Goal: Task Accomplishment & Management: Manage account settings

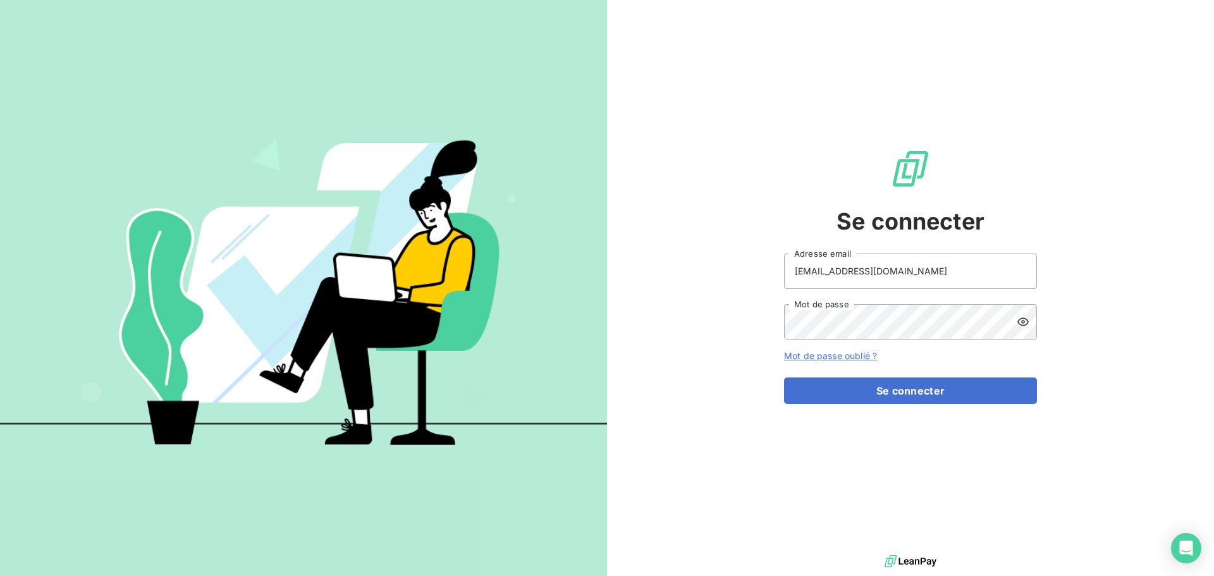
drag, startPoint x: 878, startPoint y: 244, endPoint x: 878, endPoint y: 259, distance: 15.2
click at [878, 257] on div "Se connecter [EMAIL_ADDRESS][DOMAIN_NAME] Adresse email Mot de passe Mot de pas…" at bounding box center [910, 276] width 253 height 552
click at [877, 268] on input "[EMAIL_ADDRESS][DOMAIN_NAME]" at bounding box center [910, 270] width 253 height 35
click at [878, 387] on button "Se connecter" at bounding box center [910, 390] width 253 height 27
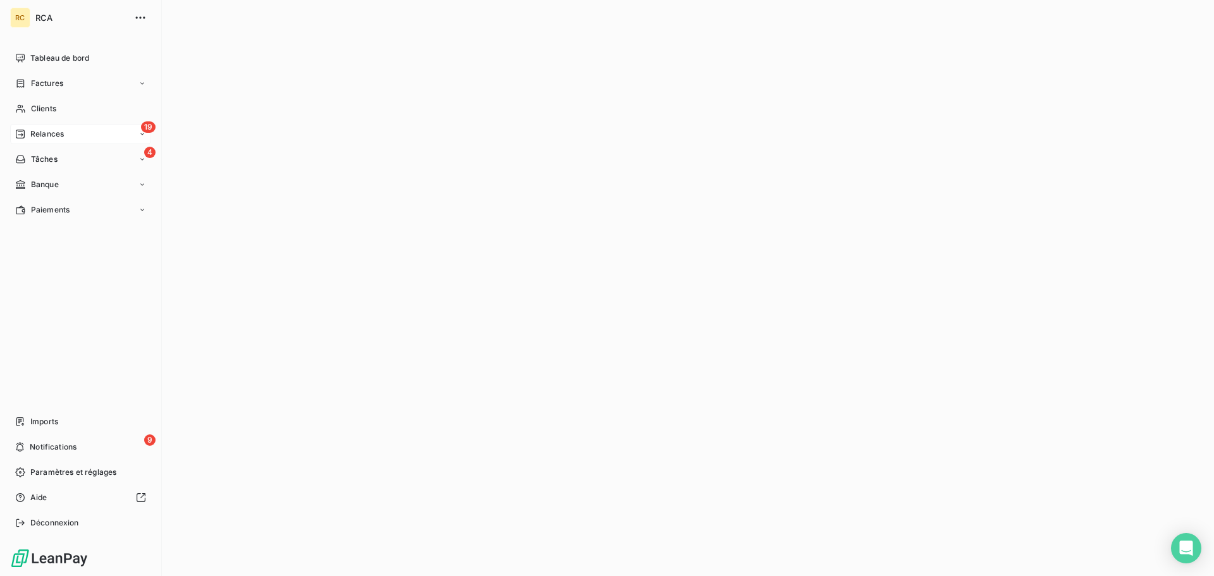
click at [25, 131] on icon at bounding box center [20, 134] width 9 height 9
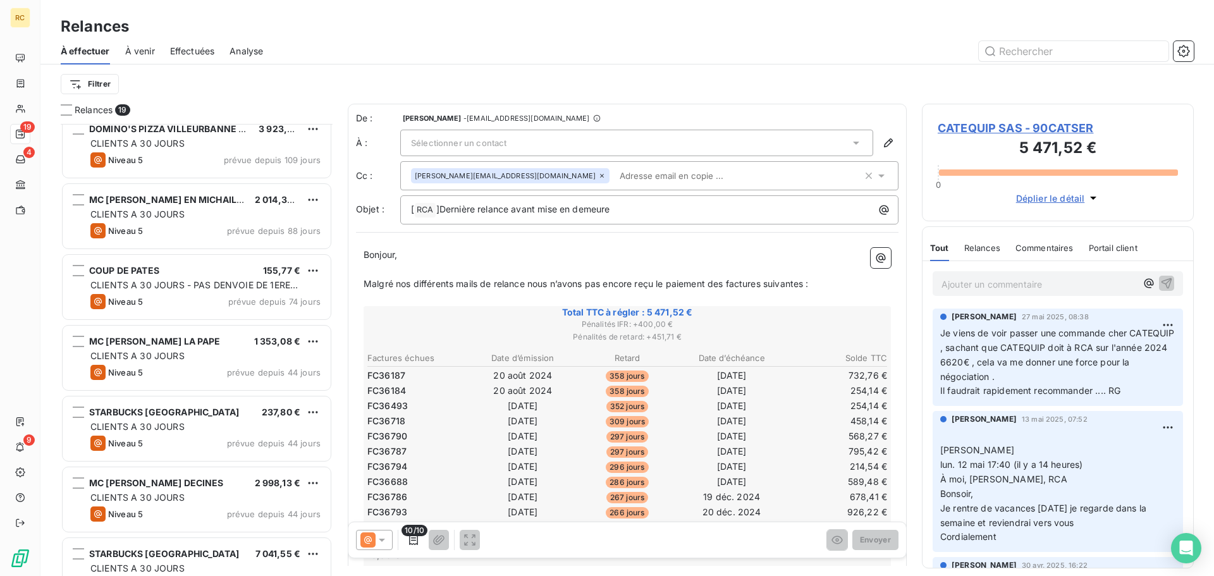
scroll to position [578, 0]
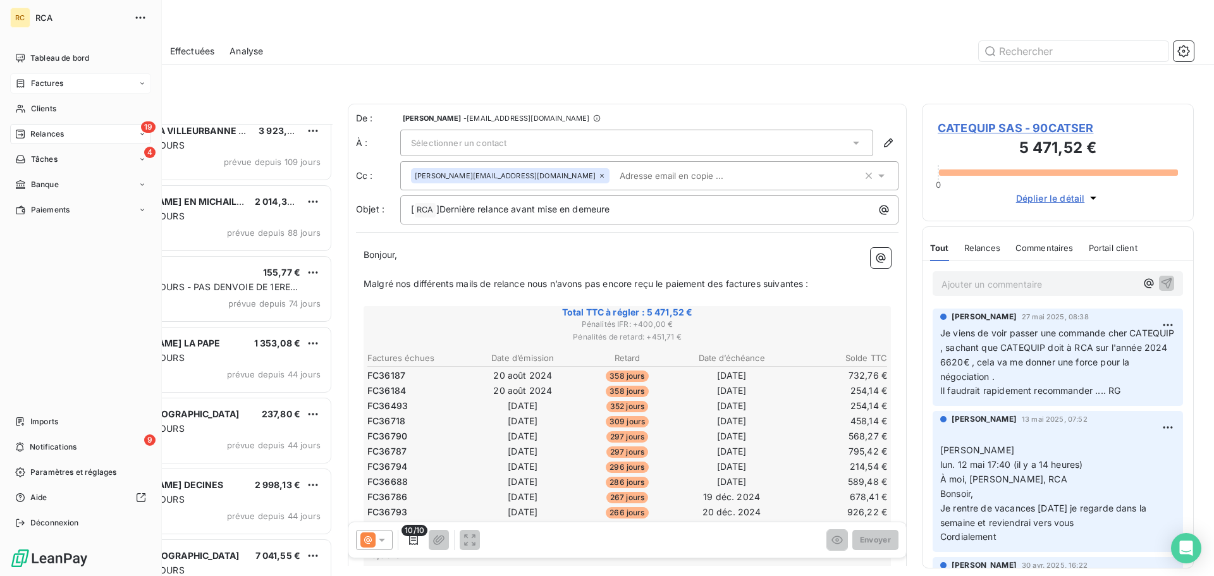
click at [43, 80] on span "Factures" at bounding box center [47, 83] width 32 height 11
click at [44, 106] on span "Factures" at bounding box center [46, 108] width 32 height 11
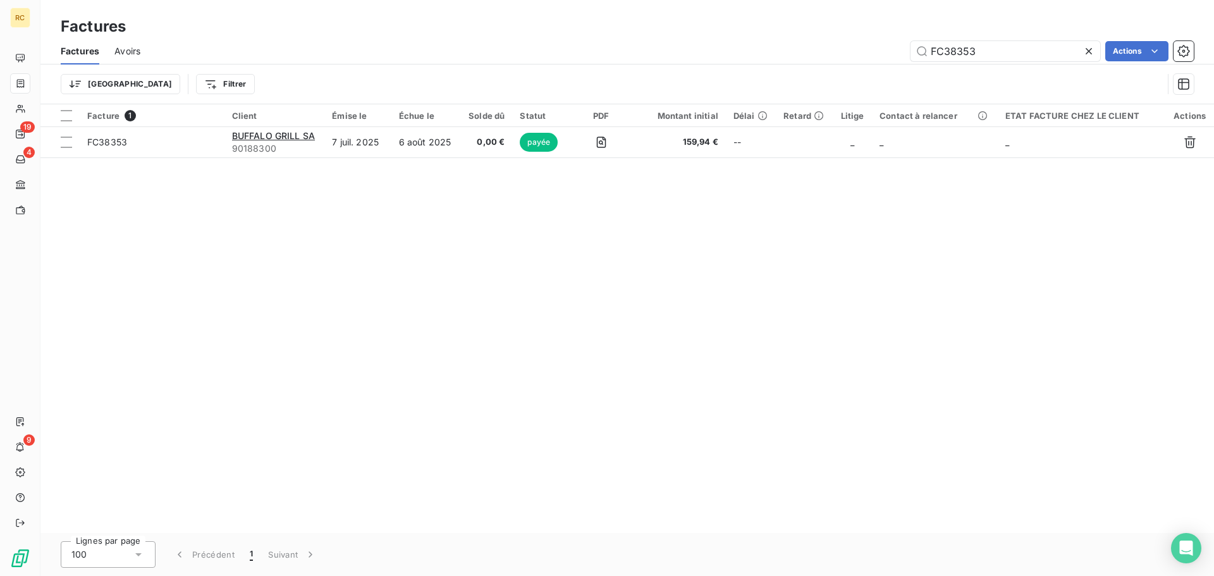
drag, startPoint x: 979, startPoint y: 51, endPoint x: 863, endPoint y: 37, distance: 115.9
click at [863, 37] on div "Factures Factures Avoirs FC38353 Actions Trier Filtrer" at bounding box center [626, 52] width 1173 height 104
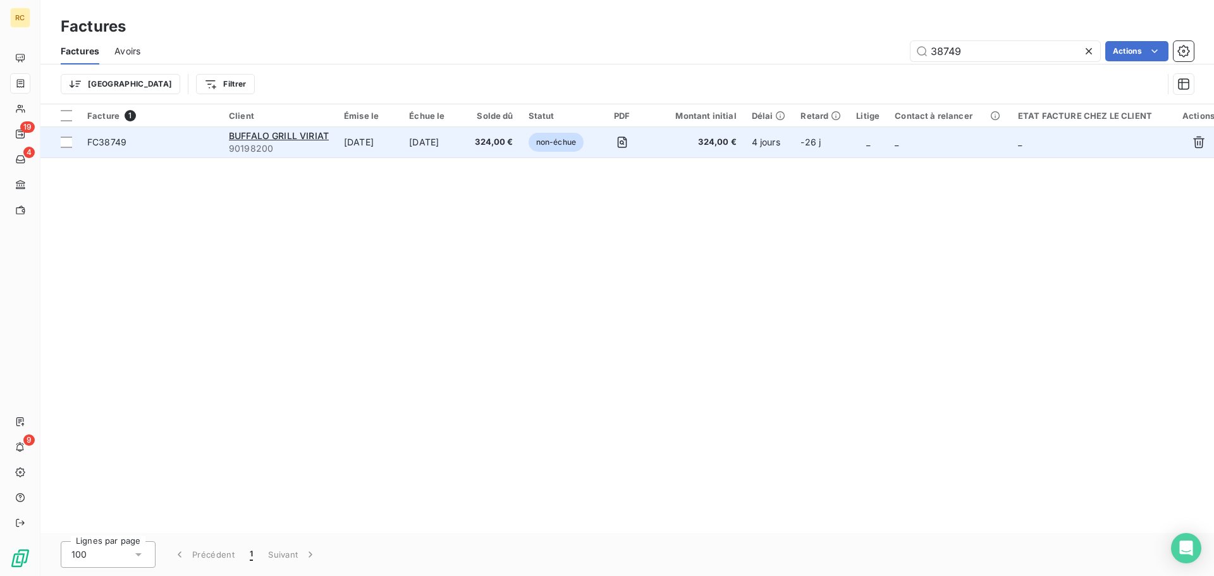
type input "38749"
click at [512, 147] on span "324,00 €" at bounding box center [494, 142] width 38 height 13
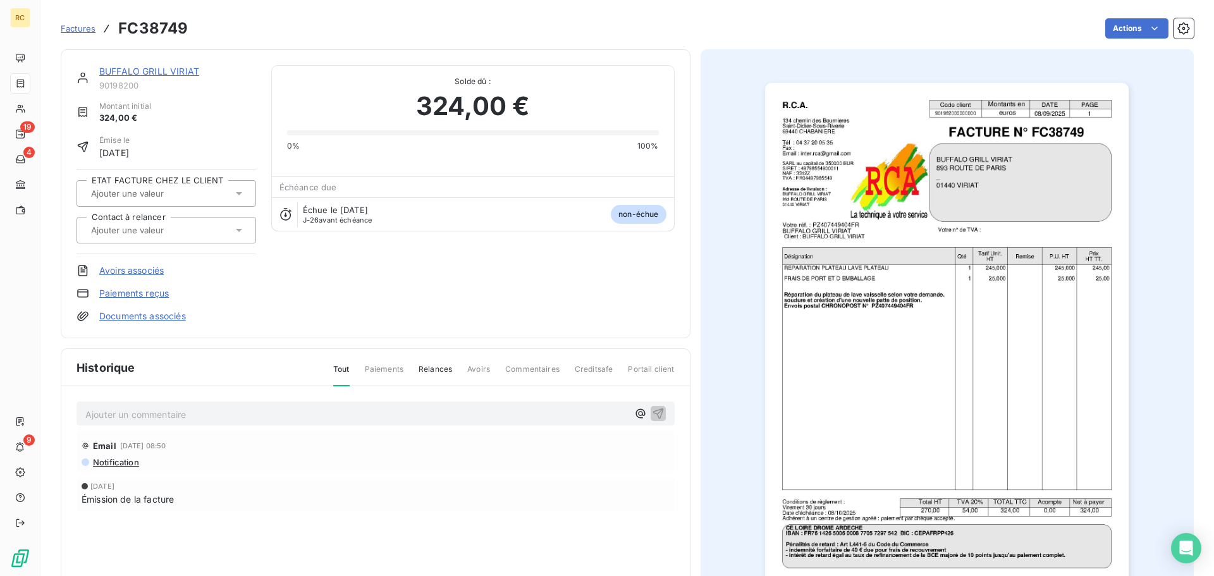
click at [81, 28] on span "Factures" at bounding box center [78, 28] width 35 height 10
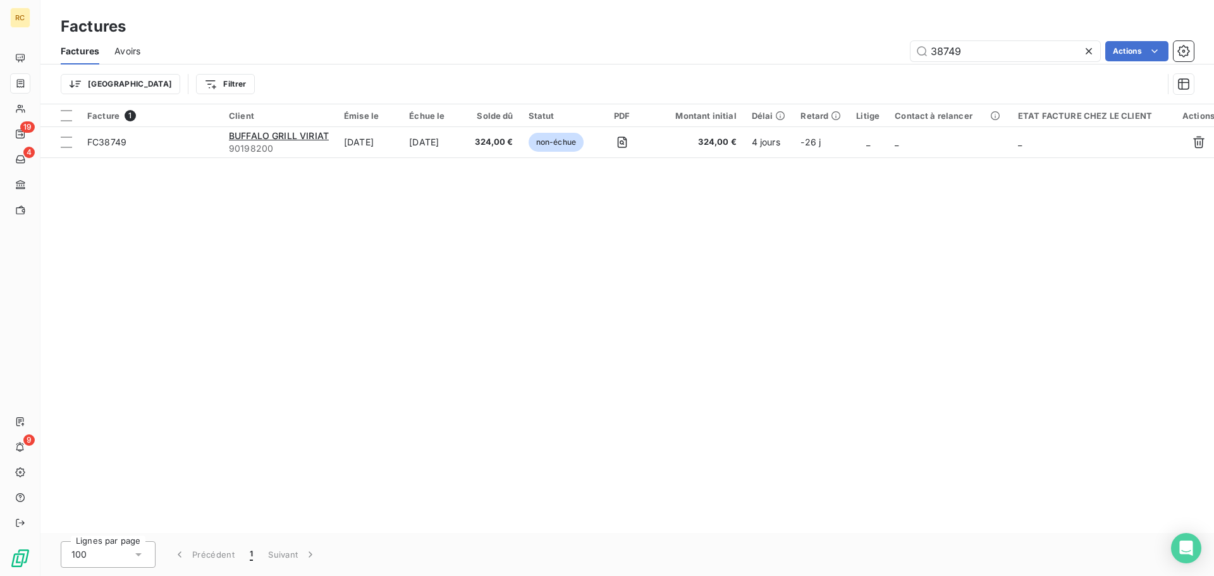
drag, startPoint x: 1013, startPoint y: 54, endPoint x: 894, endPoint y: 49, distance: 118.9
click at [894, 49] on div "38749 Actions" at bounding box center [675, 51] width 1038 height 20
type input "38451"
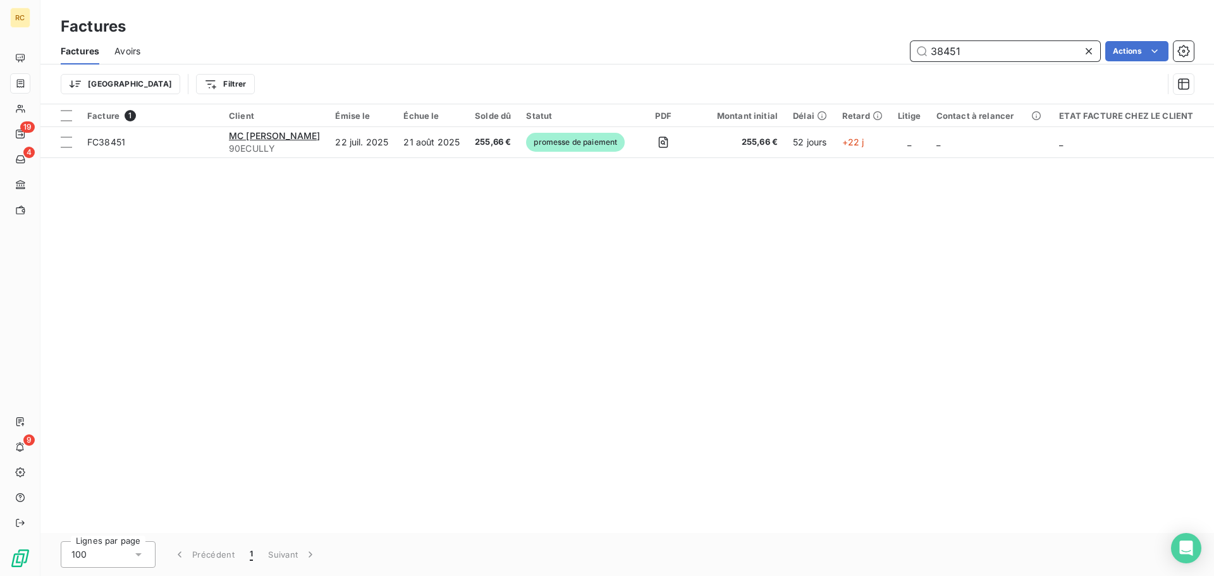
drag, startPoint x: 969, startPoint y: 53, endPoint x: 893, endPoint y: 40, distance: 77.5
click at [893, 41] on div "38451 Actions" at bounding box center [675, 51] width 1038 height 20
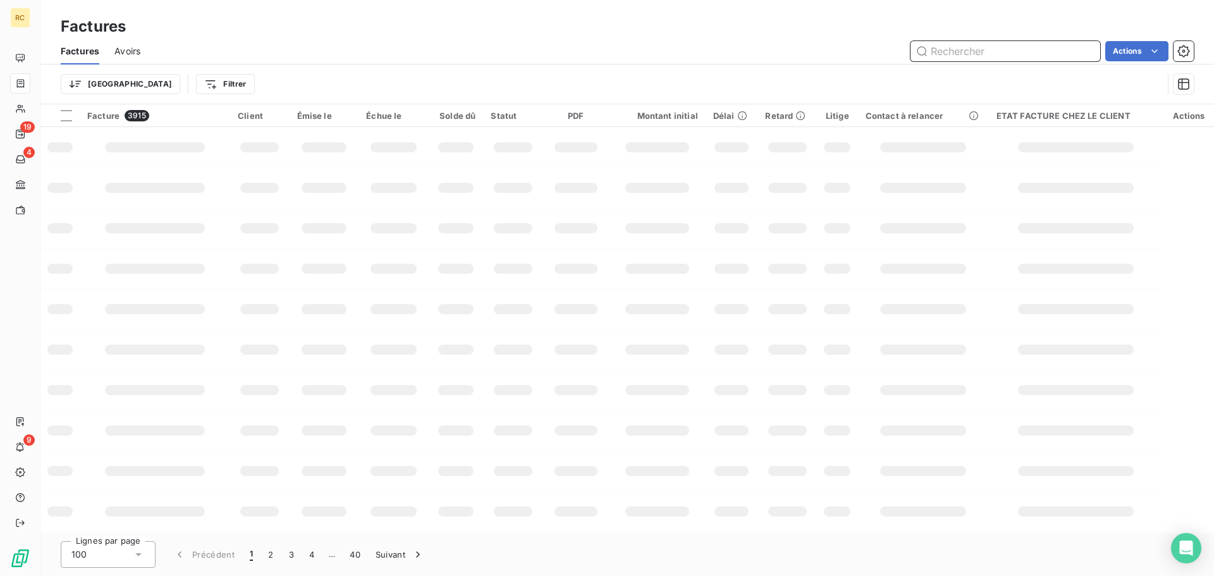
paste input "FC38374"
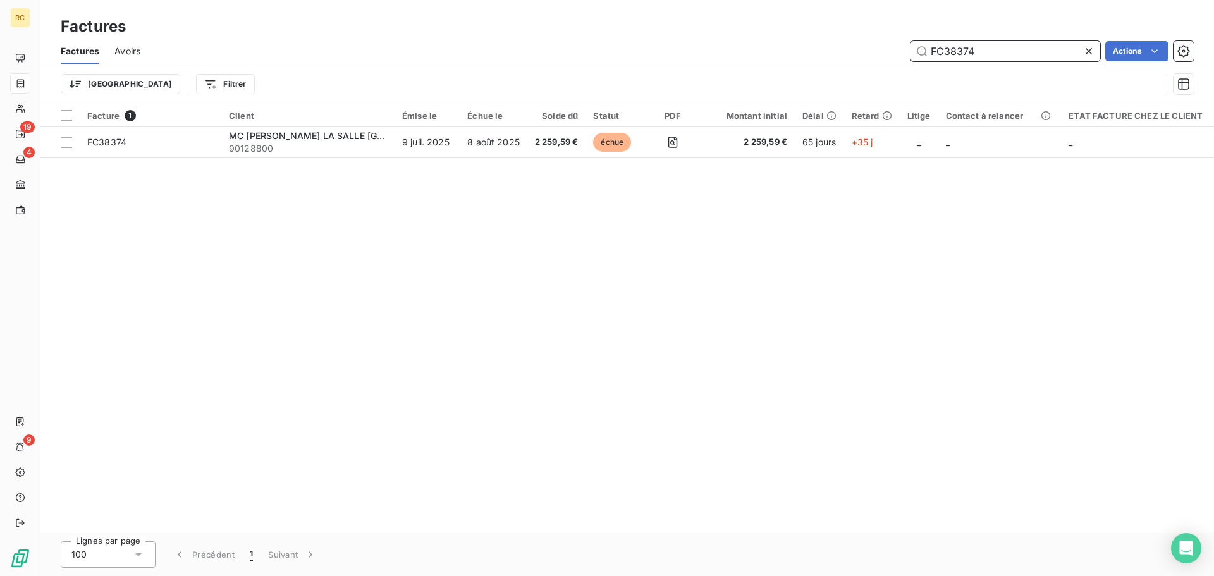
type input "FC38374"
drag, startPoint x: 935, startPoint y: 48, endPoint x: 822, endPoint y: 41, distance: 113.4
click at [822, 41] on div "FC38374 Actions" at bounding box center [675, 51] width 1038 height 20
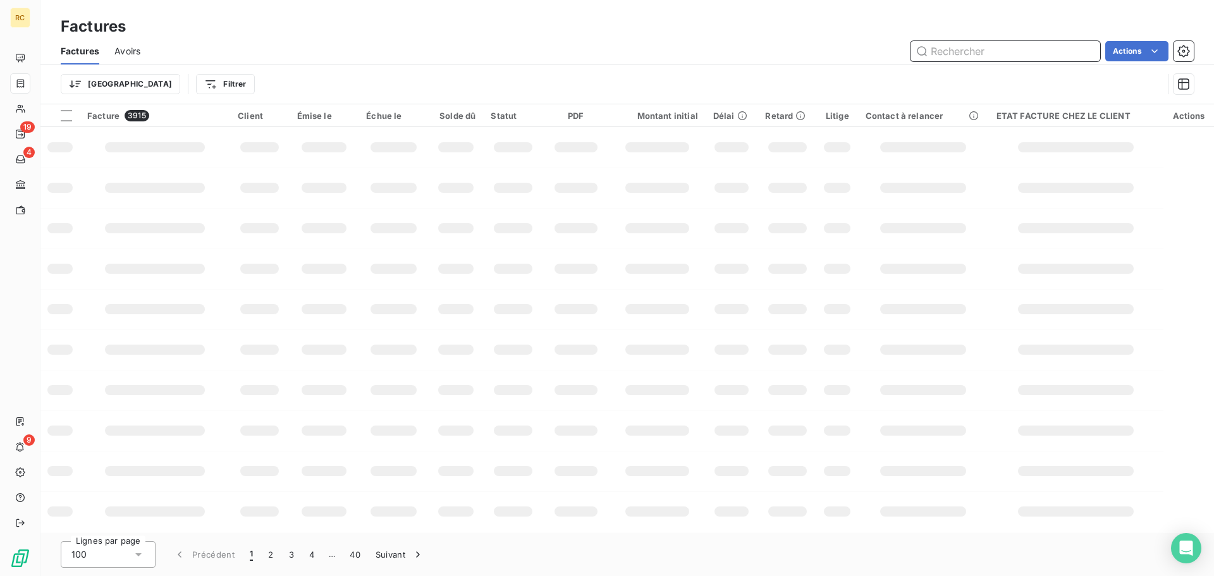
paste input "FC38672"
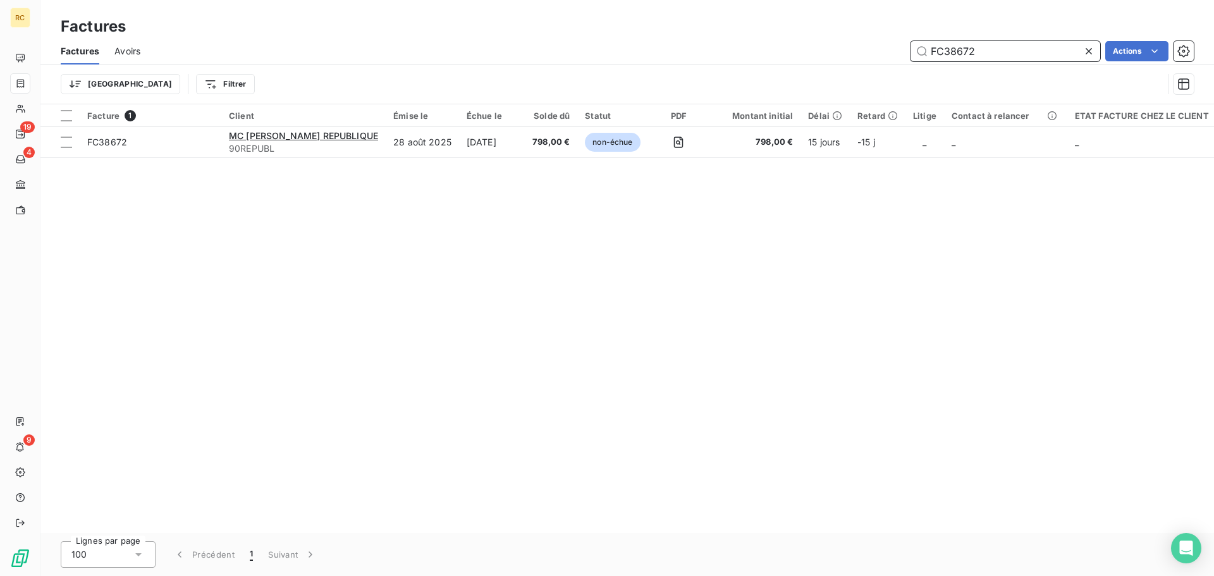
drag, startPoint x: 981, startPoint y: 55, endPoint x: 857, endPoint y: 49, distance: 124.7
click at [859, 49] on div "FC38672 Actions" at bounding box center [675, 51] width 1038 height 20
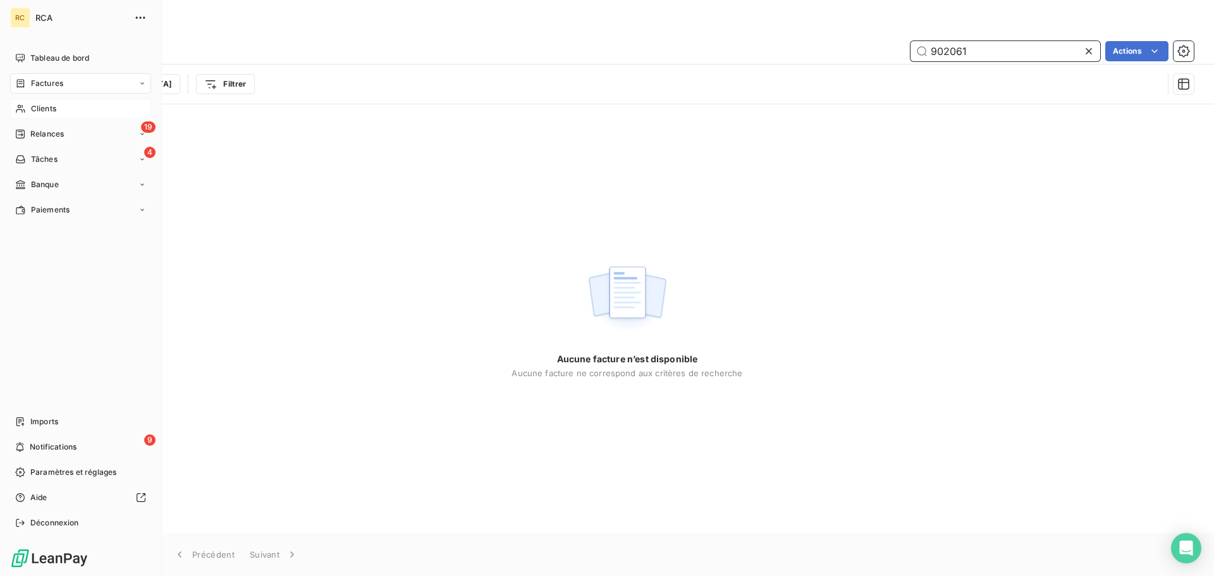
type input "902061"
click at [62, 106] on div "Clients" at bounding box center [80, 109] width 141 height 20
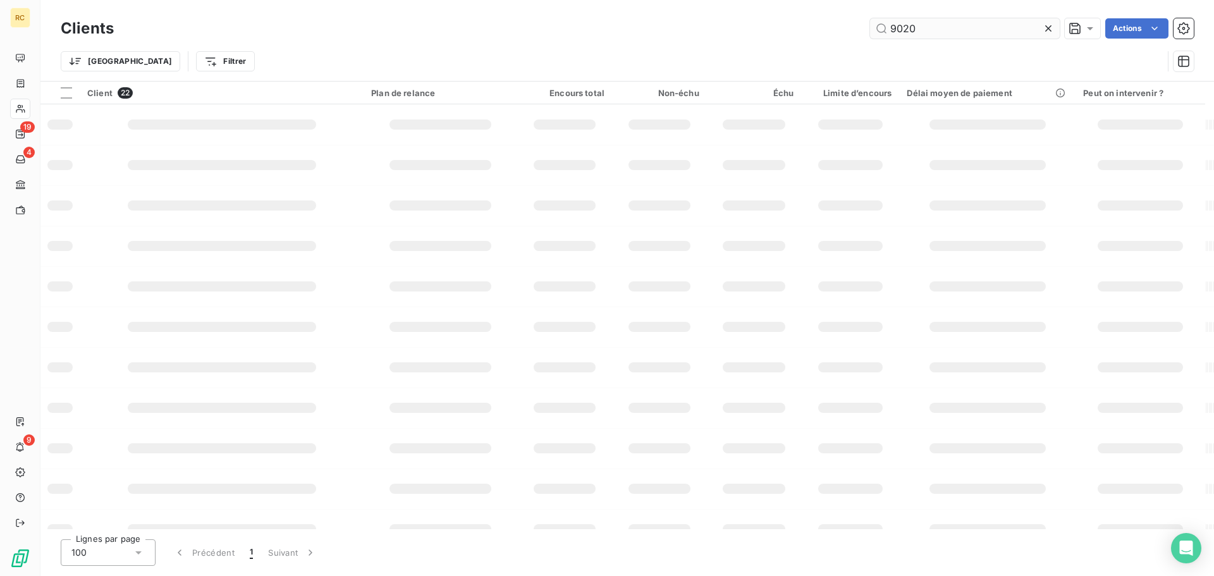
type input "90206"
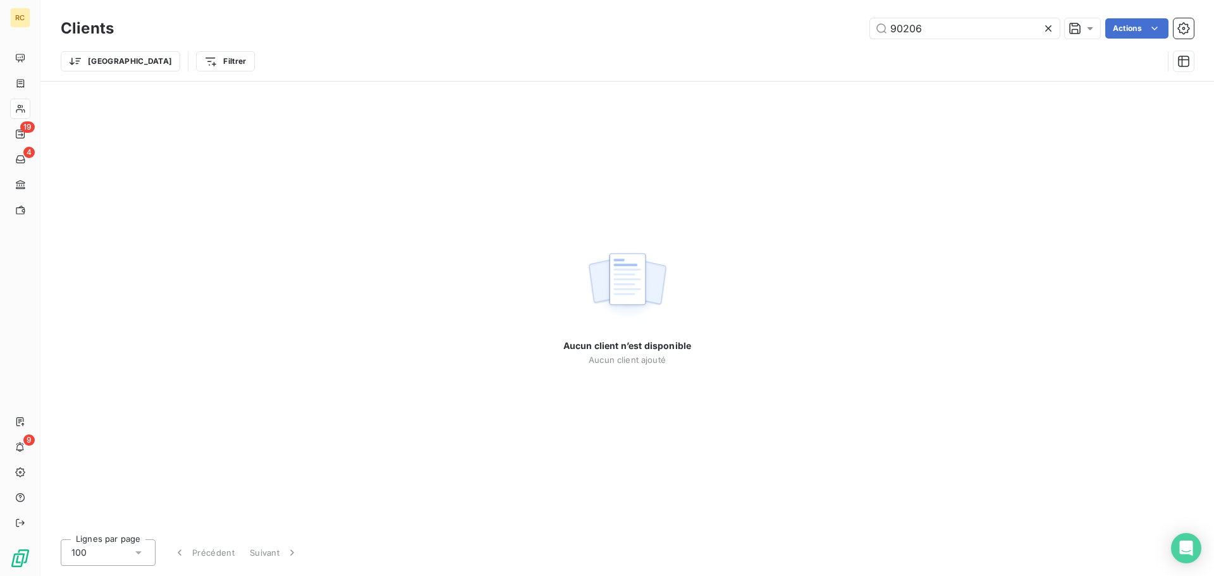
drag, startPoint x: 937, startPoint y: 27, endPoint x: 795, endPoint y: 25, distance: 142.3
click at [795, 25] on div "90206 Actions" at bounding box center [661, 28] width 1064 height 20
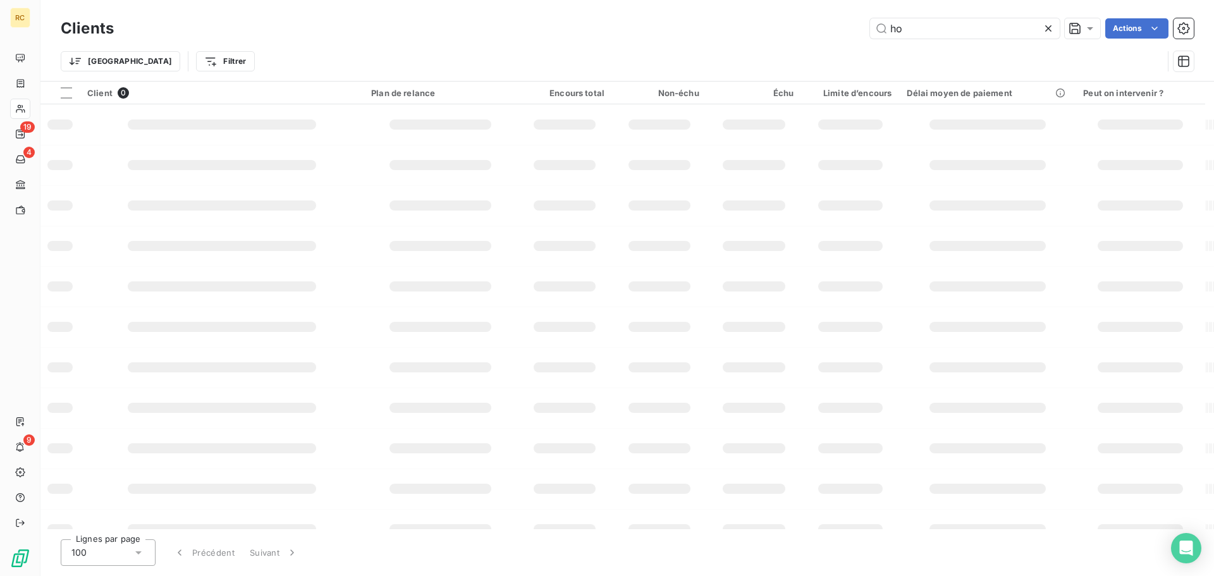
type input "h"
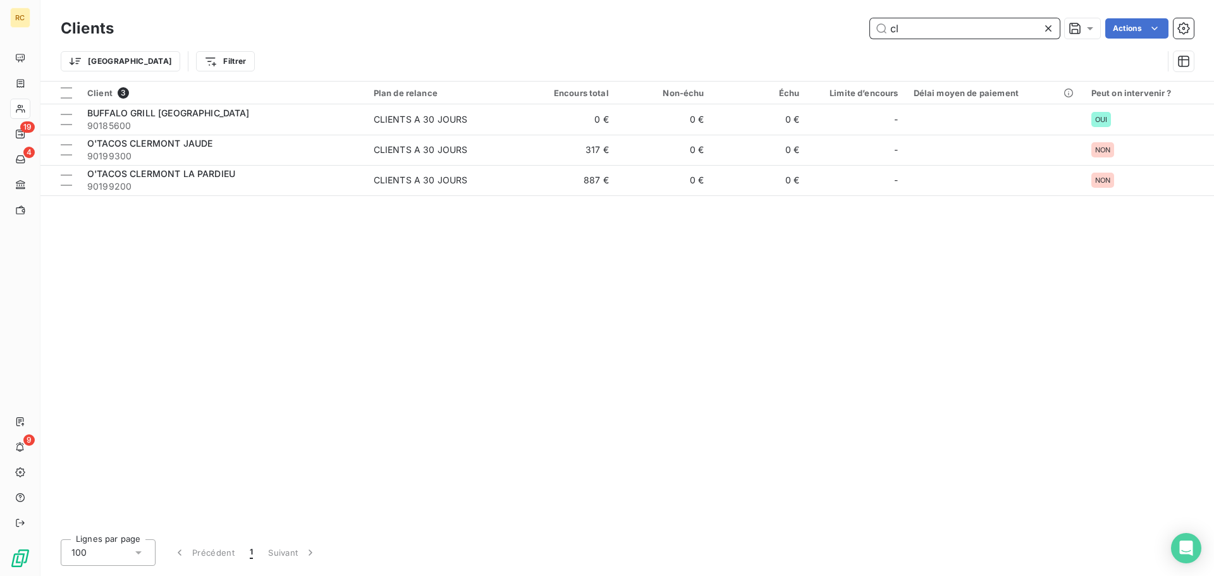
type input "c"
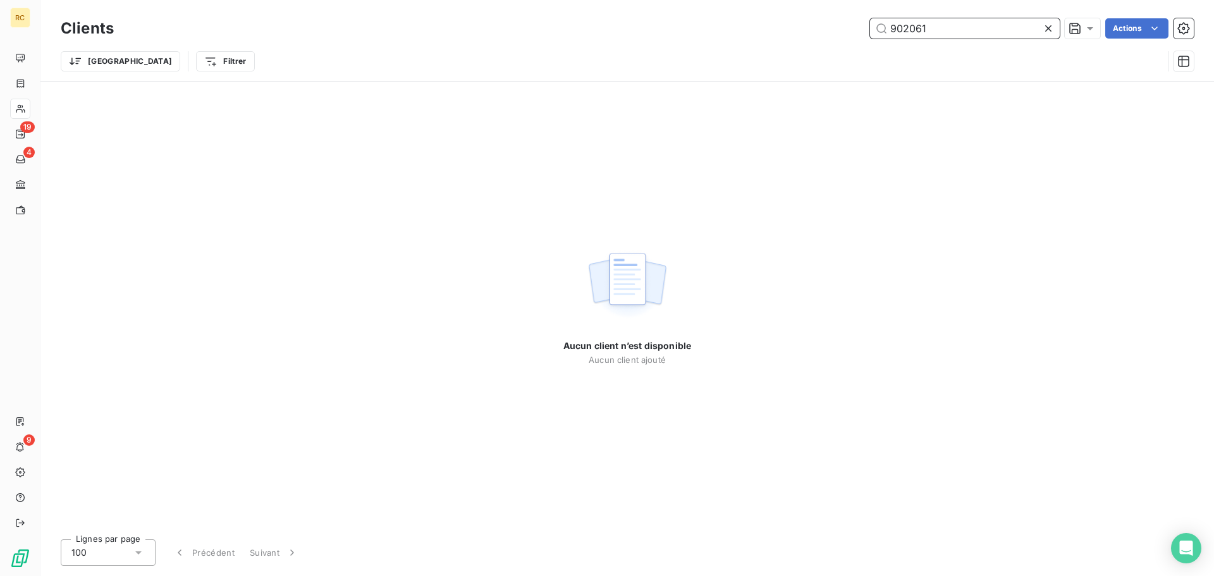
type input "902061"
drag, startPoint x: 934, startPoint y: 31, endPoint x: 865, endPoint y: 30, distance: 69.5
click at [865, 30] on div "902061 Actions" at bounding box center [661, 28] width 1064 height 20
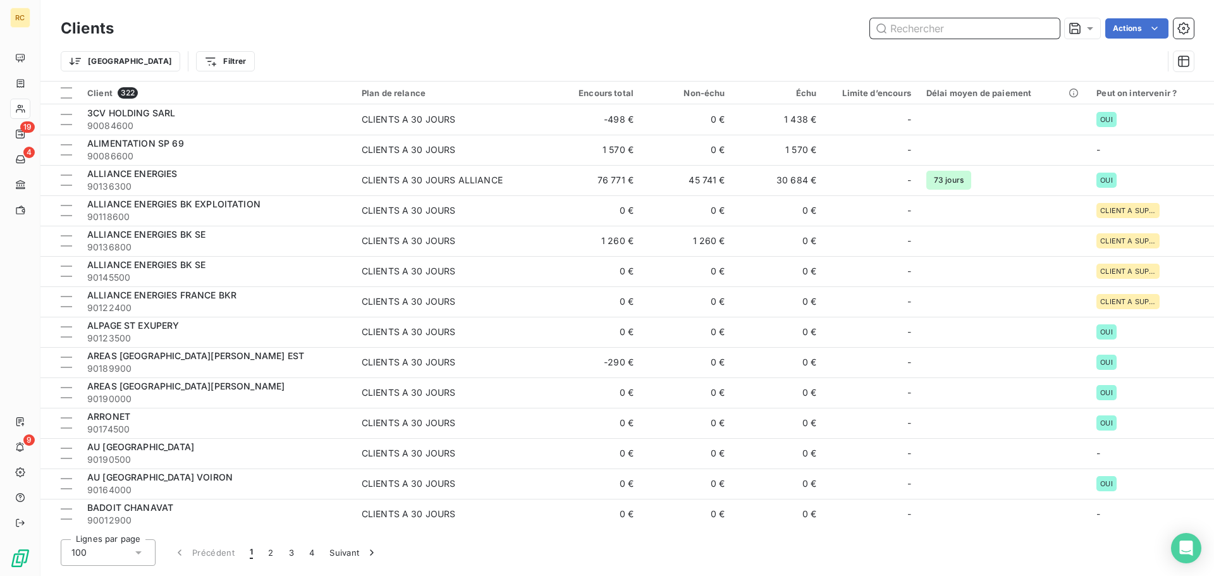
click at [898, 25] on input "text" at bounding box center [965, 28] width 190 height 20
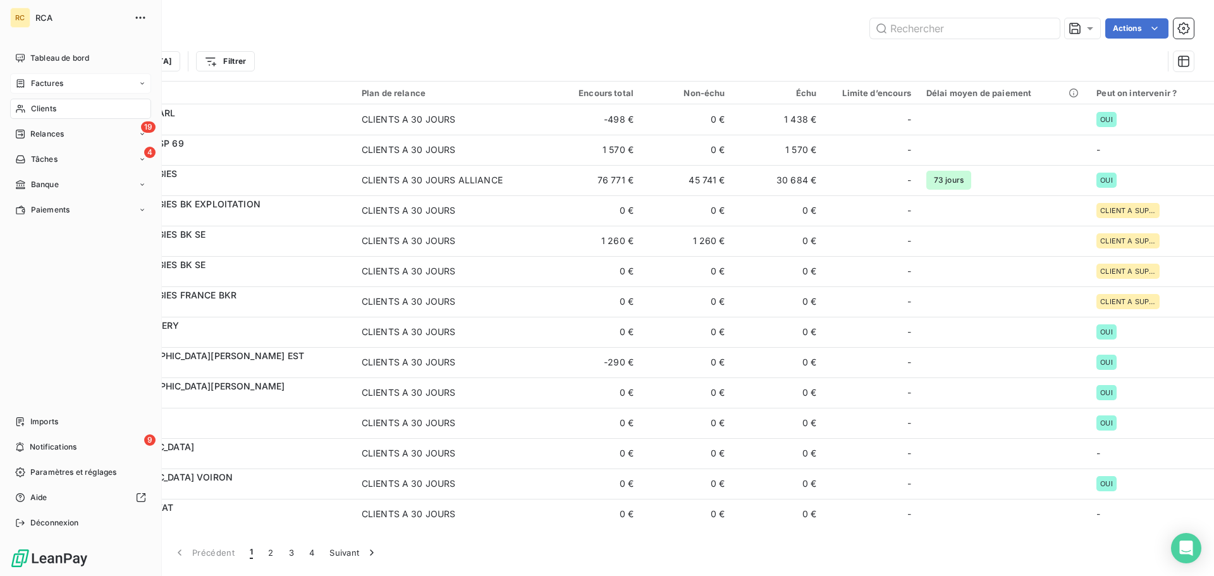
click at [82, 82] on div "Factures" at bounding box center [80, 83] width 141 height 20
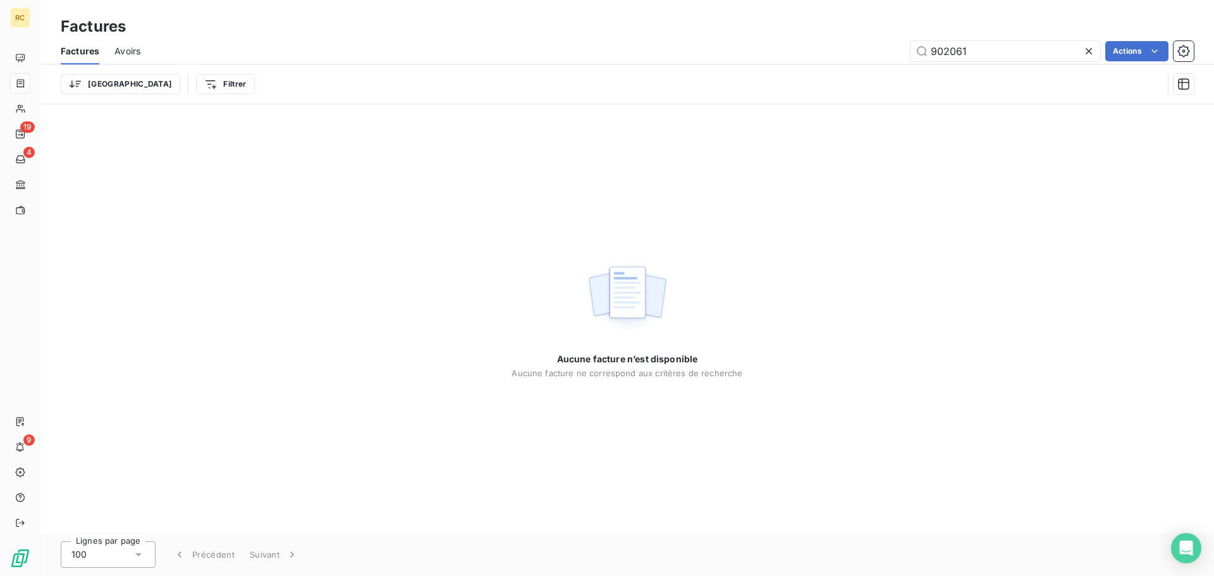
drag, startPoint x: 980, startPoint y: 55, endPoint x: 823, endPoint y: 61, distance: 156.9
click at [826, 61] on div "902061 Actions" at bounding box center [675, 51] width 1038 height 20
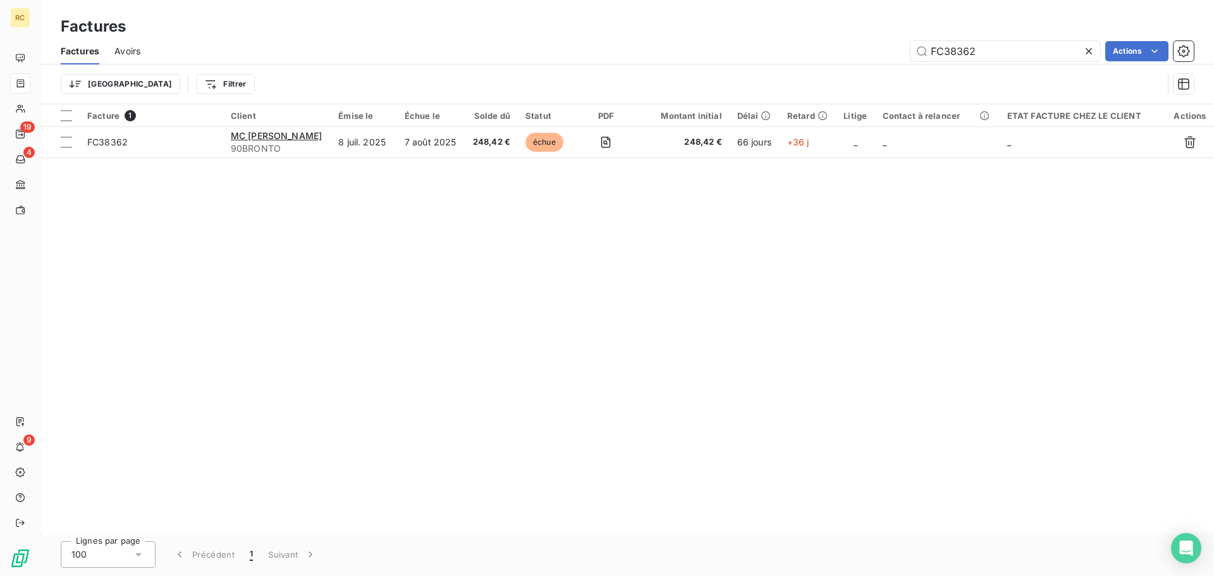
type input "FC38362"
drag, startPoint x: 977, startPoint y: 54, endPoint x: 869, endPoint y: 55, distance: 108.1
click at [869, 55] on div "FC38362 Actions" at bounding box center [675, 51] width 1038 height 20
paste input "FC37958"
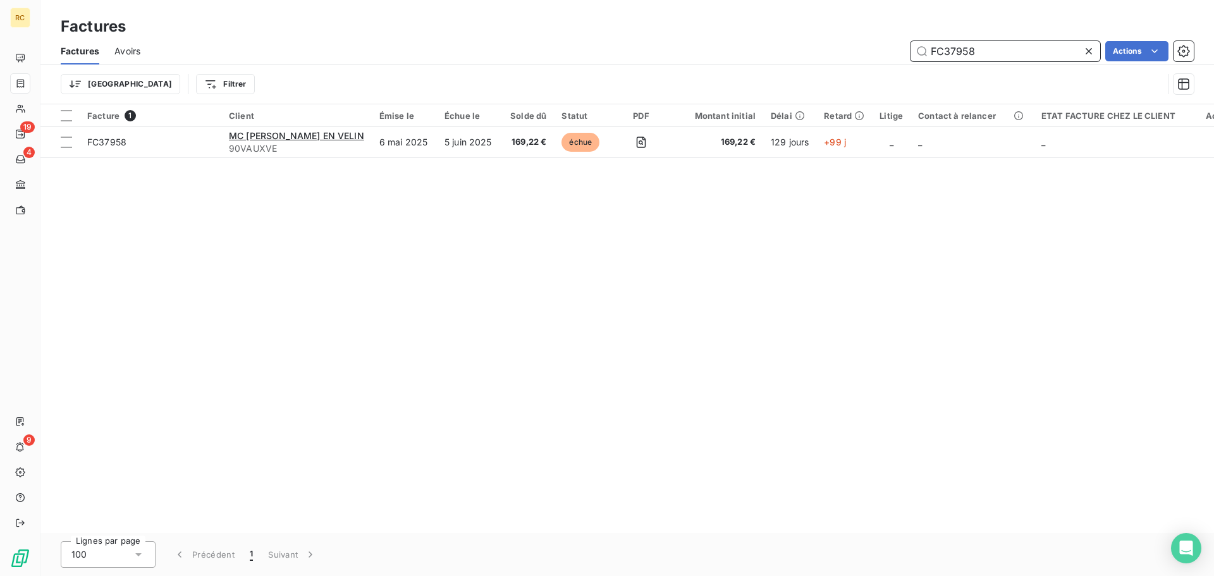
type input "FC37958"
drag, startPoint x: 984, startPoint y: 52, endPoint x: 790, endPoint y: 53, distance: 194.1
click at [790, 53] on div "FC37958 Actions" at bounding box center [675, 51] width 1038 height 20
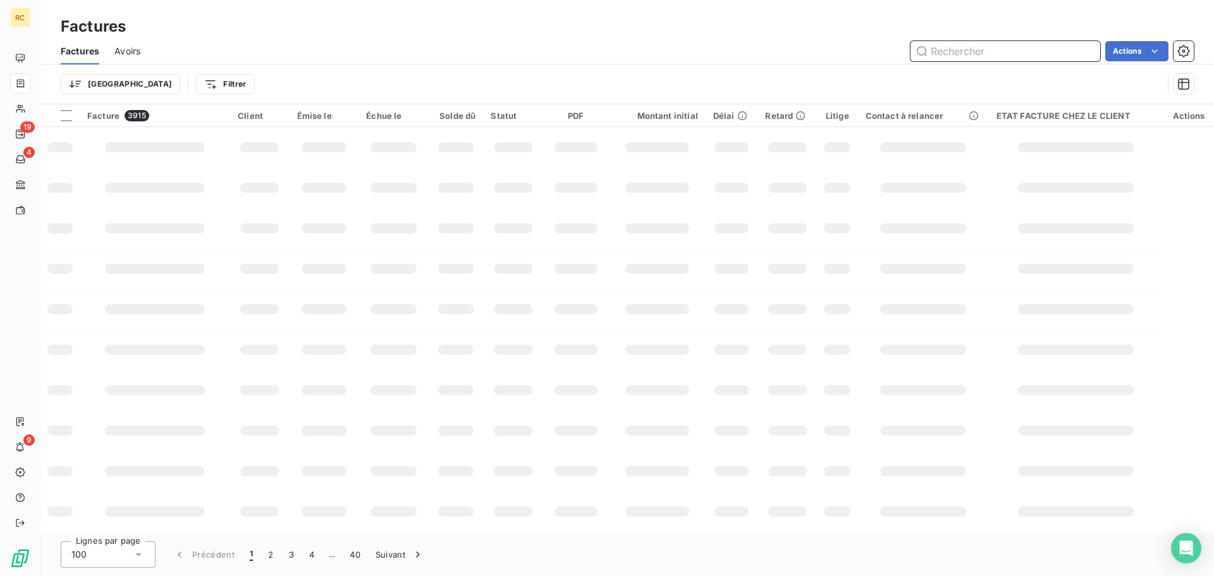
paste input "FC38479"
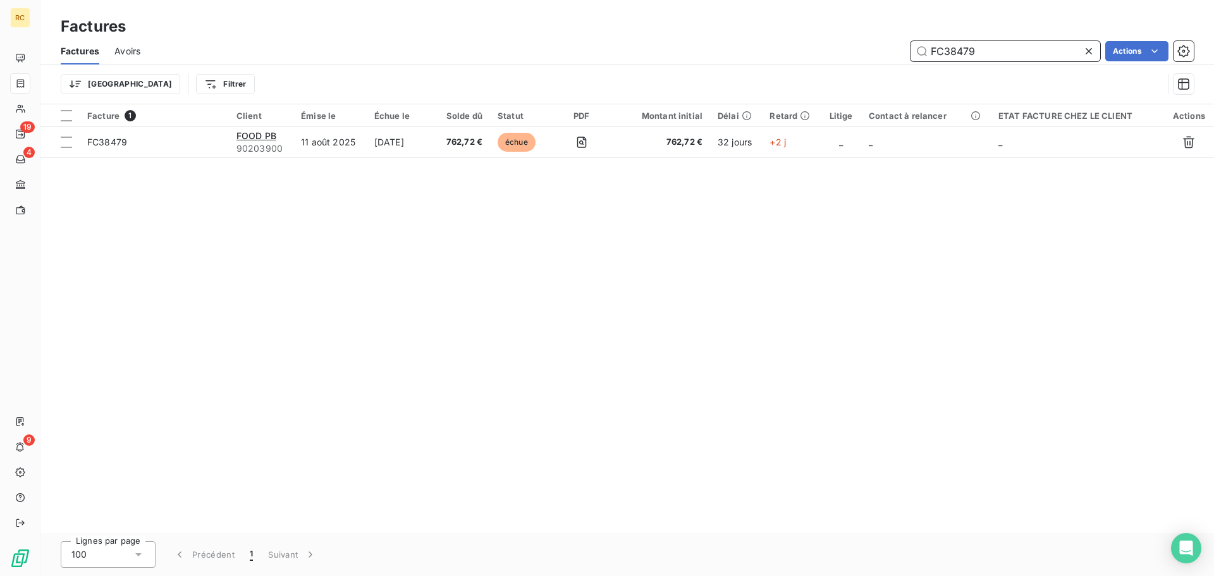
type input "FC38479"
drag, startPoint x: 994, startPoint y: 56, endPoint x: 869, endPoint y: 52, distance: 125.8
click at [869, 52] on div "FC38479 Actions" at bounding box center [675, 51] width 1038 height 20
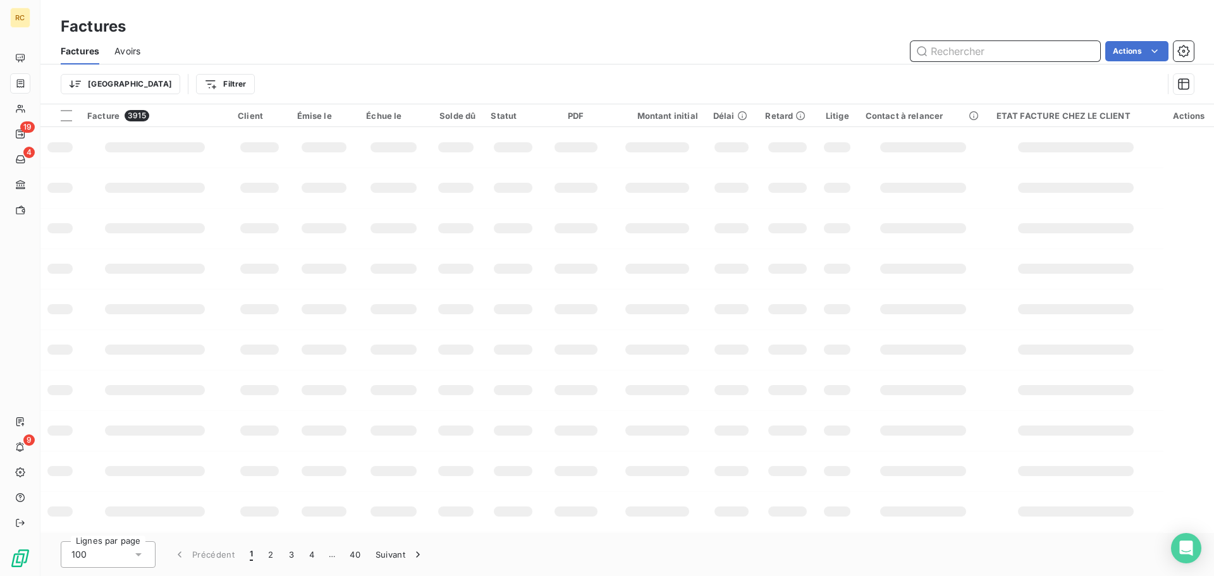
paste input "FC38374"
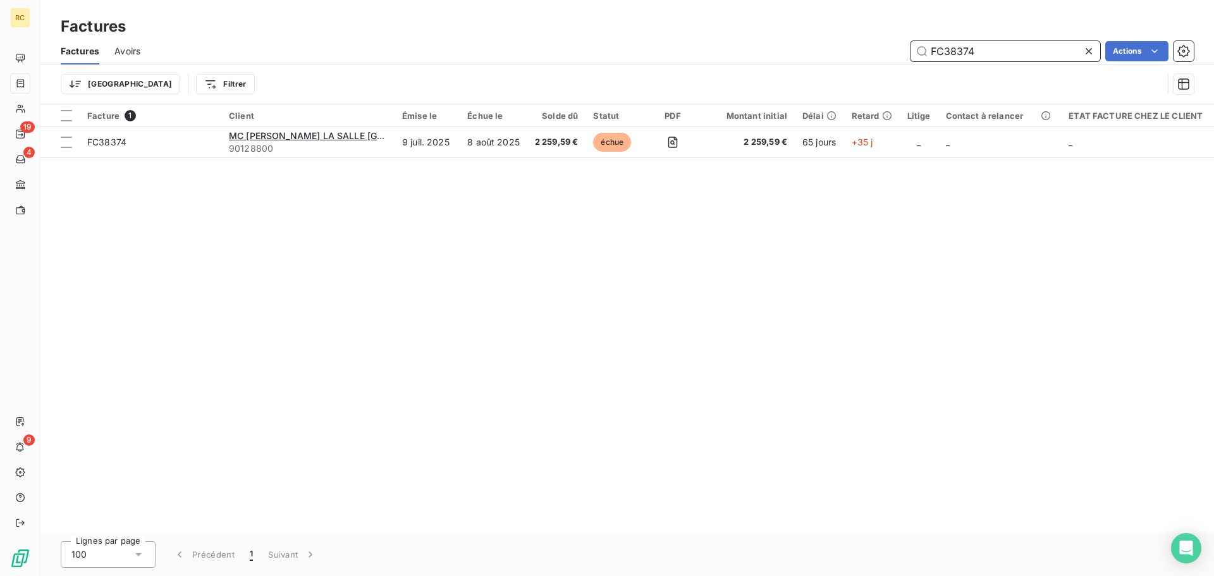
type input "FC38374"
drag, startPoint x: 982, startPoint y: 54, endPoint x: 838, endPoint y: 63, distance: 145.0
click at [838, 63] on div "Factures Avoirs FC38374 Actions" at bounding box center [626, 51] width 1173 height 27
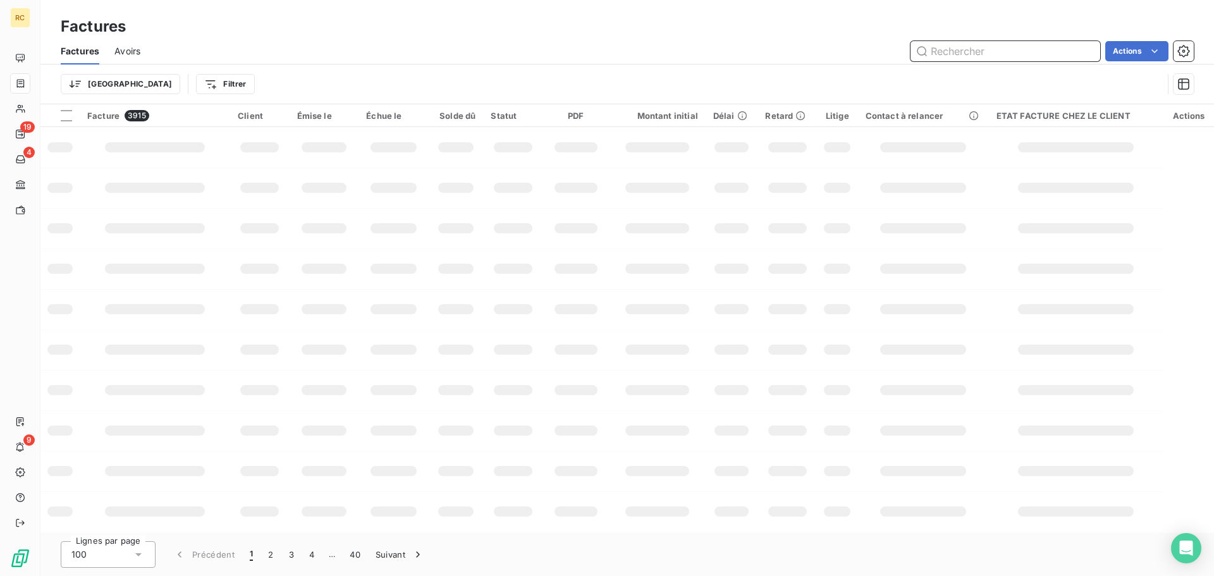
paste input "38749"
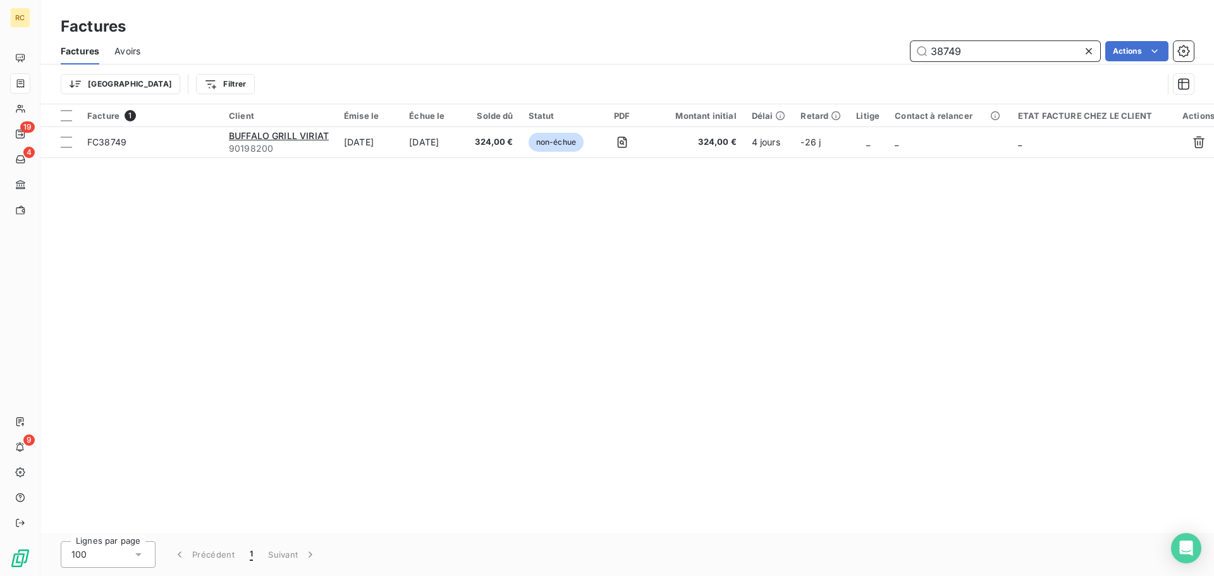
type input "38749"
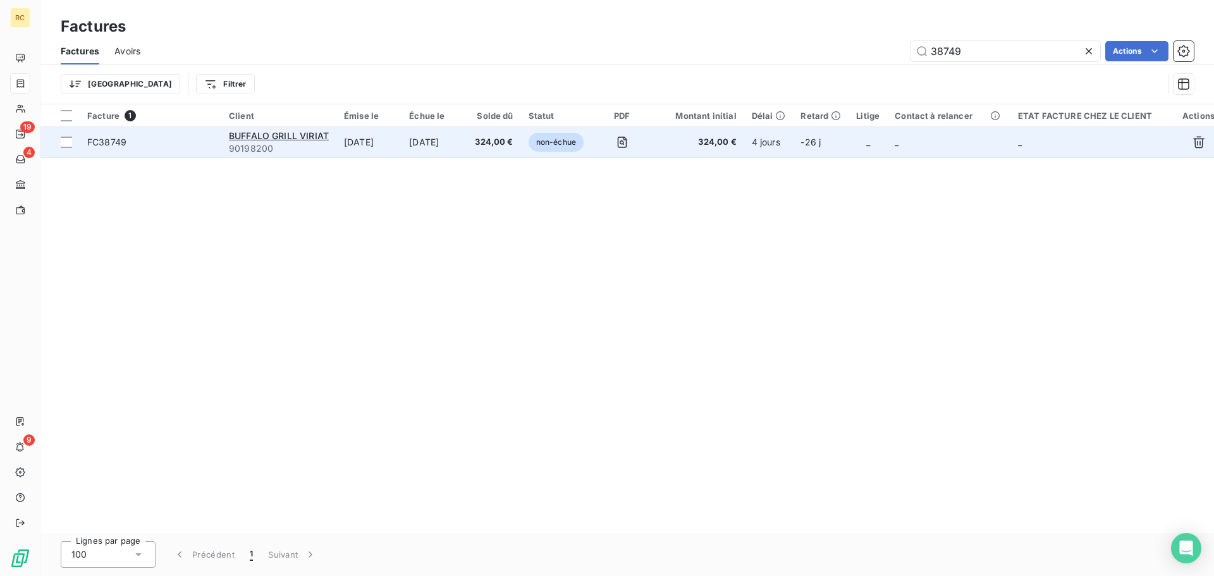
click at [150, 135] on td "FC38749" at bounding box center [151, 142] width 142 height 30
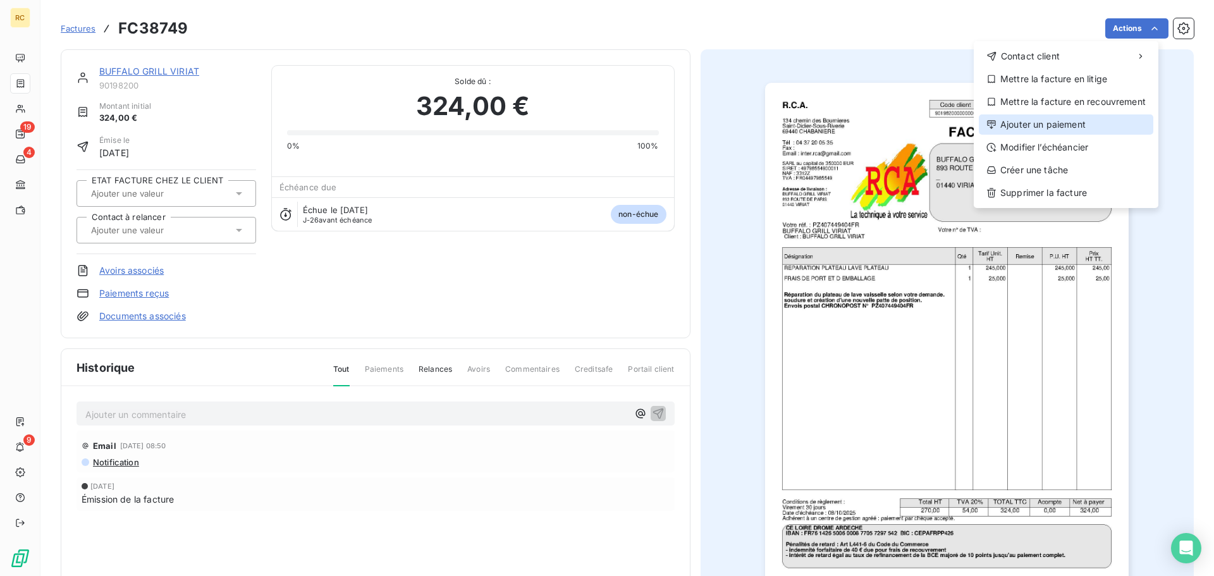
click at [1054, 128] on div "Ajouter un paiement" at bounding box center [1066, 124] width 174 height 20
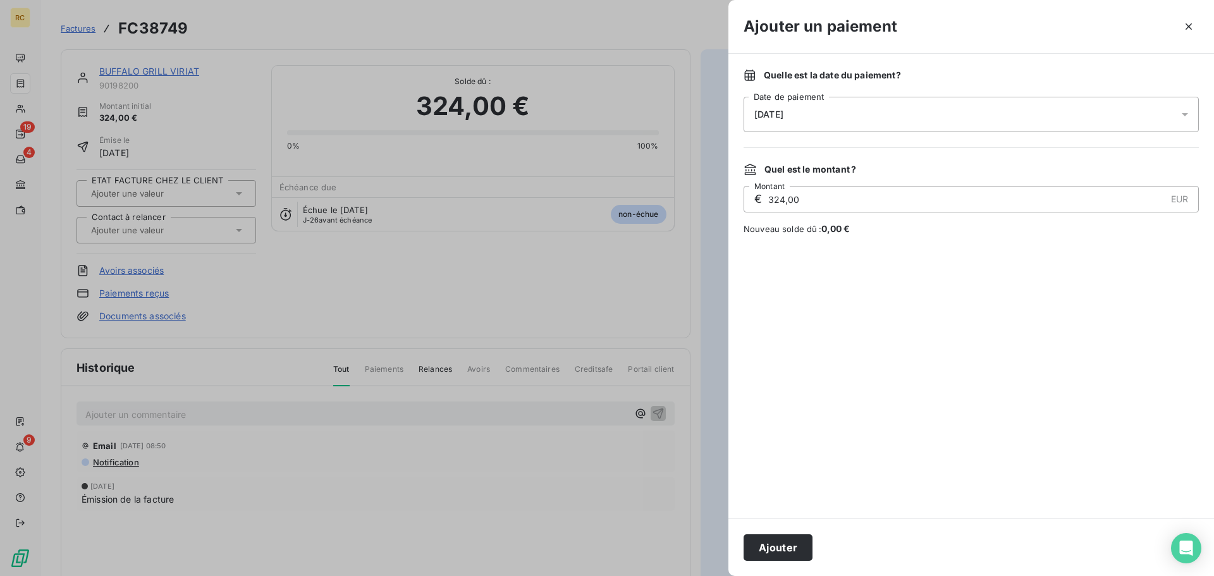
click at [859, 118] on div "[DATE]" at bounding box center [970, 114] width 455 height 35
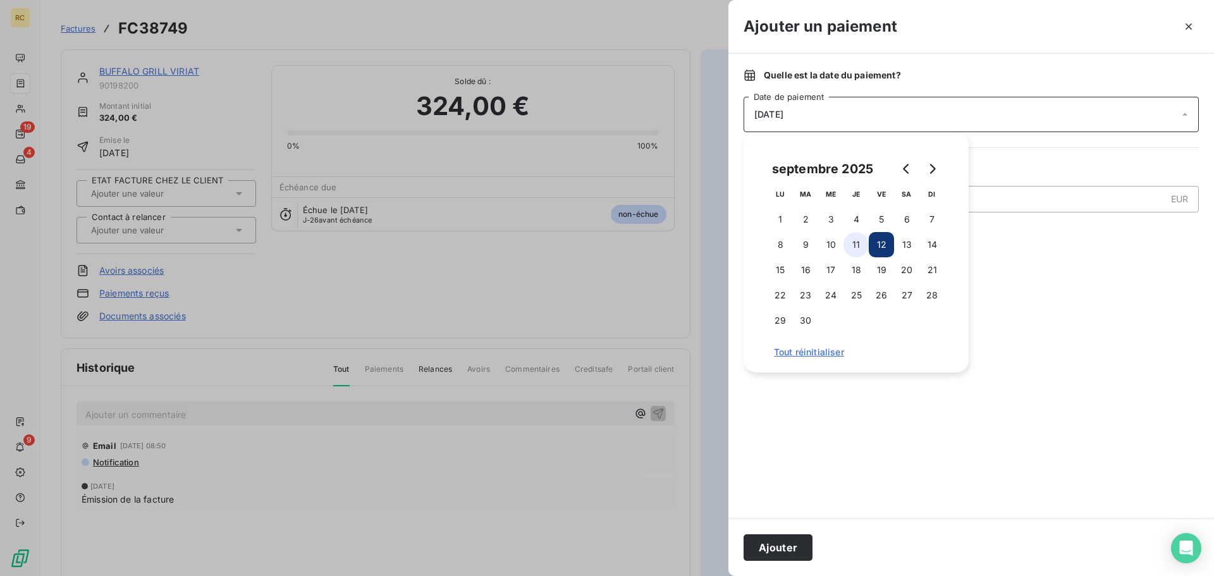
click at [861, 238] on button "11" at bounding box center [855, 244] width 25 height 25
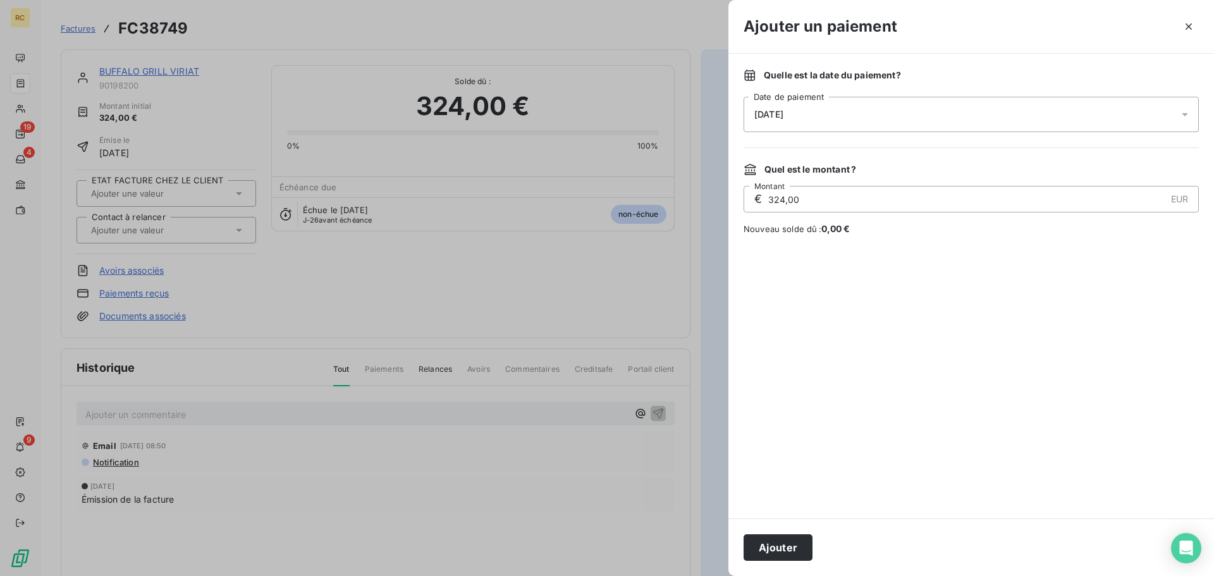
click at [994, 247] on div "Quelle est la date du paiement ? [DATE] Date de paiement Quel est le montant ? …" at bounding box center [970, 286] width 485 height 465
click at [786, 543] on button "Ajouter" at bounding box center [777, 547] width 69 height 27
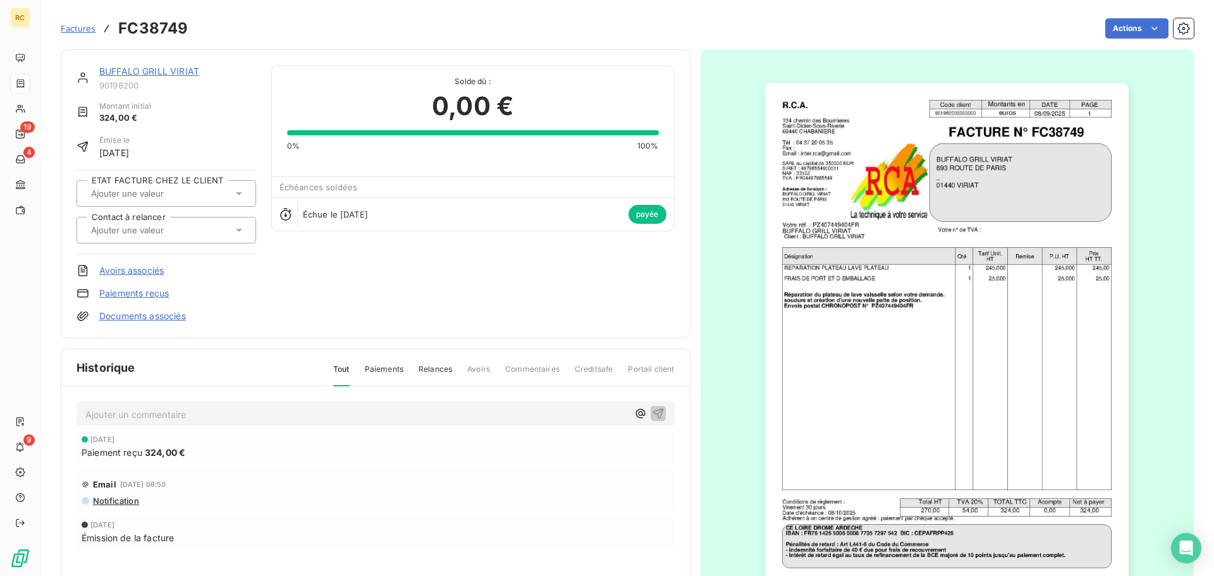
click at [78, 29] on span "Factures" at bounding box center [78, 28] width 35 height 10
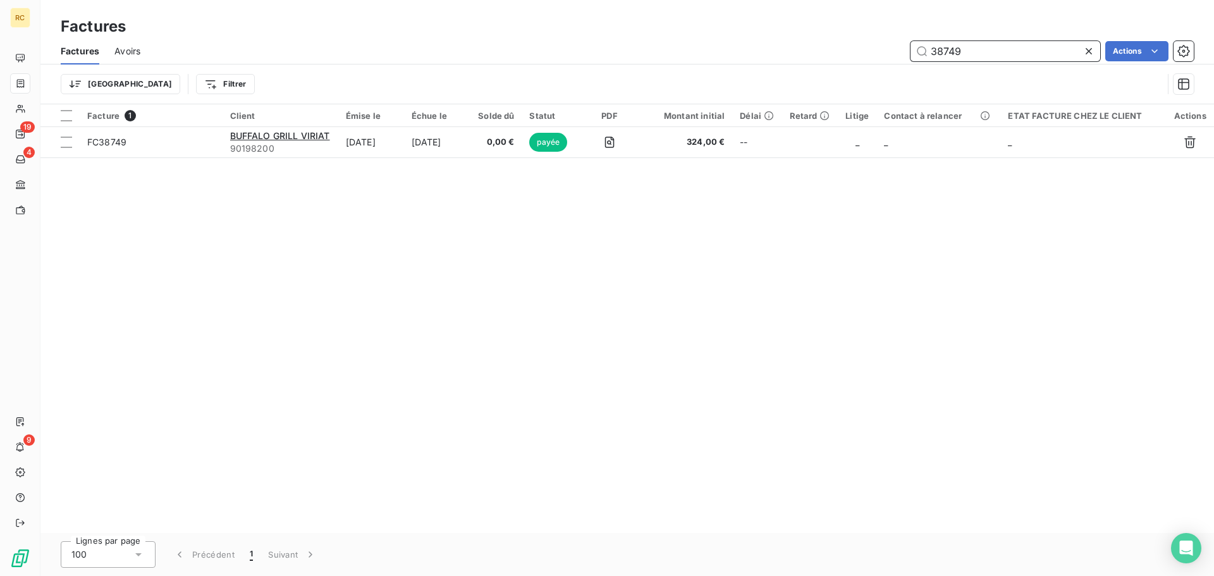
drag, startPoint x: 884, startPoint y: 58, endPoint x: 853, endPoint y: 58, distance: 31.6
click at [853, 58] on div "38749 Actions" at bounding box center [675, 51] width 1038 height 20
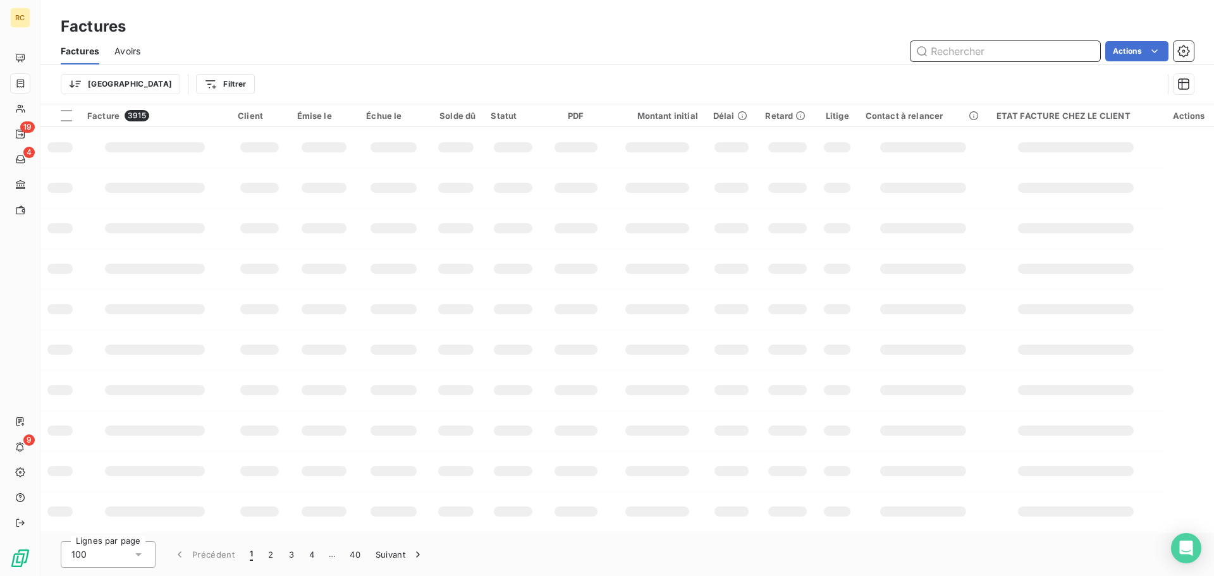
paste input "fc38451"
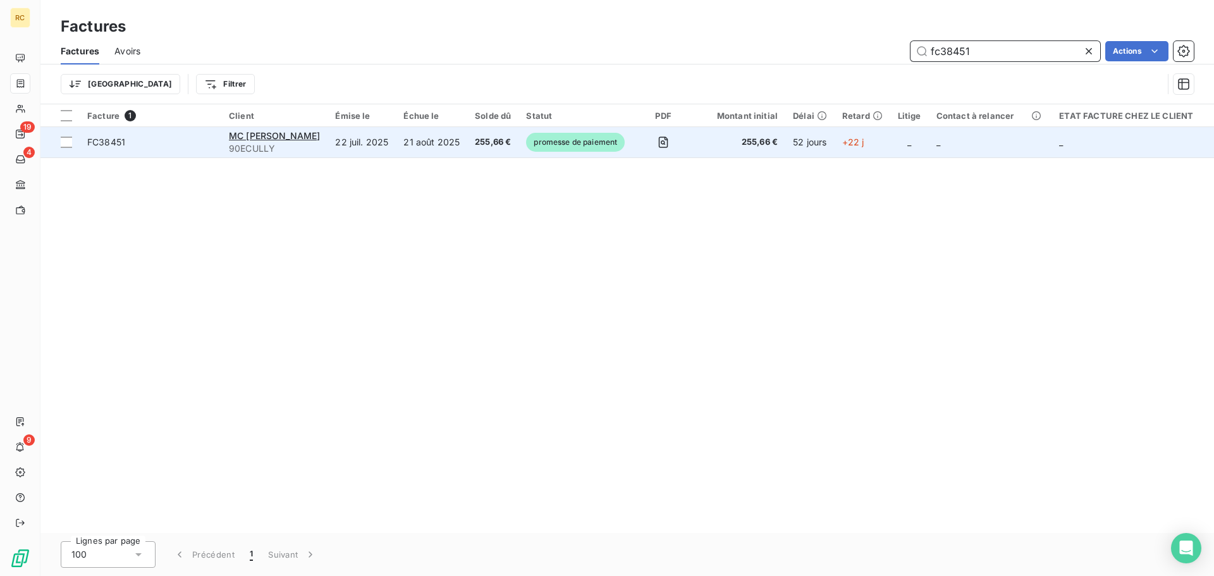
type input "fc38451"
click at [834, 142] on td "52 jours" at bounding box center [809, 142] width 49 height 30
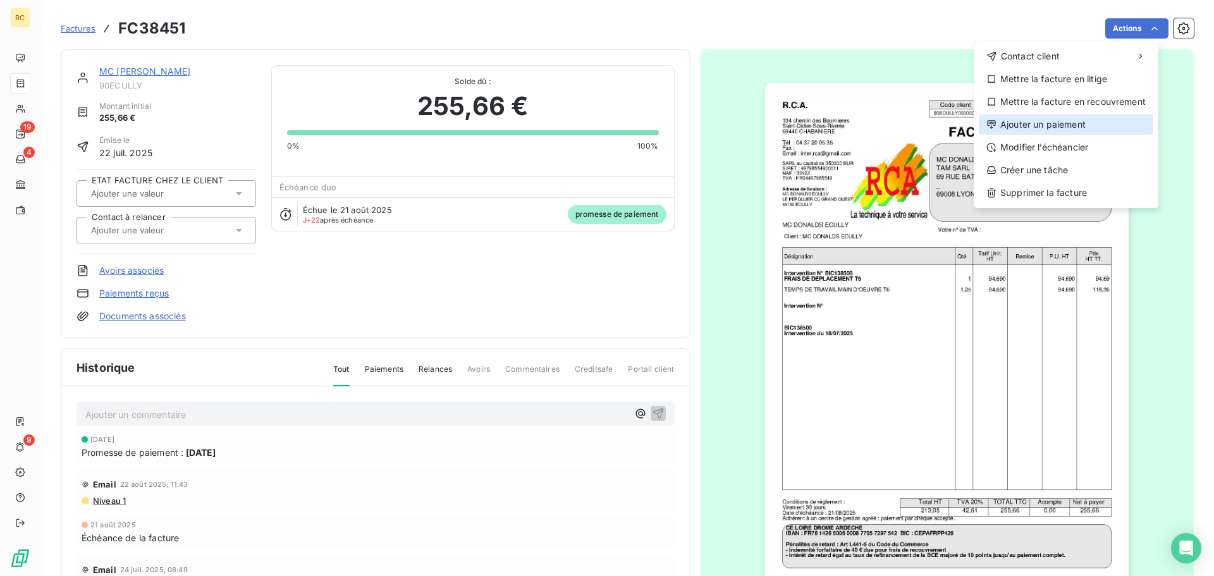
click at [1101, 118] on div "Ajouter un paiement" at bounding box center [1066, 124] width 174 height 20
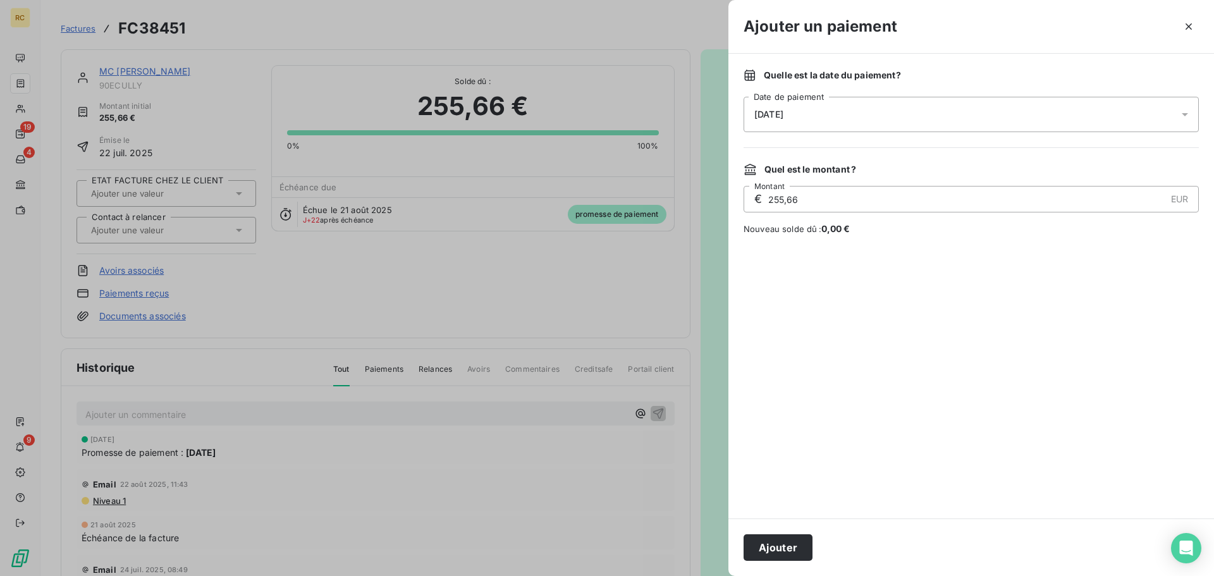
click at [785, 552] on button "Ajouter" at bounding box center [777, 547] width 69 height 27
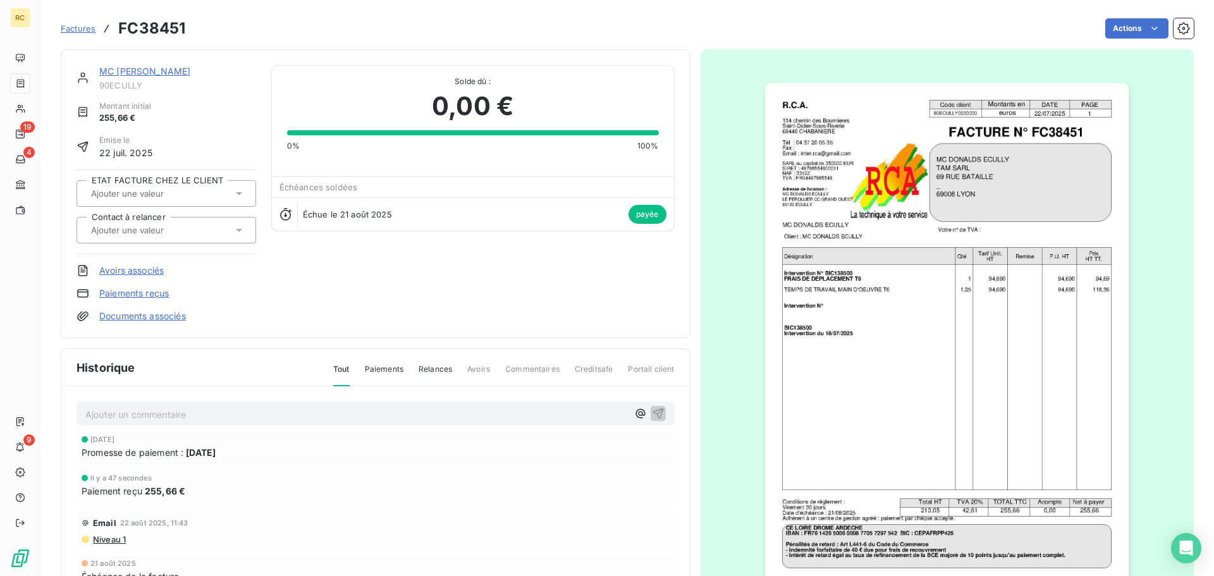
click at [74, 28] on span "Factures" at bounding box center [78, 28] width 35 height 10
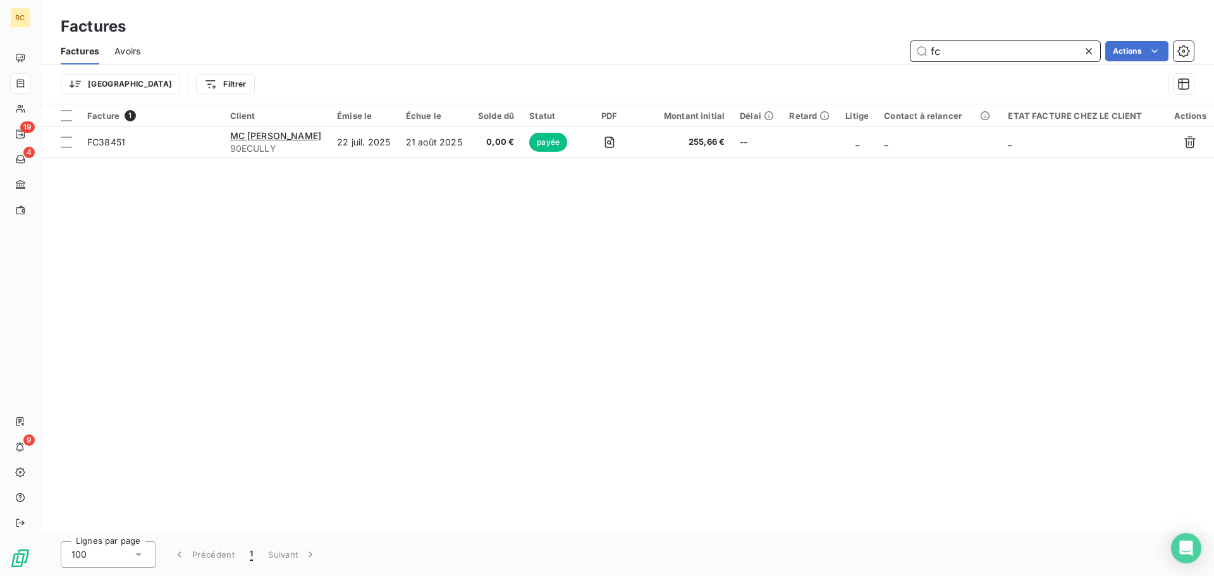
type input "f"
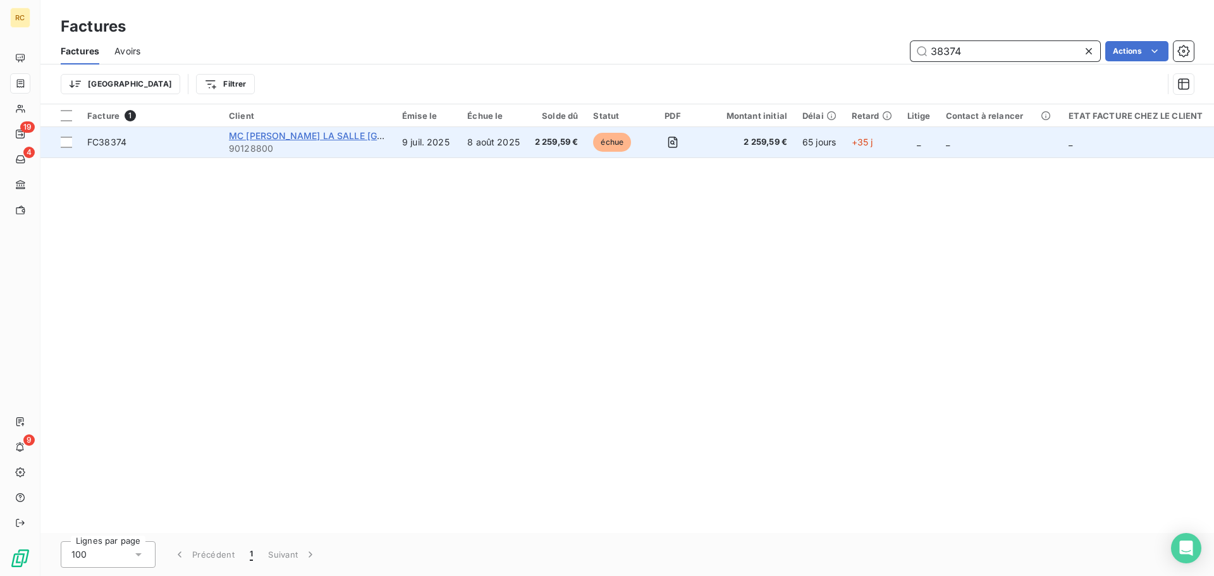
type input "38374"
click at [321, 135] on span "MC [PERSON_NAME] LA SALLE [GEOGRAPHIC_DATA] CDPF DU" at bounding box center [365, 135] width 272 height 11
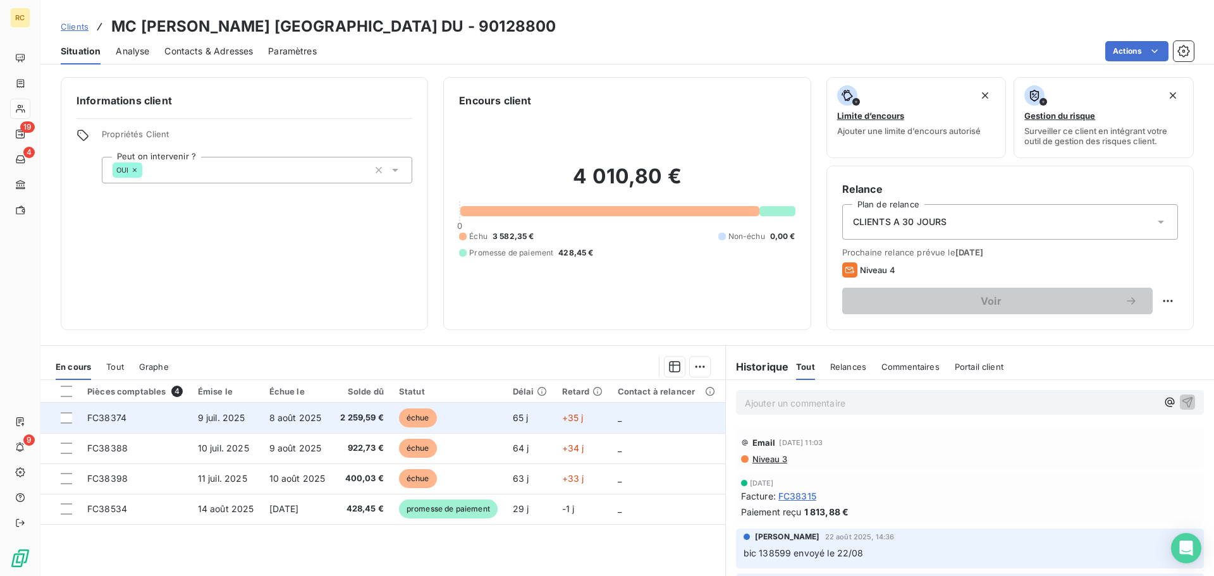
click at [441, 417] on td "échue" at bounding box center [448, 418] width 114 height 30
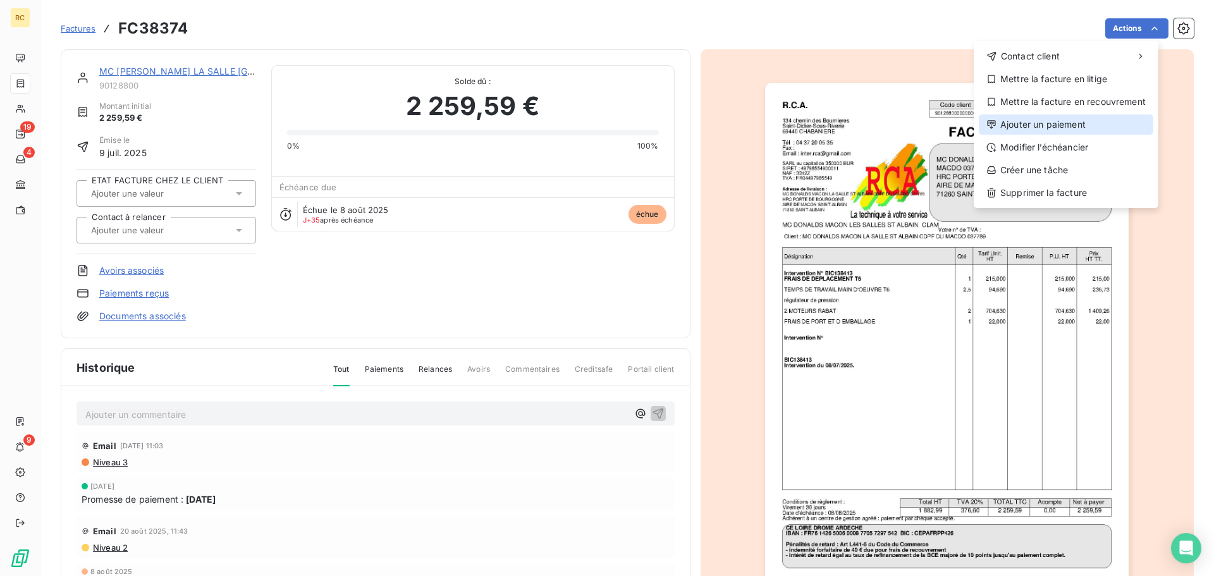
click at [1099, 118] on div "Ajouter un paiement" at bounding box center [1066, 124] width 174 height 20
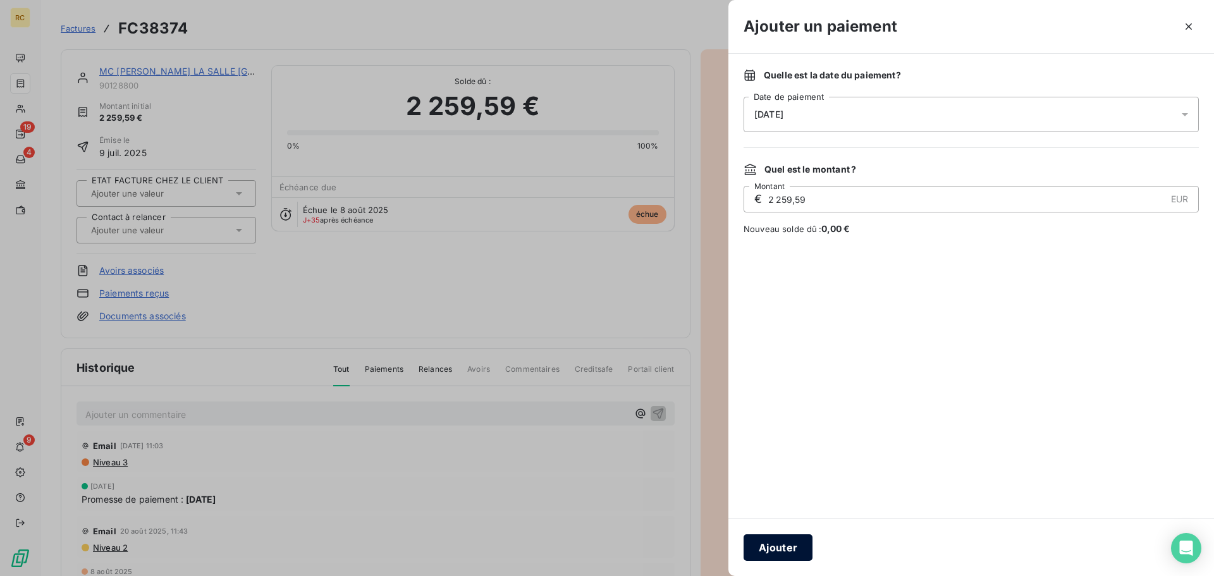
click at [789, 553] on button "Ajouter" at bounding box center [777, 547] width 69 height 27
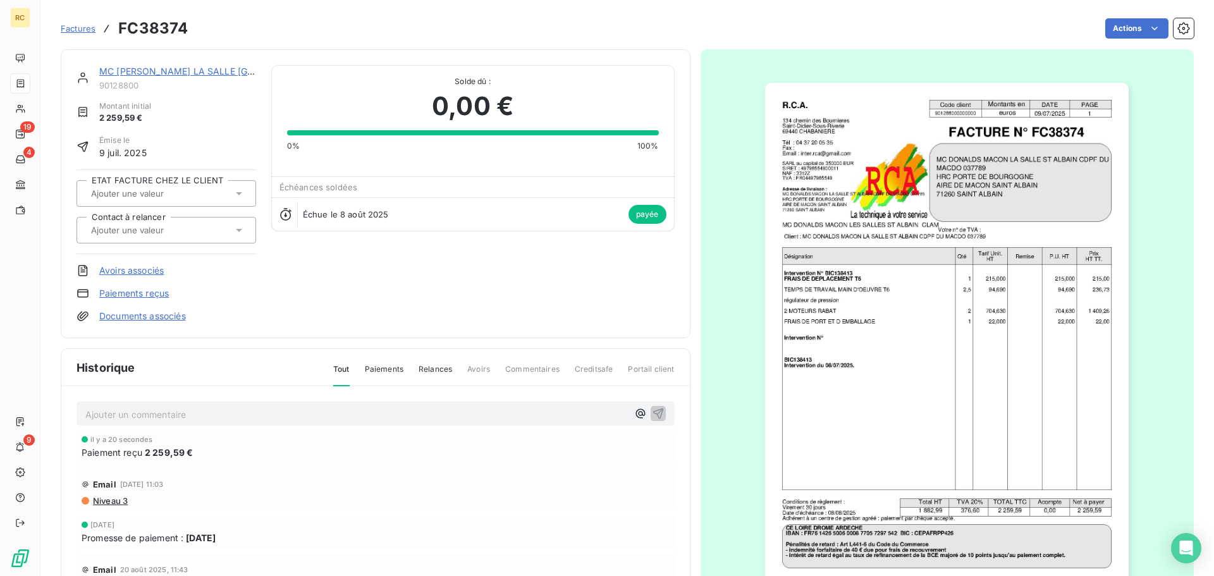
click at [185, 71] on link "MC [PERSON_NAME] LA SALLE [GEOGRAPHIC_DATA] CDPF DU" at bounding box center [235, 71] width 272 height 11
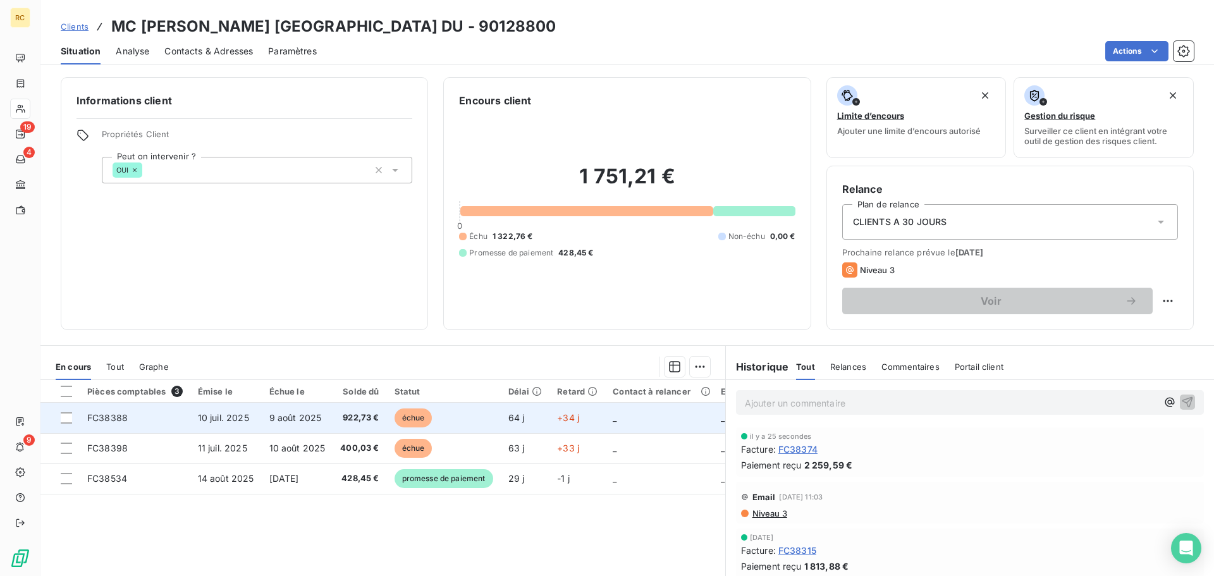
click at [455, 421] on td "échue" at bounding box center [444, 418] width 114 height 30
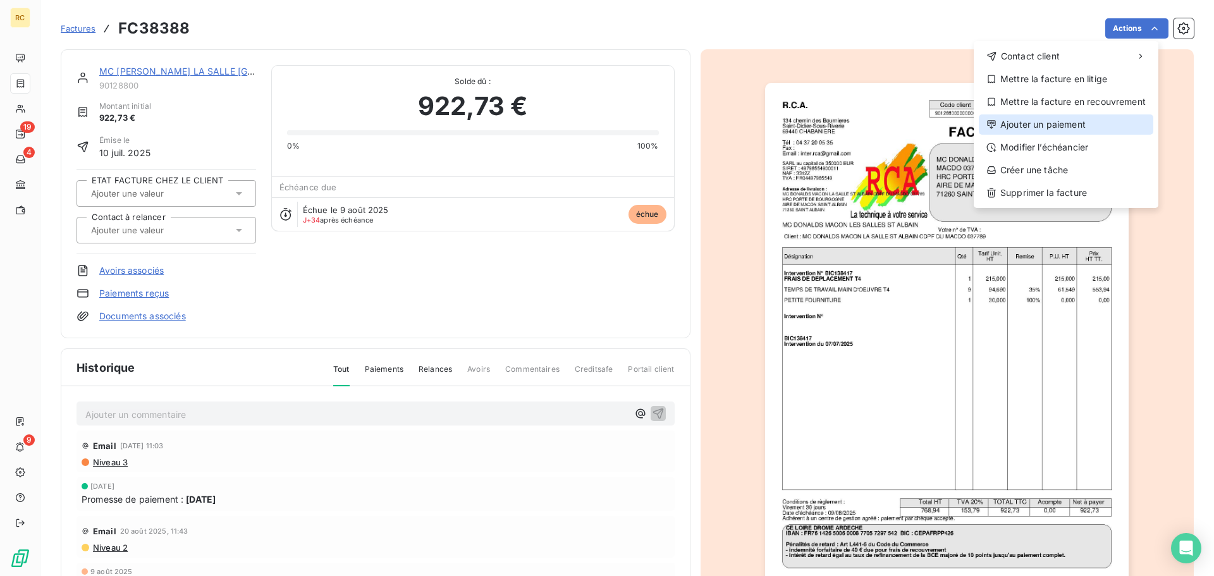
click at [1102, 123] on div "Ajouter un paiement" at bounding box center [1066, 124] width 174 height 20
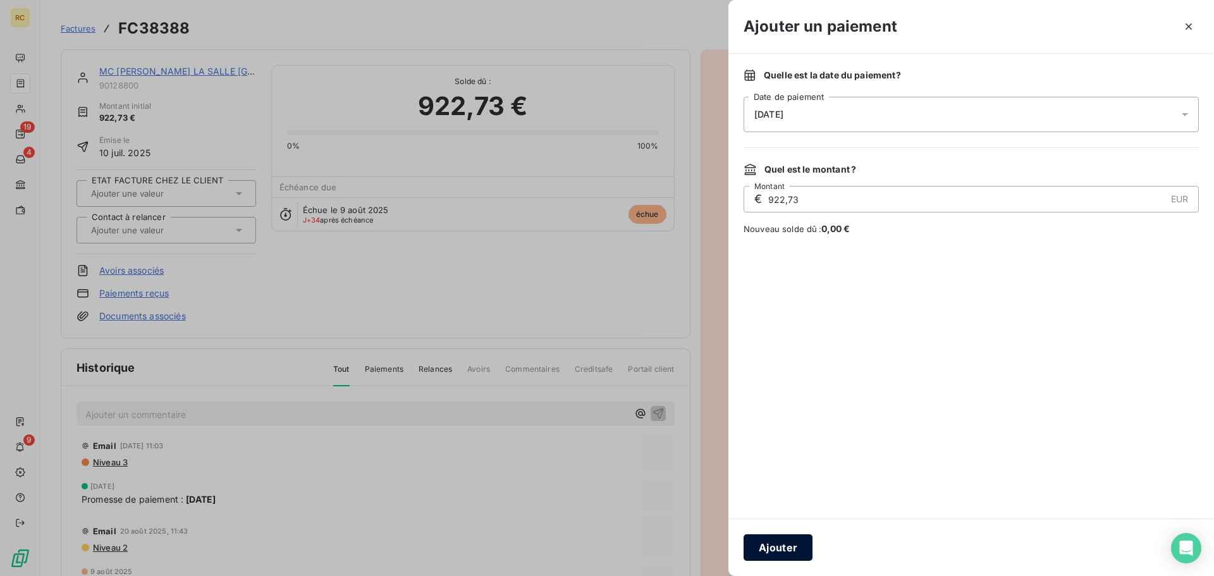
click at [759, 546] on button "Ajouter" at bounding box center [777, 547] width 69 height 27
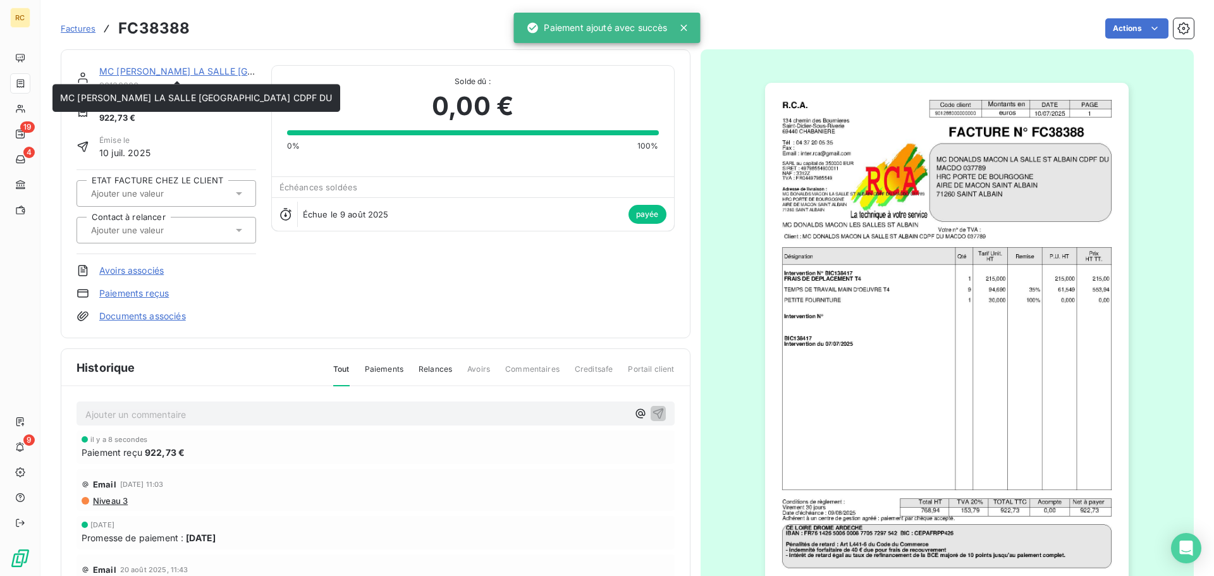
click at [187, 71] on link "MC [PERSON_NAME] LA SALLE [GEOGRAPHIC_DATA] CDPF DU" at bounding box center [235, 71] width 272 height 11
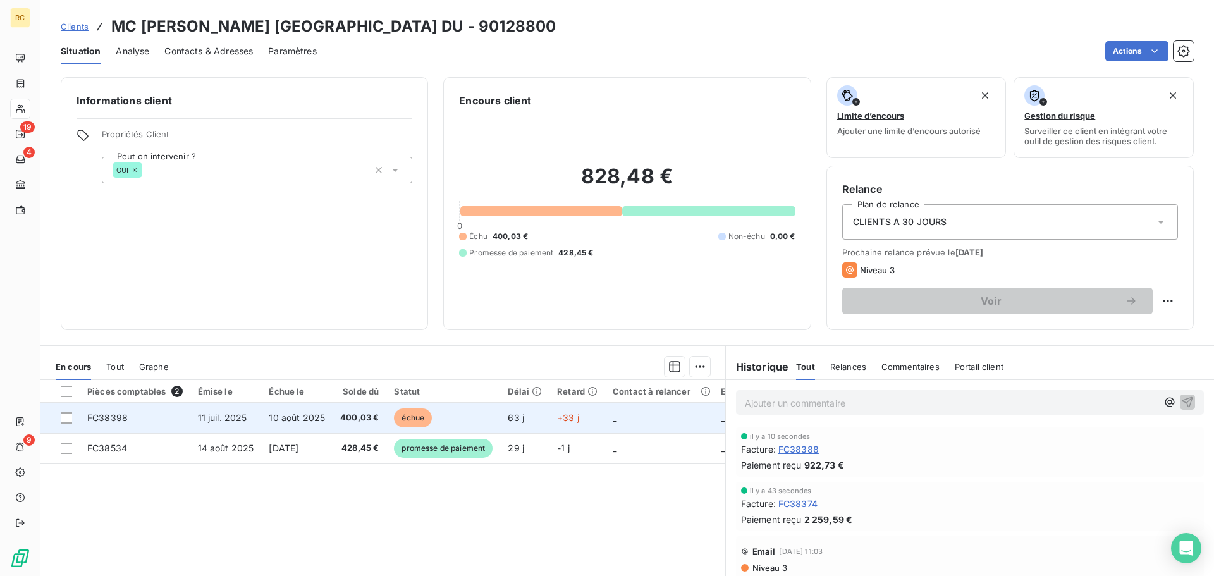
click at [418, 406] on td "échue" at bounding box center [443, 418] width 114 height 30
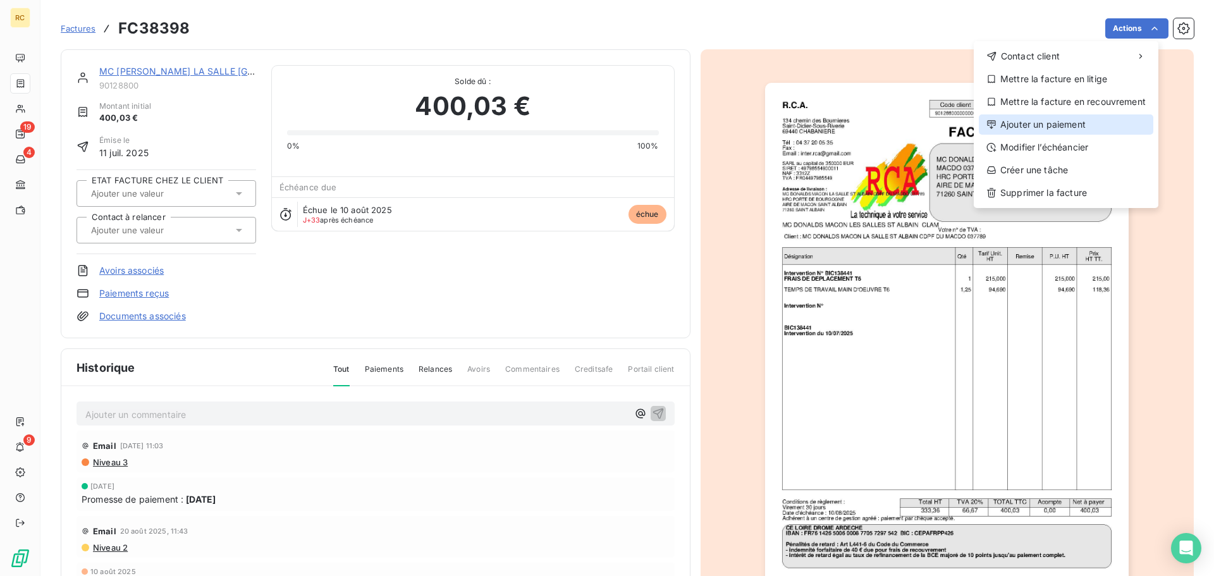
click at [1083, 119] on div "Ajouter un paiement" at bounding box center [1066, 124] width 174 height 20
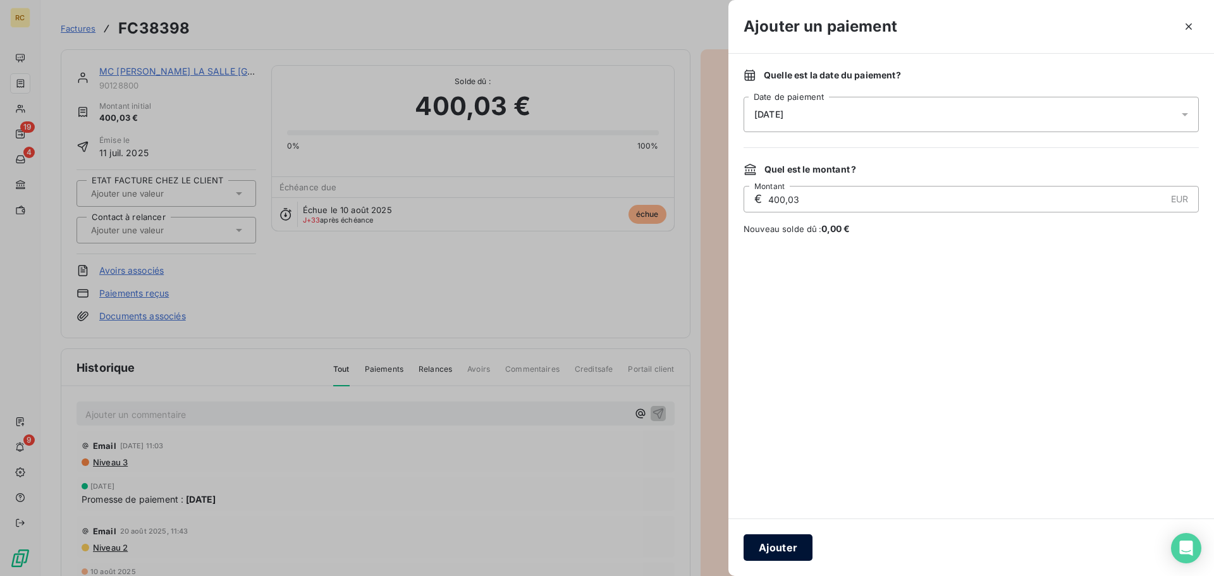
click at [784, 547] on button "Ajouter" at bounding box center [777, 547] width 69 height 27
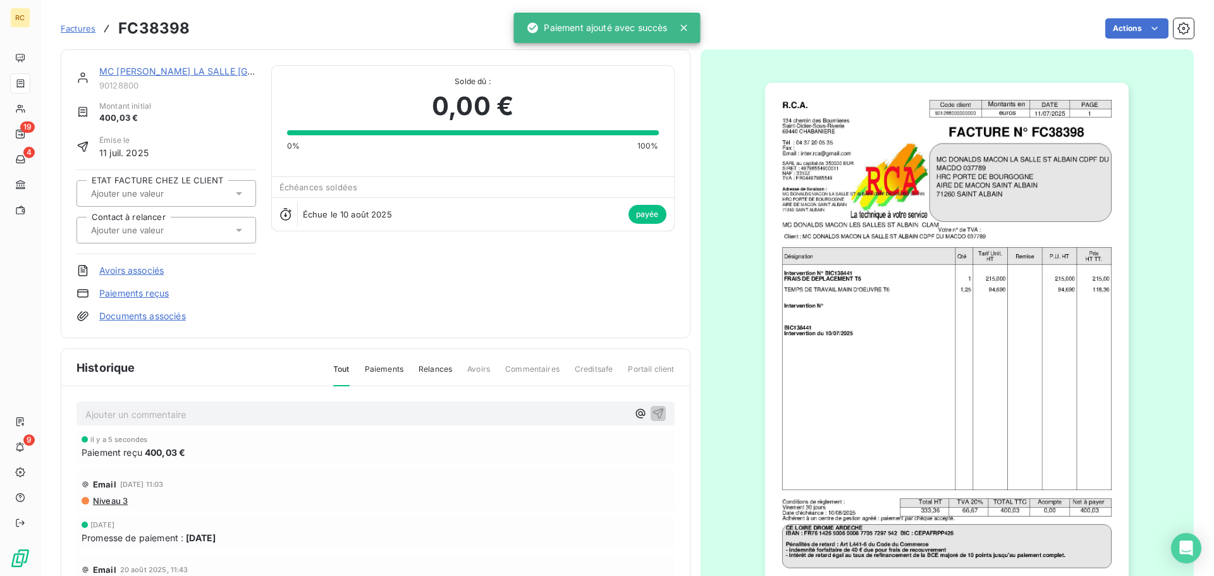
click at [80, 27] on span "Factures" at bounding box center [78, 28] width 35 height 10
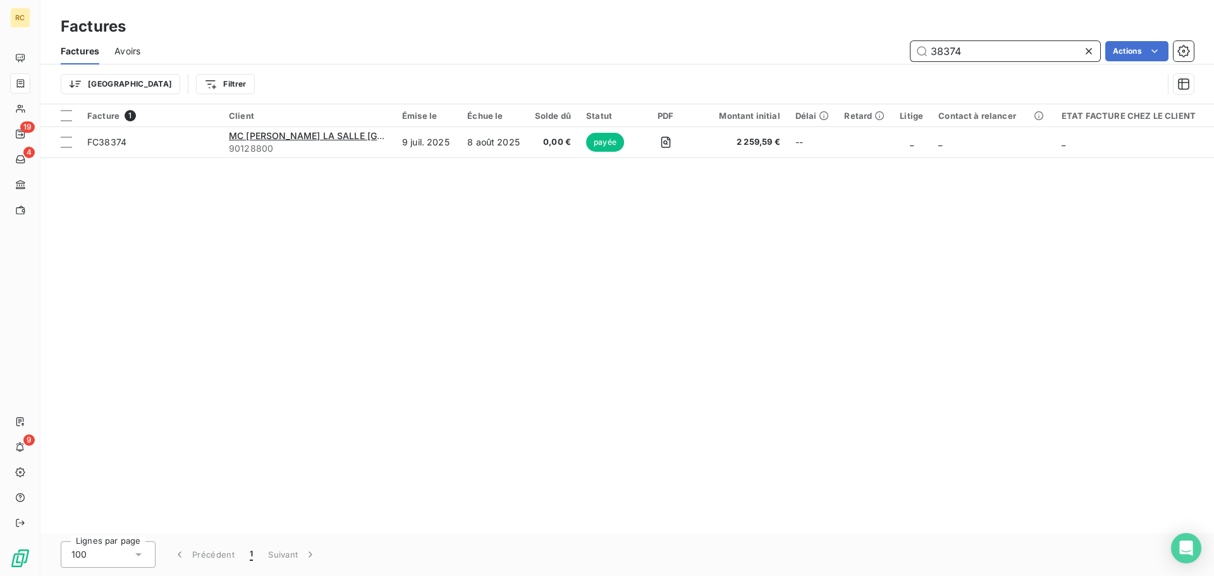
drag, startPoint x: 970, startPoint y: 49, endPoint x: 941, endPoint y: 49, distance: 29.1
click at [941, 49] on input "38374" at bounding box center [1005, 51] width 190 height 20
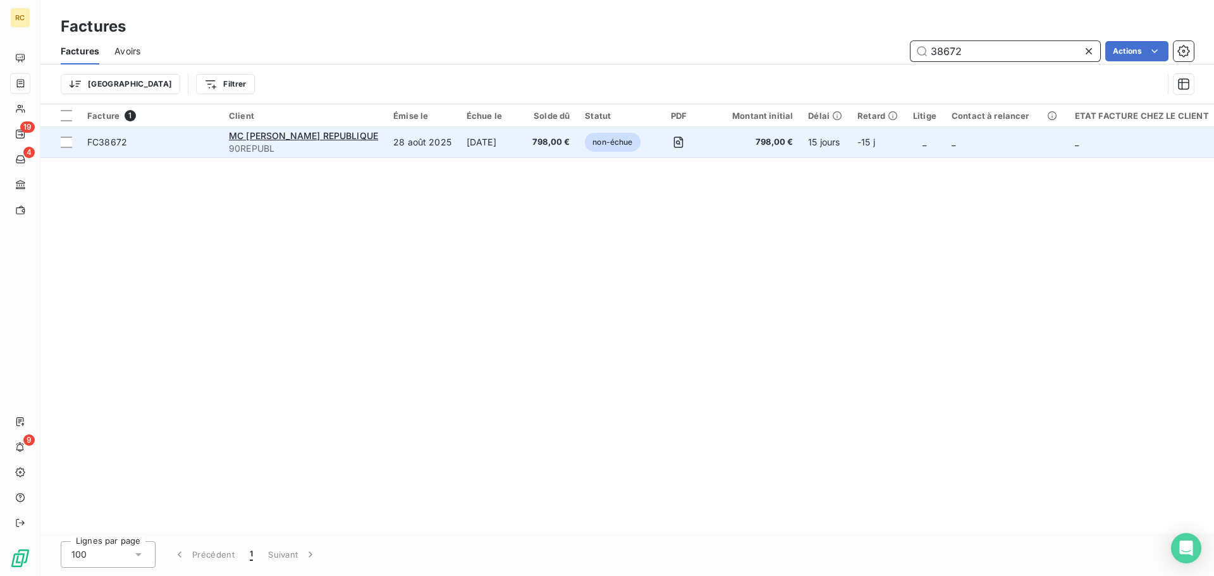
type input "38672"
click at [477, 133] on td "[DATE]" at bounding box center [492, 142] width 66 height 30
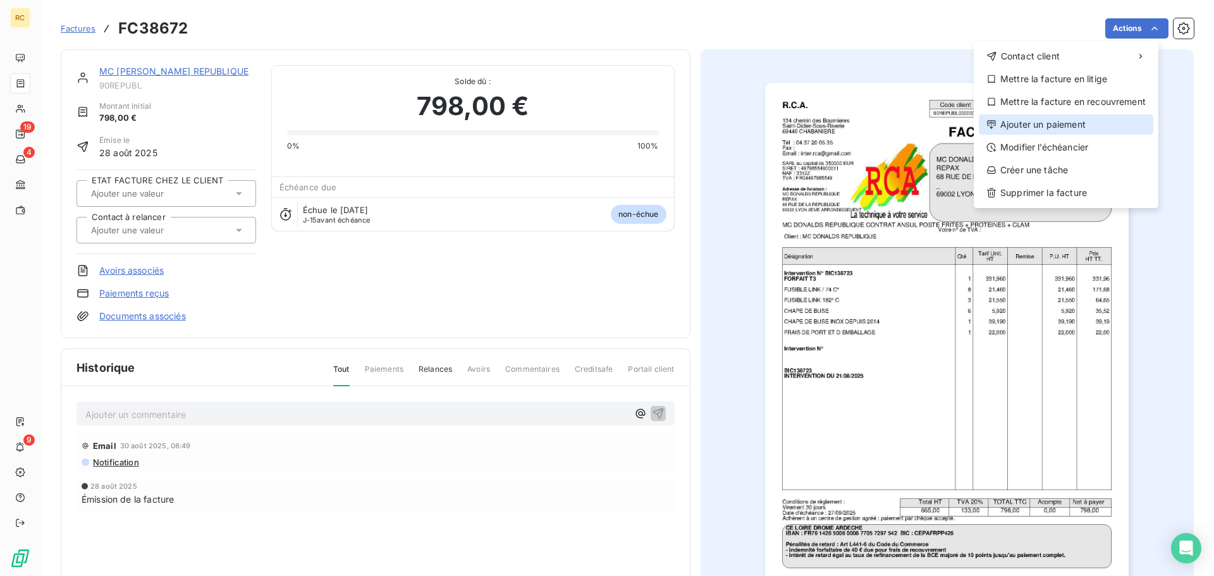
click at [1064, 122] on div "Ajouter un paiement" at bounding box center [1066, 124] width 174 height 20
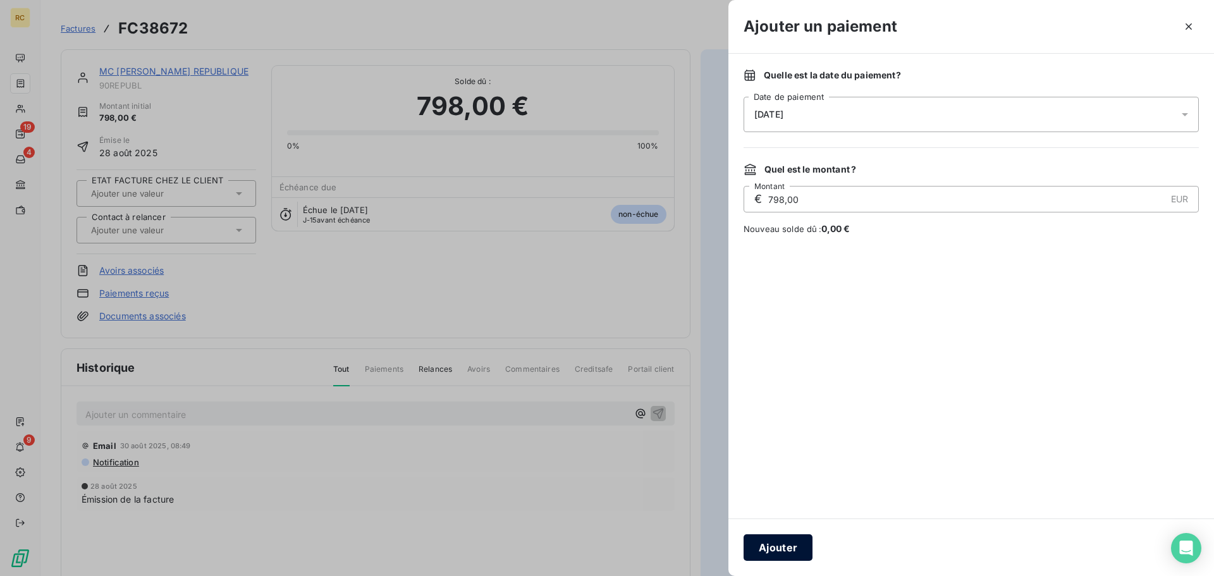
click at [769, 543] on button "Ajouter" at bounding box center [777, 547] width 69 height 27
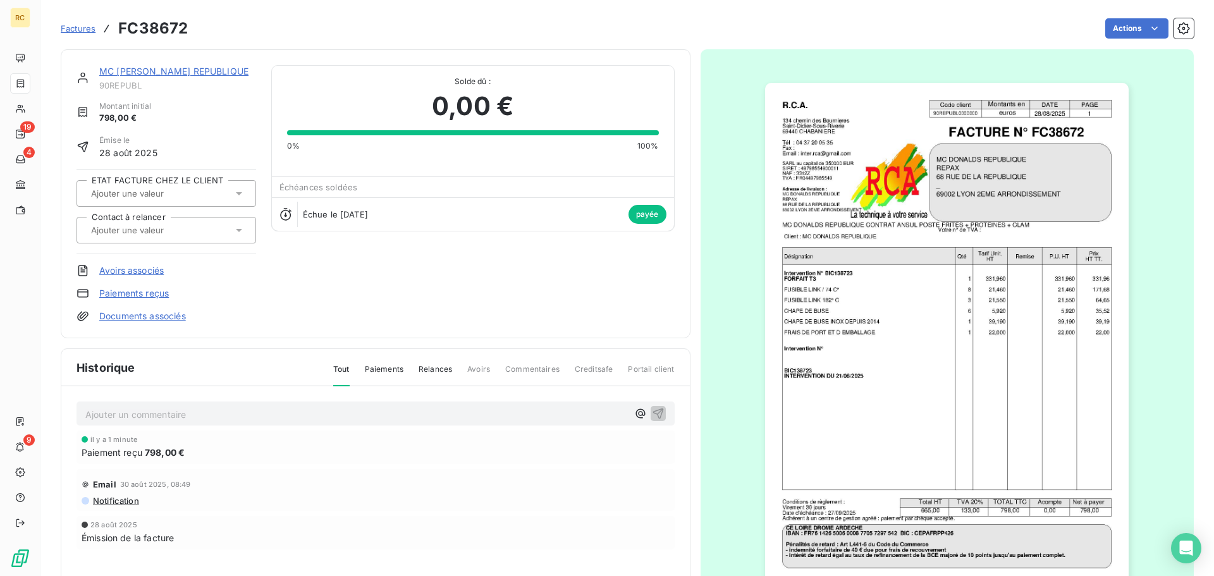
click at [75, 28] on span "Factures" at bounding box center [78, 28] width 35 height 10
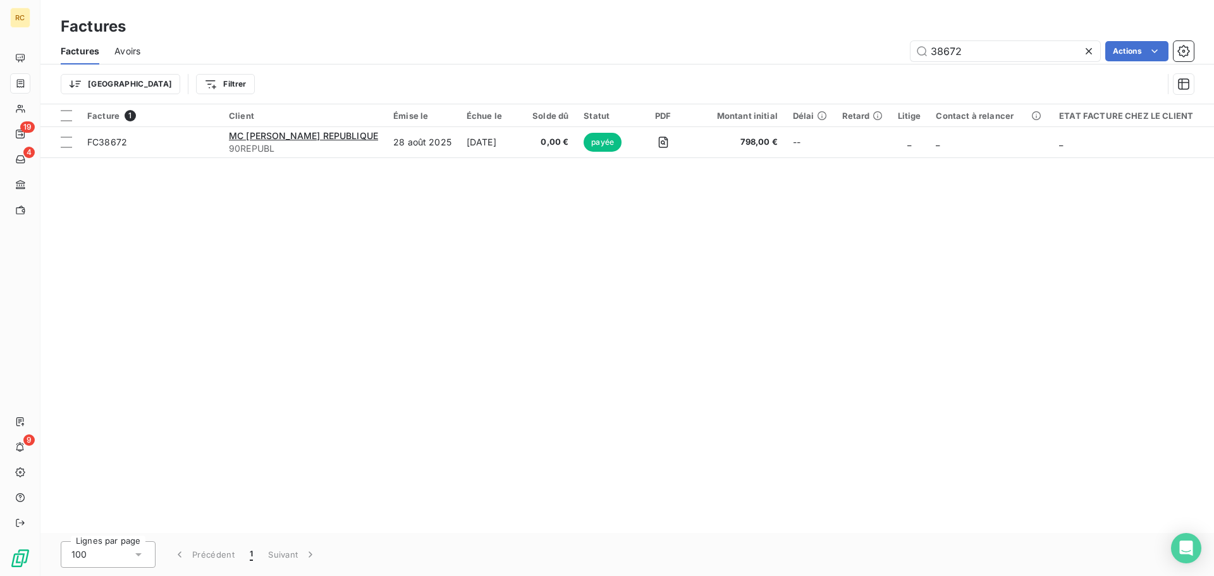
drag, startPoint x: 972, startPoint y: 54, endPoint x: 891, endPoint y: 46, distance: 81.3
click at [891, 46] on div "38672 Actions" at bounding box center [675, 51] width 1038 height 20
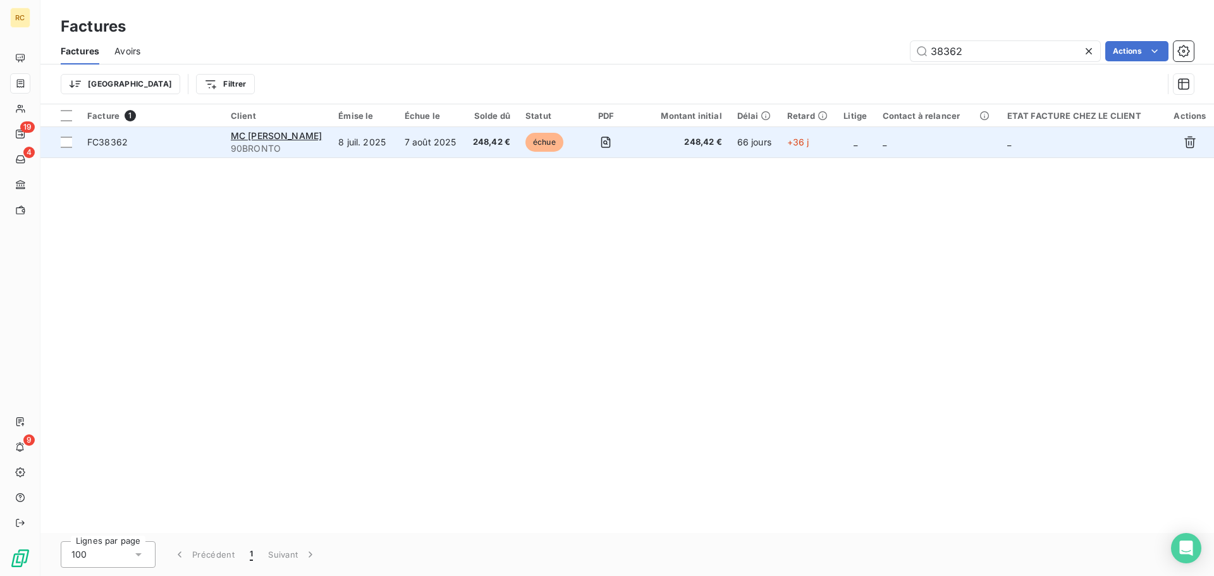
type input "38362"
click at [487, 133] on td "248,42 €" at bounding box center [491, 142] width 53 height 30
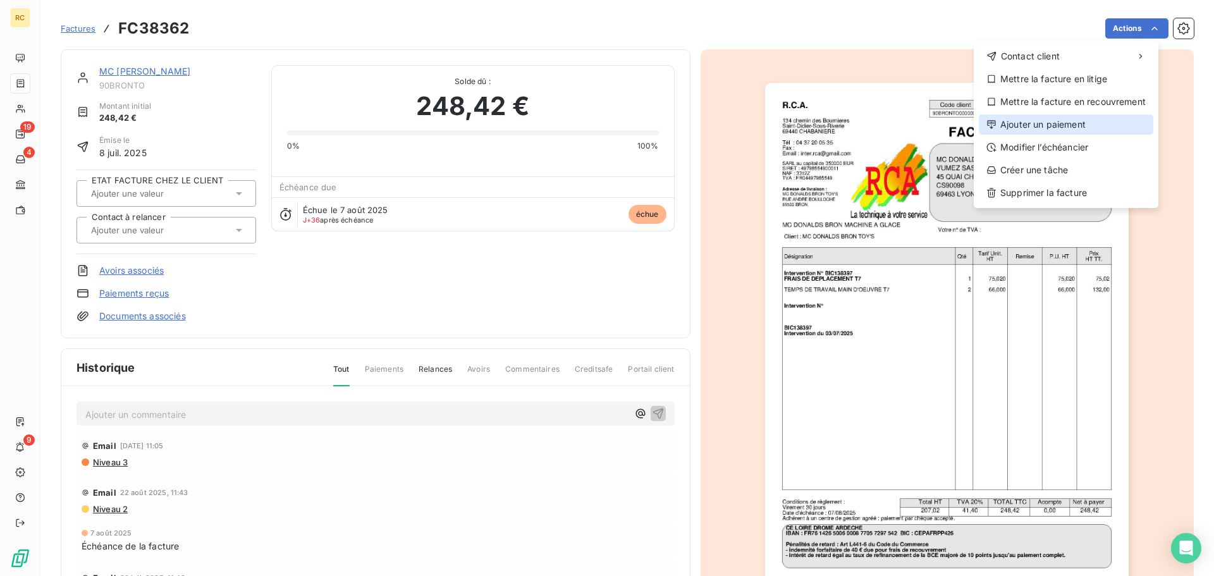
click at [1083, 130] on div "Ajouter un paiement" at bounding box center [1066, 124] width 174 height 20
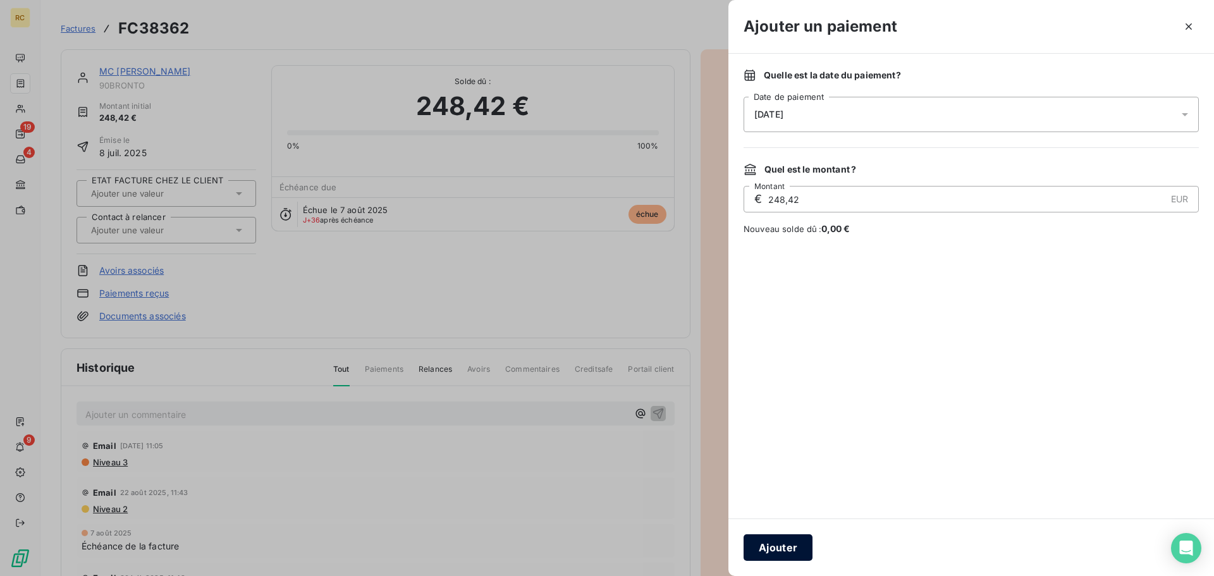
click at [788, 547] on button "Ajouter" at bounding box center [777, 547] width 69 height 27
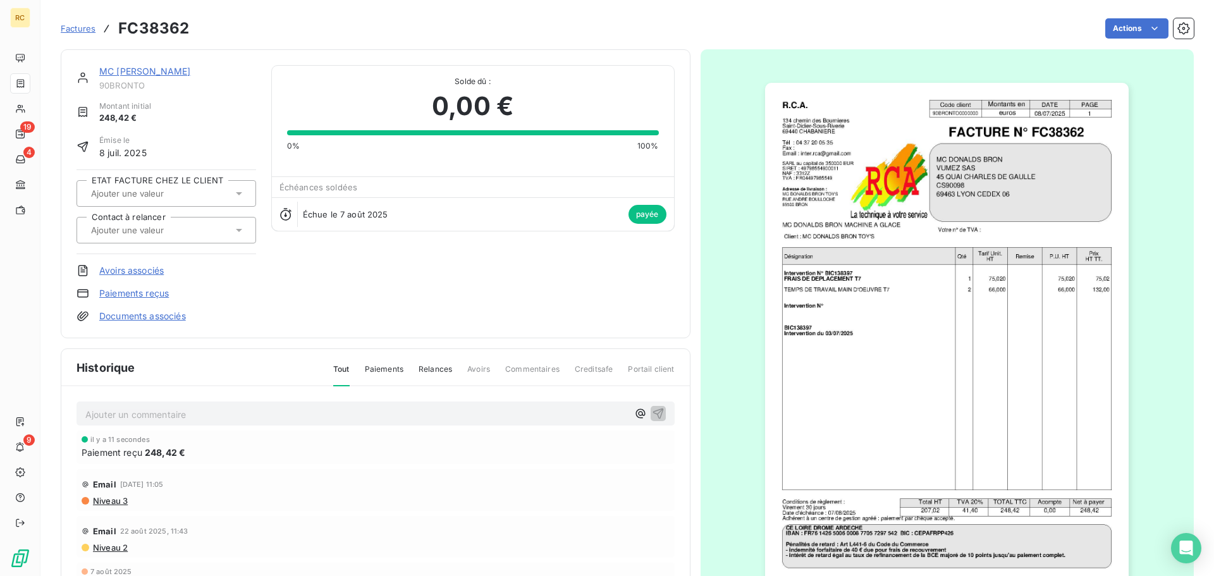
click at [71, 29] on span "Factures" at bounding box center [78, 28] width 35 height 10
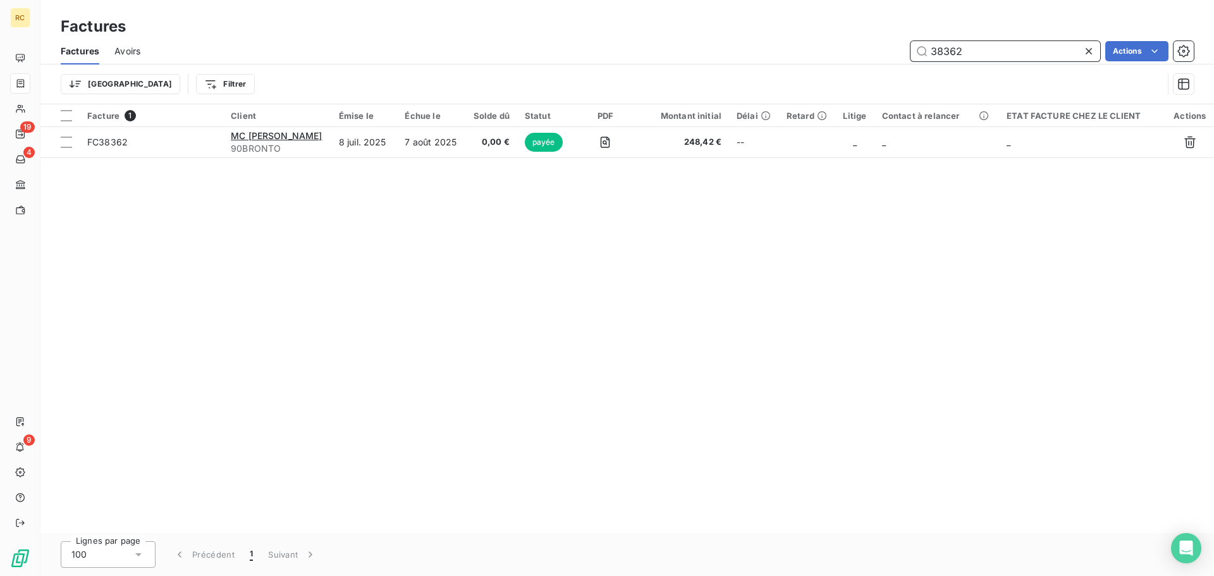
click at [997, 54] on input "38362" at bounding box center [1005, 51] width 190 height 20
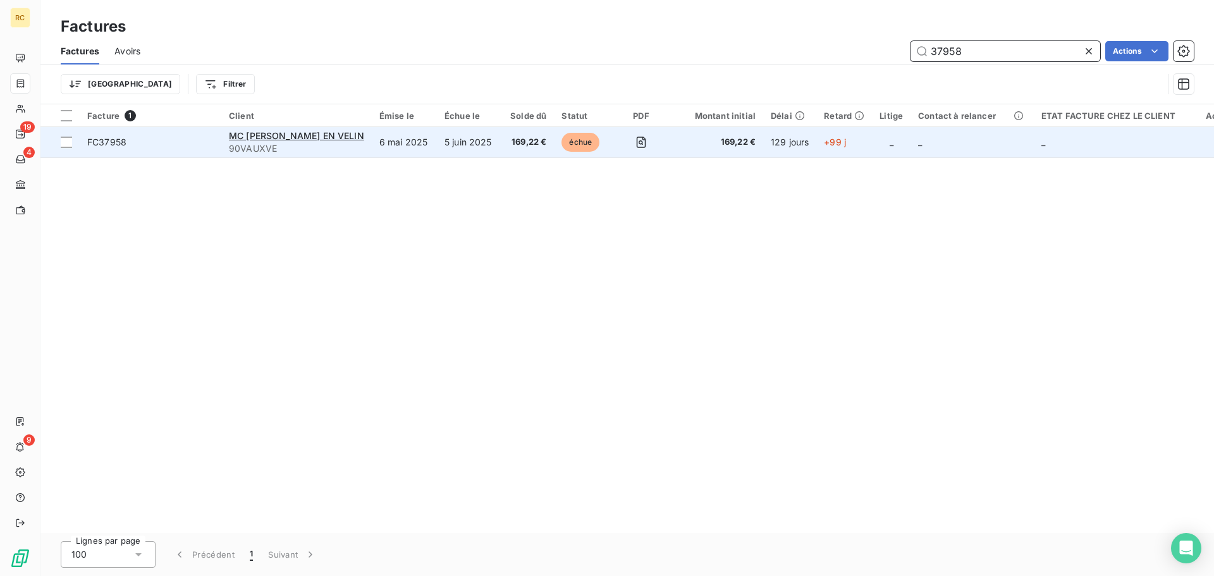
type input "37958"
click at [446, 146] on td "5 juin 2025" at bounding box center [470, 142] width 66 height 30
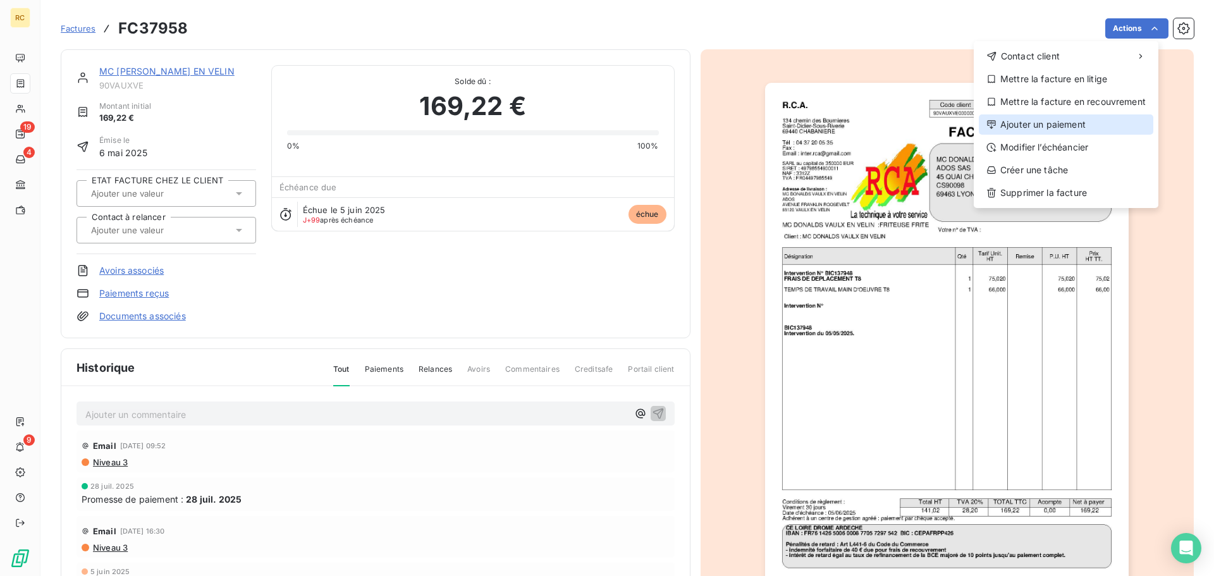
click at [1094, 127] on div "Ajouter un paiement" at bounding box center [1066, 124] width 174 height 20
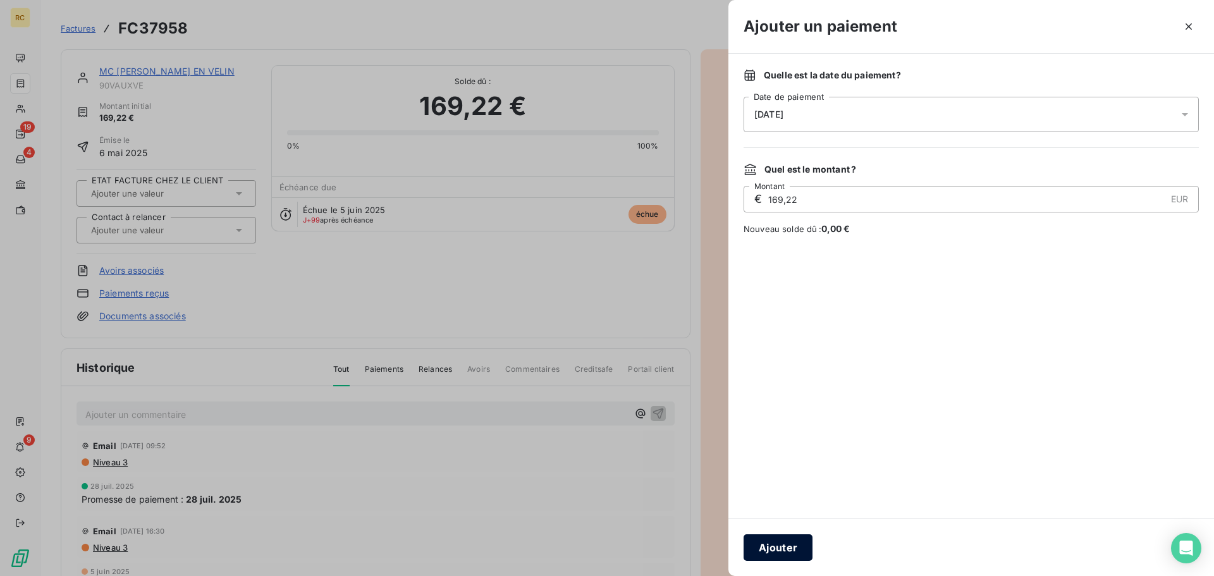
click at [776, 550] on button "Ajouter" at bounding box center [777, 547] width 69 height 27
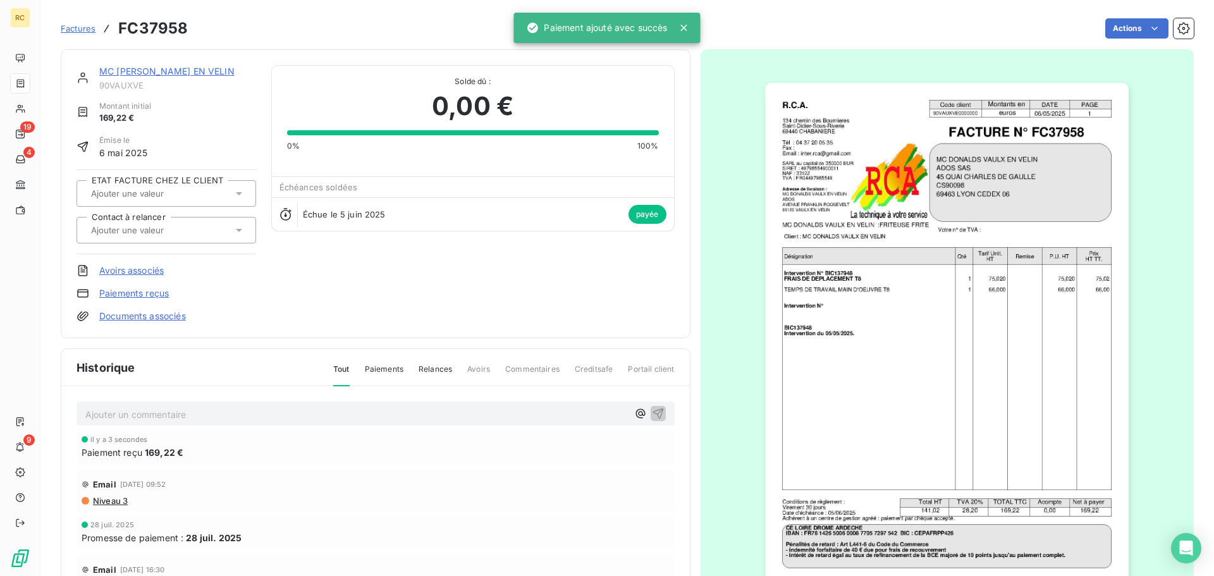
click at [78, 31] on span "Factures" at bounding box center [78, 28] width 35 height 10
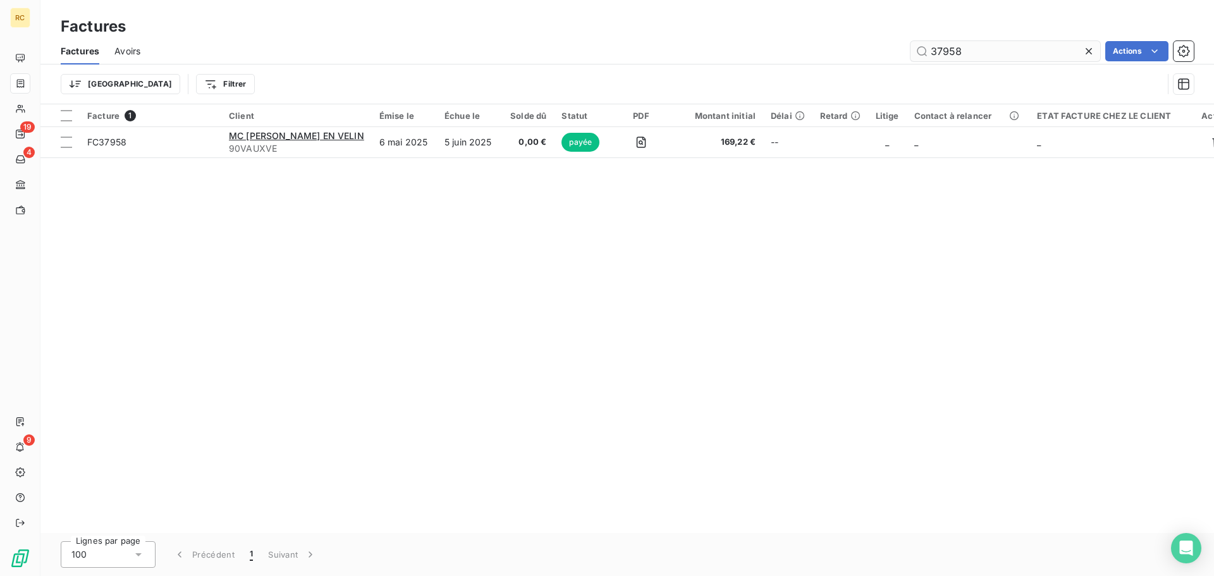
drag, startPoint x: 970, startPoint y: 51, endPoint x: 929, endPoint y: 51, distance: 41.7
click at [929, 51] on input "37958" at bounding box center [1005, 51] width 190 height 20
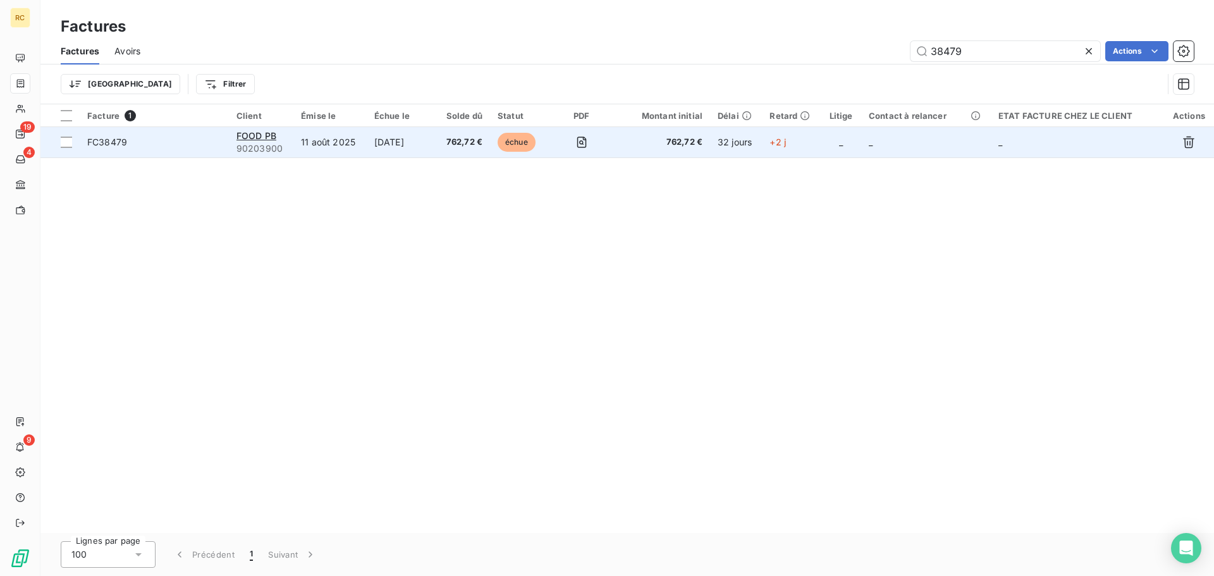
type input "38479"
click at [611, 137] on td at bounding box center [581, 142] width 65 height 30
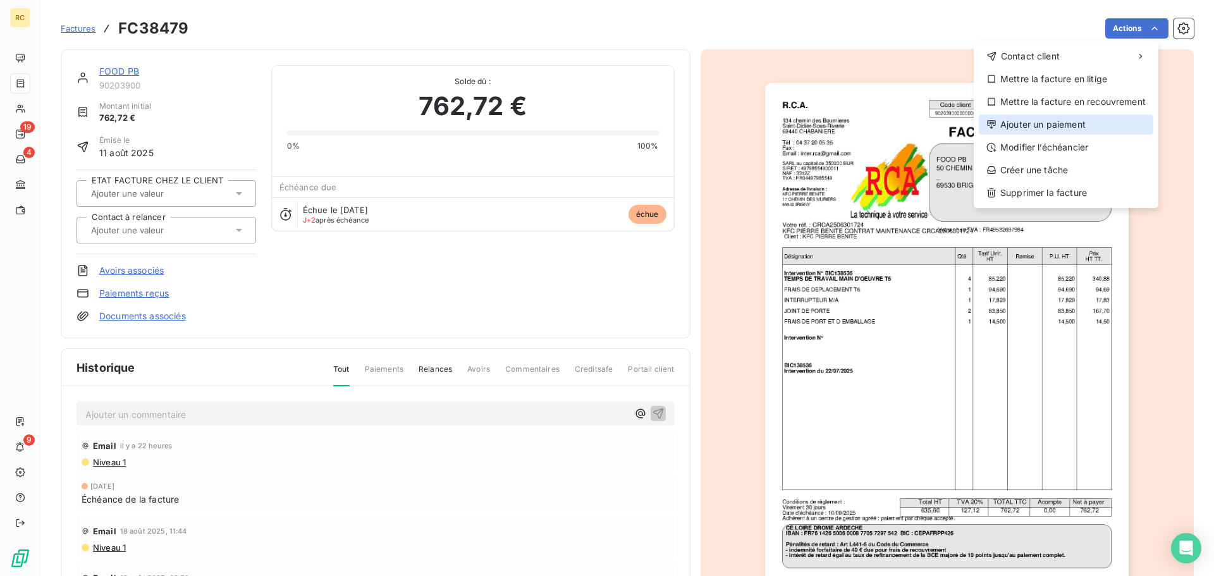
click at [1110, 115] on div "Ajouter un paiement" at bounding box center [1066, 124] width 174 height 20
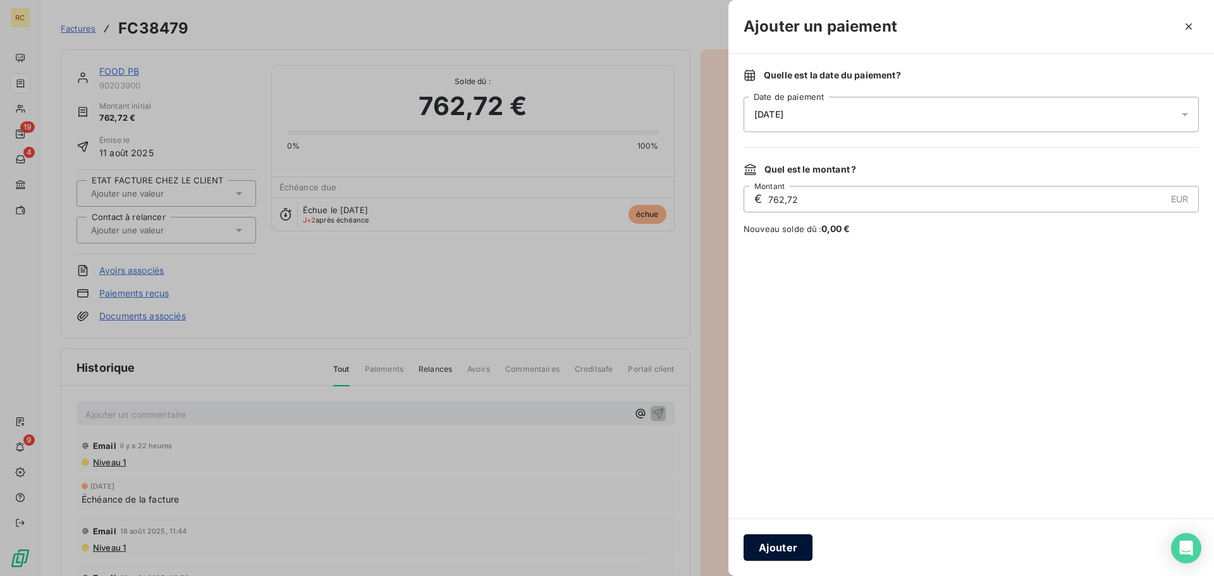
click at [776, 539] on button "Ajouter" at bounding box center [777, 547] width 69 height 27
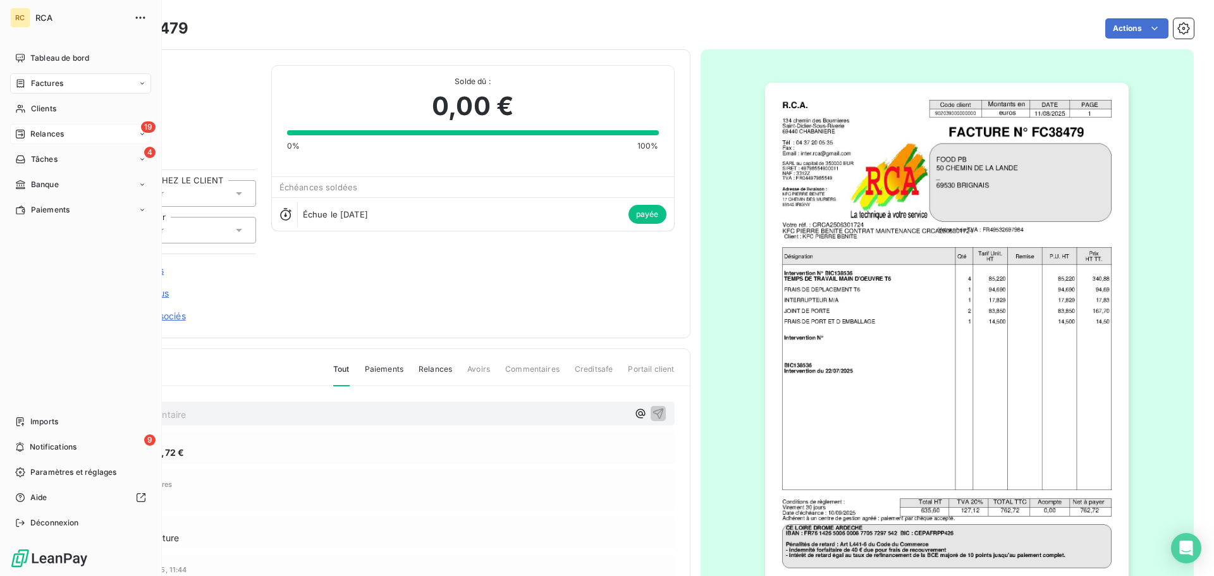
click at [37, 130] on span "Relances" at bounding box center [47, 133] width 34 height 11
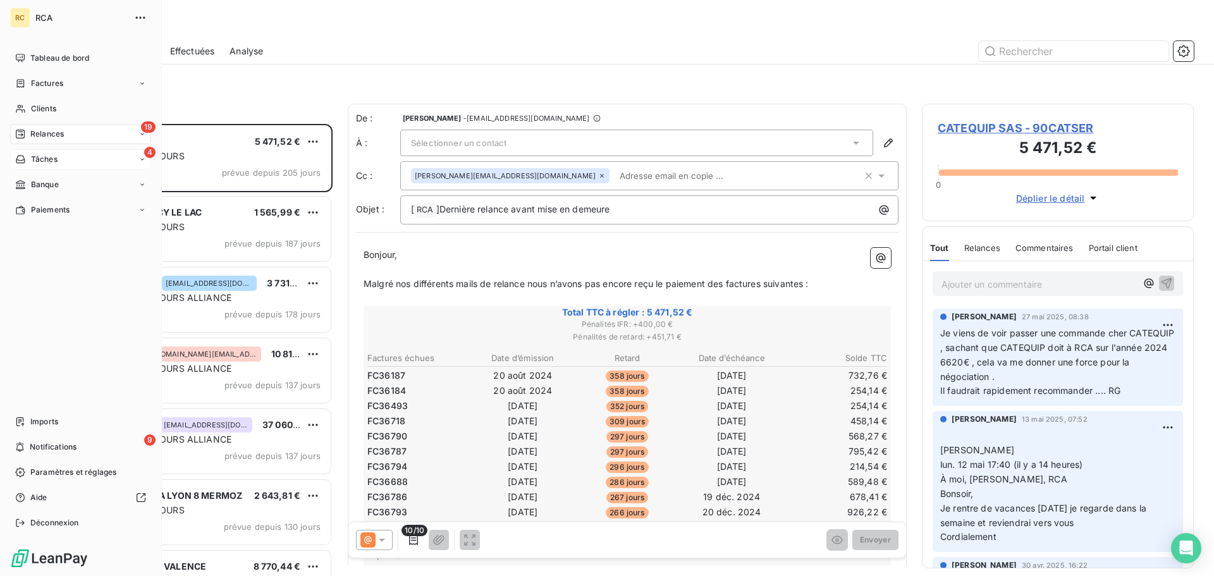
click at [66, 151] on div "4 Tâches" at bounding box center [80, 159] width 141 height 20
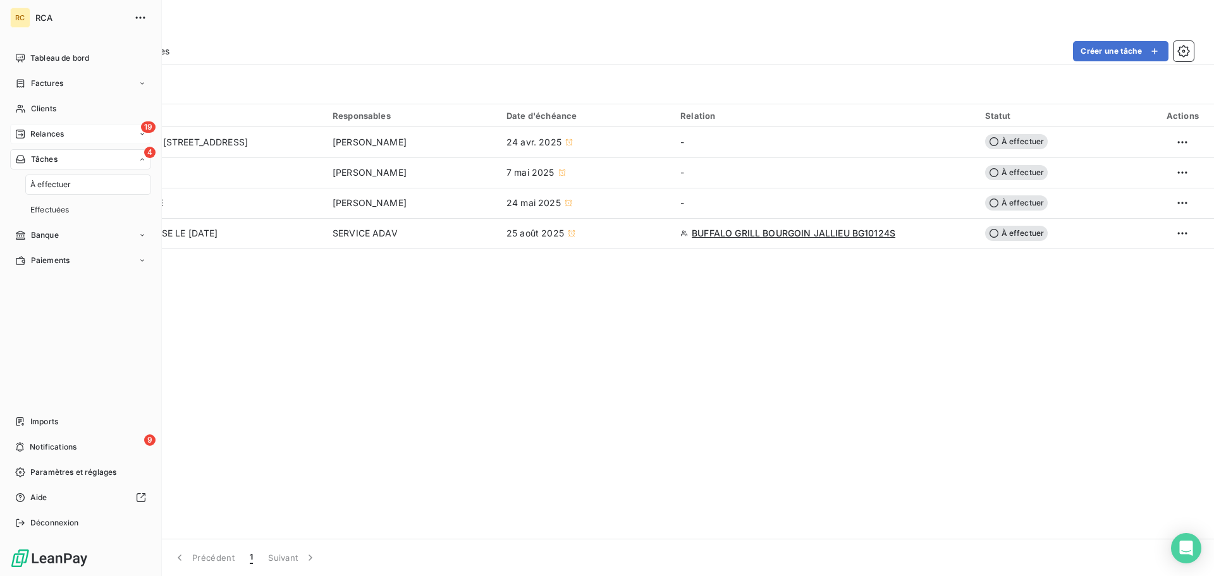
click at [58, 126] on div "19 Relances" at bounding box center [80, 134] width 141 height 20
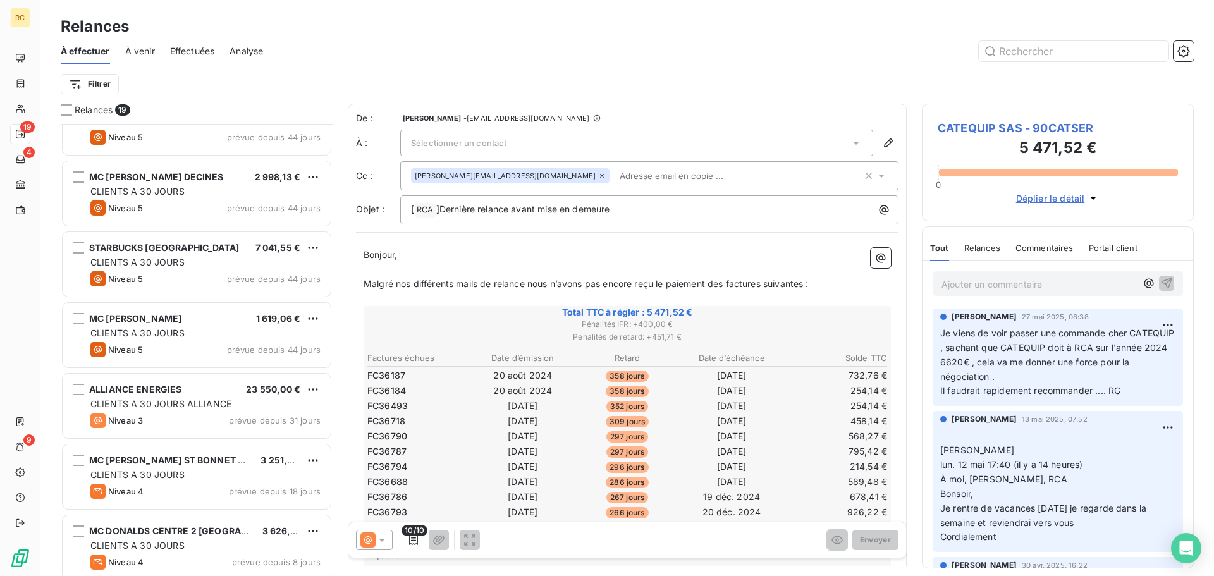
scroll to position [894, 0]
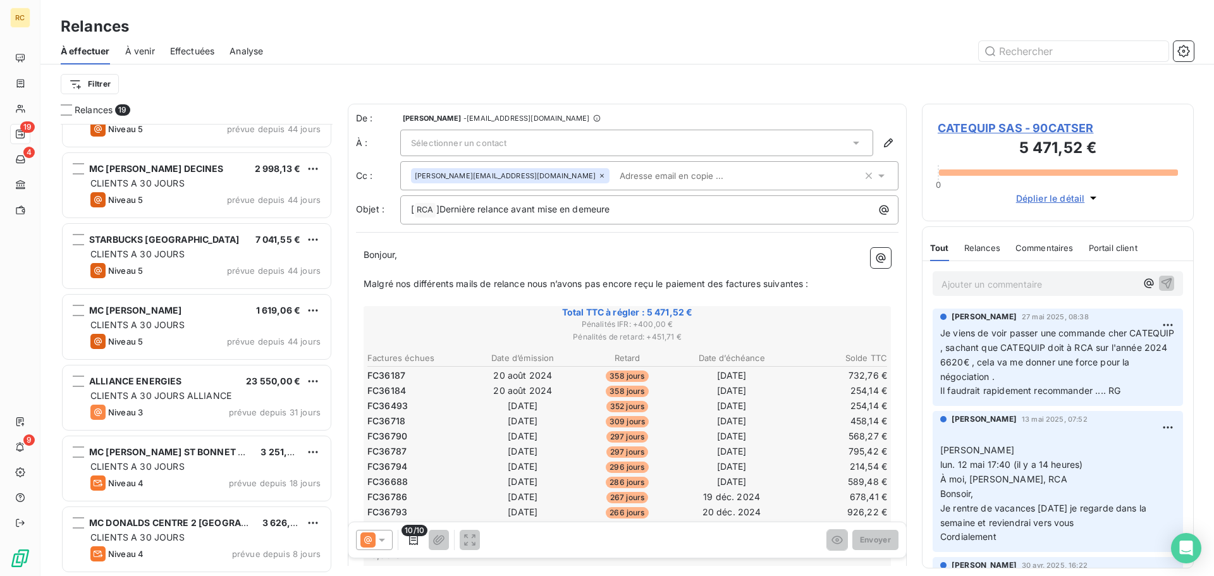
click at [100, 111] on span "Relances" at bounding box center [94, 110] width 38 height 13
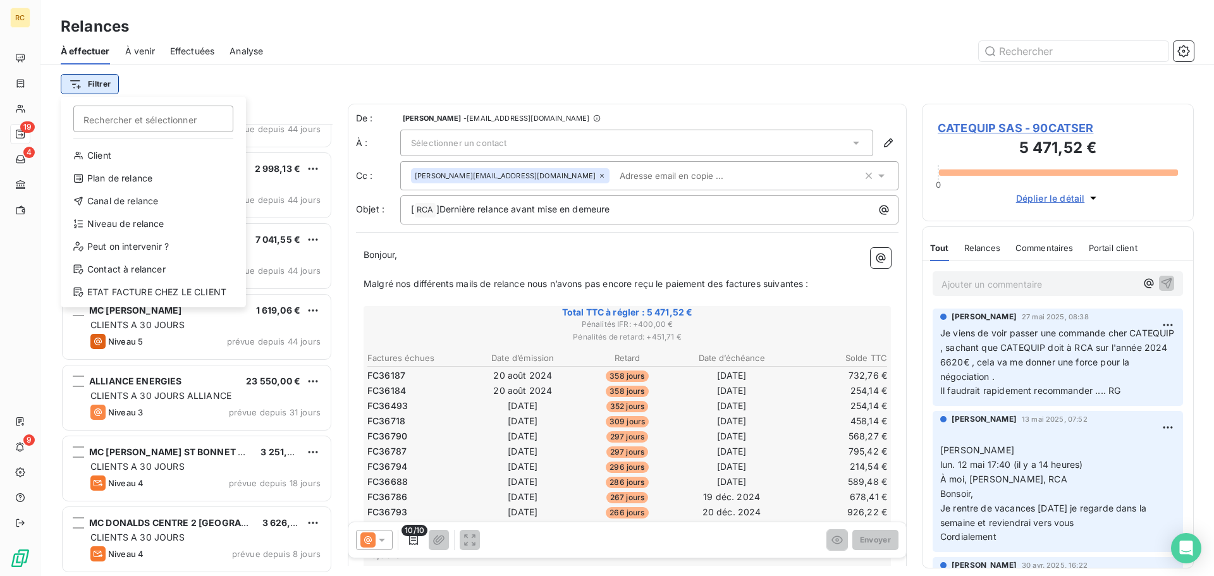
click at [101, 80] on html "RC 19 4 9 Relances À effectuer À venir Effectuées Analyse Filtrer Rechercher et…" at bounding box center [607, 288] width 1214 height 576
click at [151, 228] on div "Niveau de relance" at bounding box center [153, 224] width 175 height 20
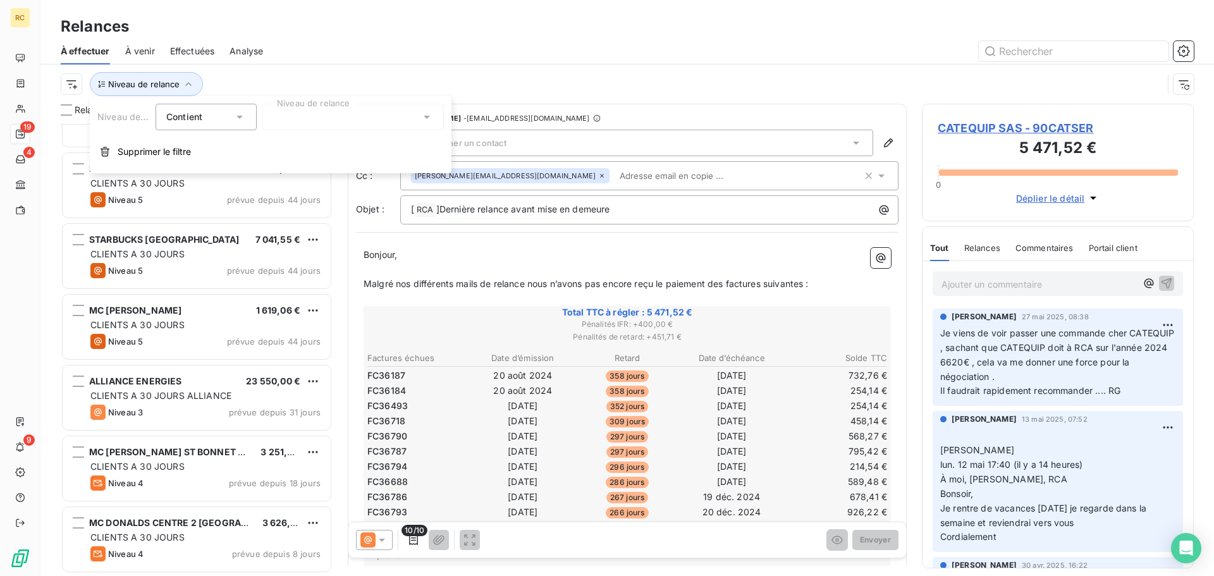
click at [202, 117] on span "Contient" at bounding box center [184, 116] width 36 height 11
click at [386, 122] on div at bounding box center [353, 117] width 182 height 27
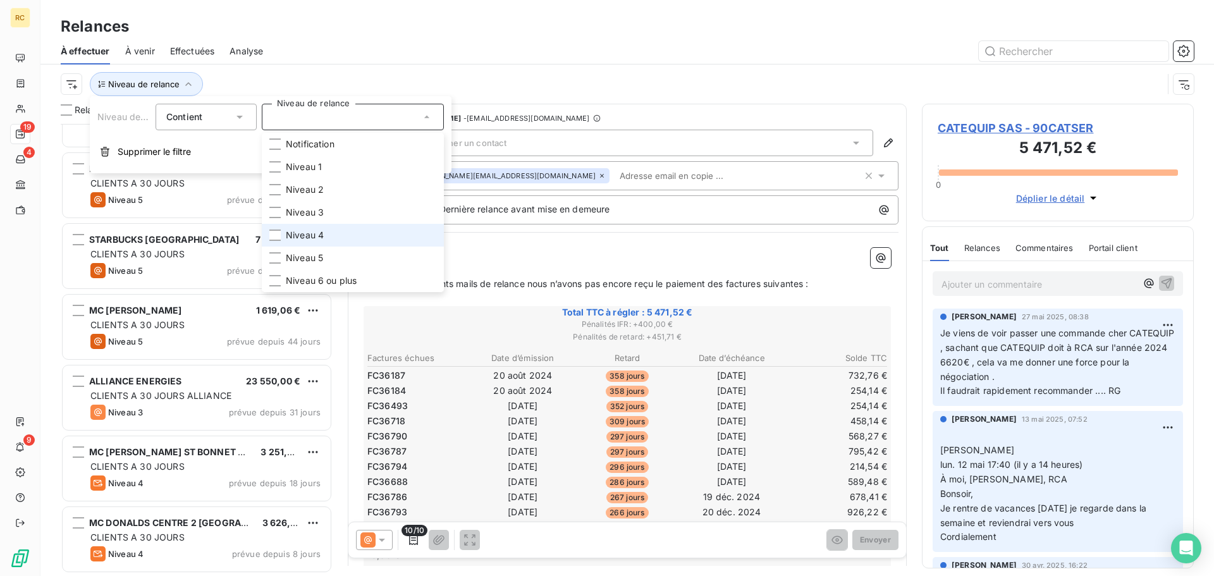
click at [319, 241] on li "Niveau 4" at bounding box center [353, 235] width 182 height 23
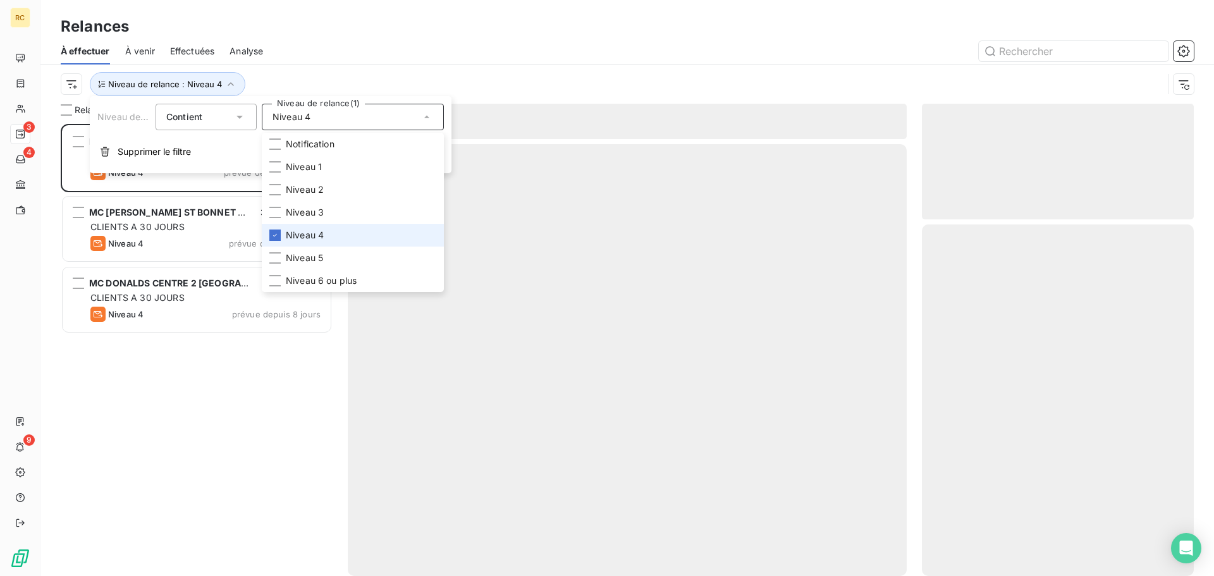
scroll to position [442, 262]
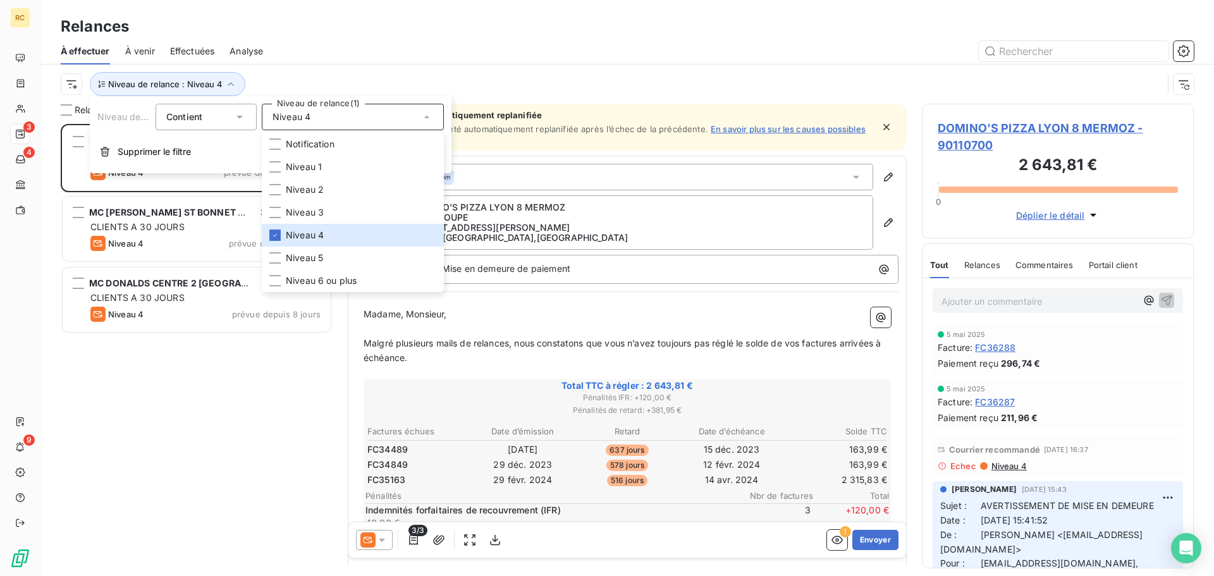
click at [532, 43] on div at bounding box center [735, 51] width 915 height 20
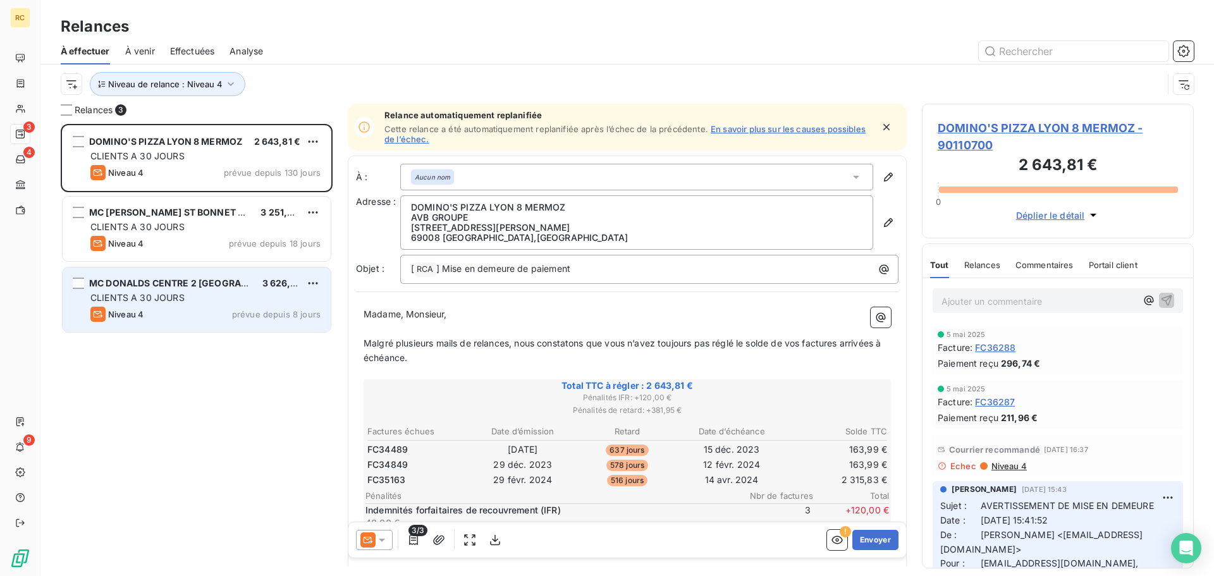
click at [263, 293] on div "CLIENTS A 30 JOURS" at bounding box center [205, 297] width 230 height 13
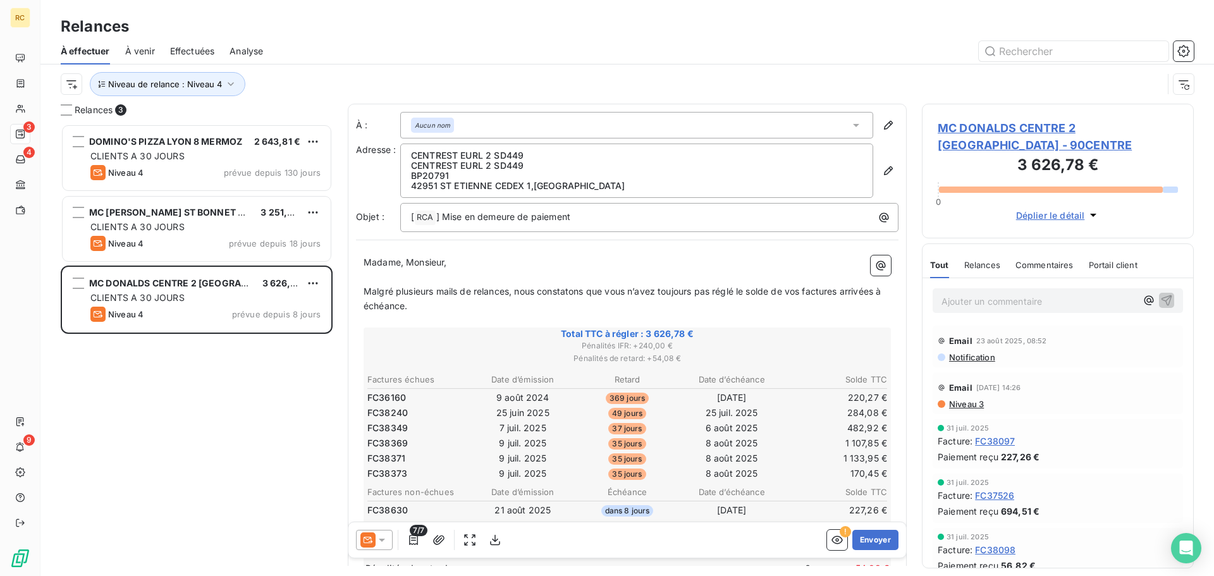
drag, startPoint x: 981, startPoint y: 272, endPoint x: 980, endPoint y: 260, distance: 12.1
click at [980, 260] on div "Relances" at bounding box center [982, 265] width 36 height 27
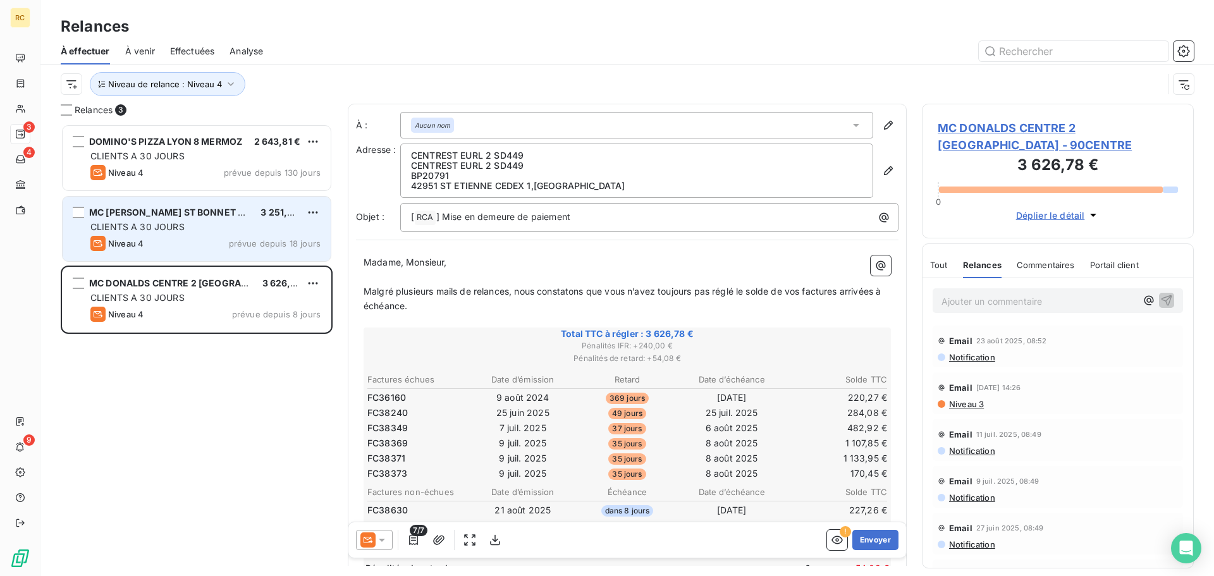
click at [168, 251] on div "MC [PERSON_NAME] ST BONNET DE MURE 3 251,86 € CLIENTS A 30 JOURS Niveau 4 prévu…" at bounding box center [197, 229] width 268 height 64
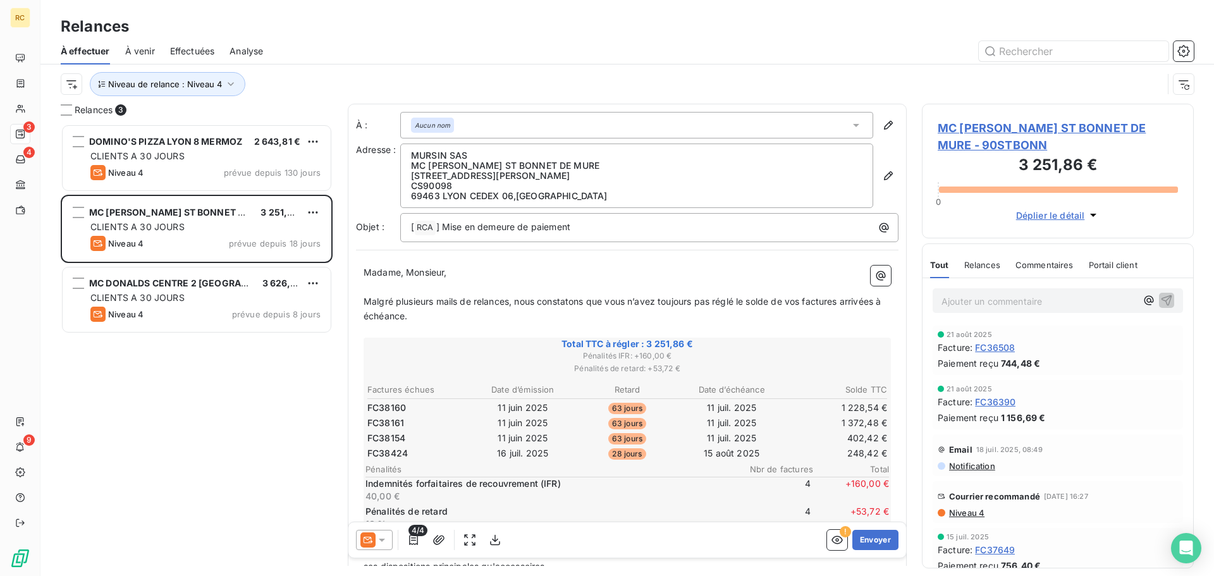
click at [993, 264] on span "Relances" at bounding box center [982, 265] width 36 height 10
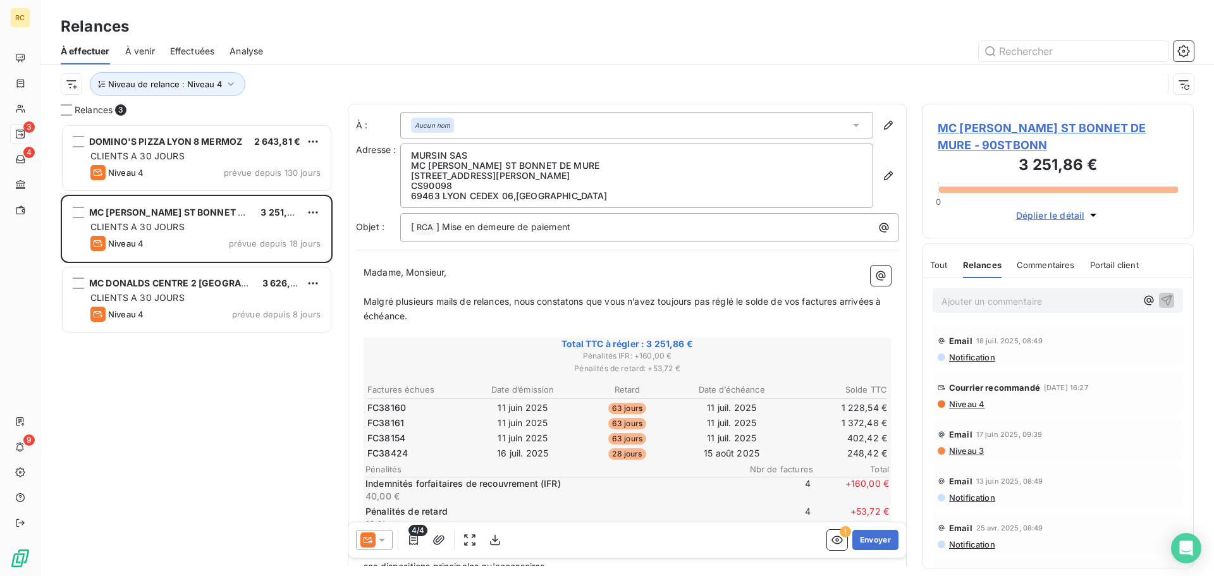
click at [942, 265] on span "Tout" at bounding box center [939, 265] width 18 height 10
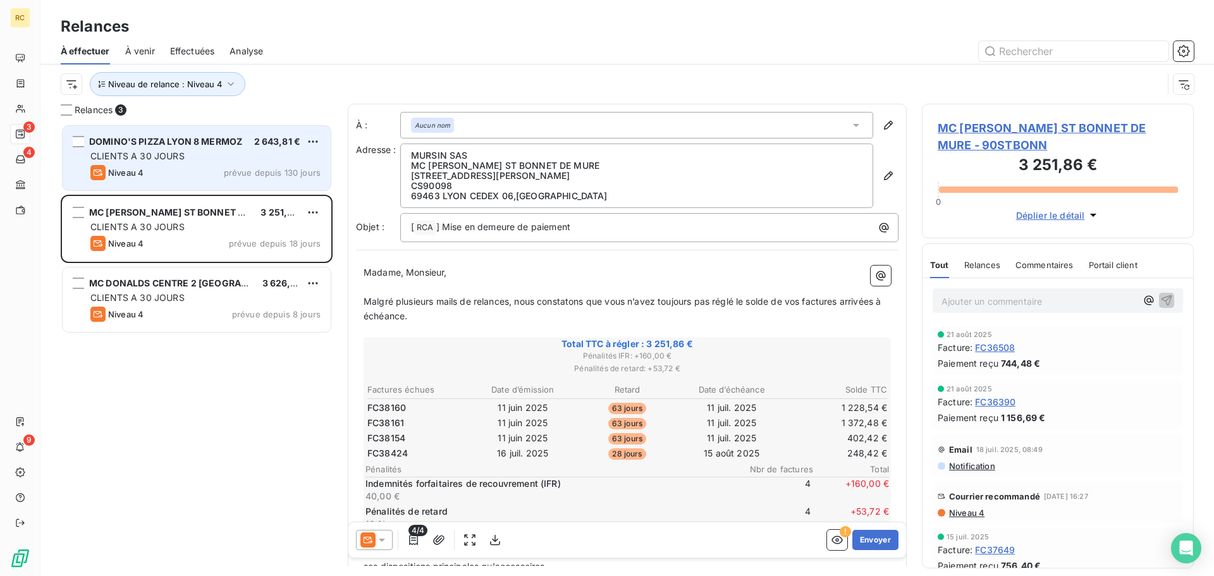
click at [209, 180] on div "Niveau 4 prévue depuis 130 jours" at bounding box center [205, 172] width 230 height 15
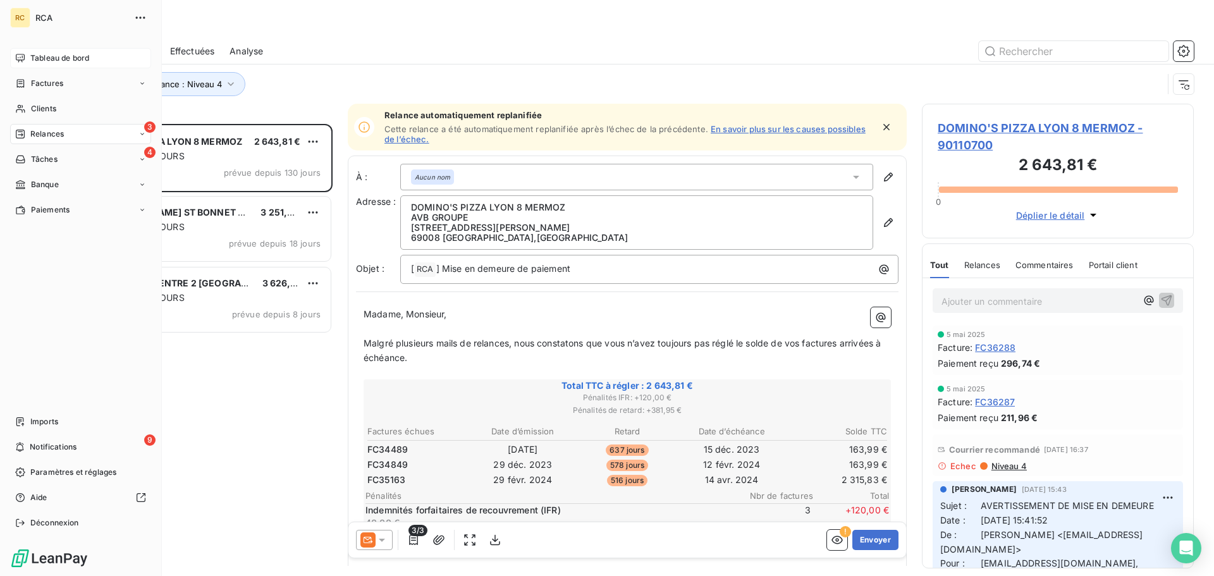
click at [52, 53] on span "Tableau de bord" at bounding box center [59, 57] width 59 height 11
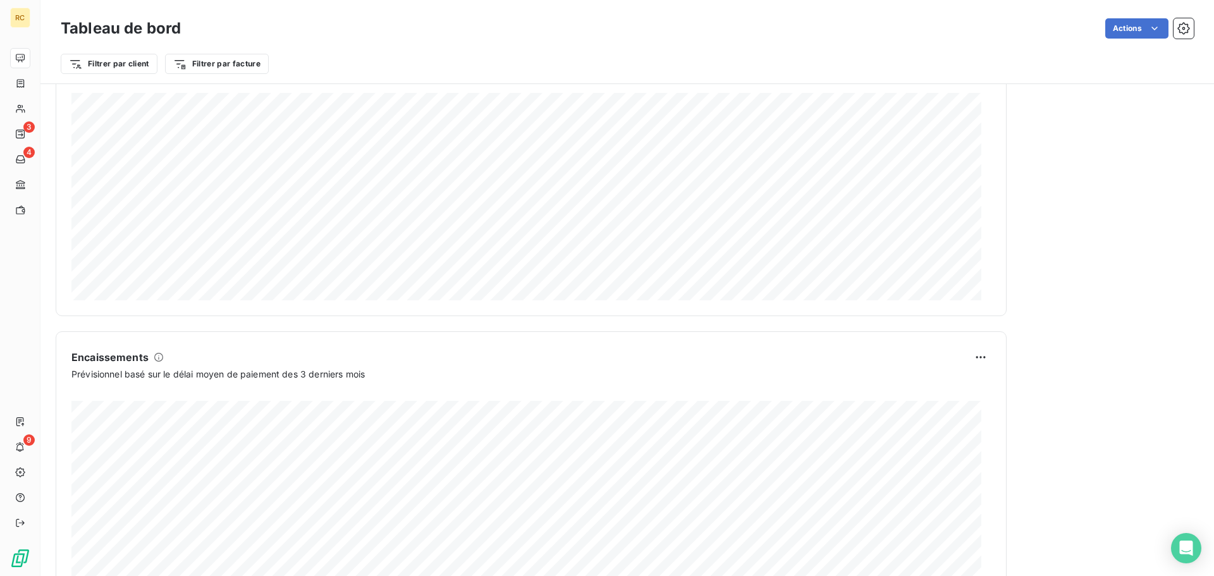
scroll to position [656, 0]
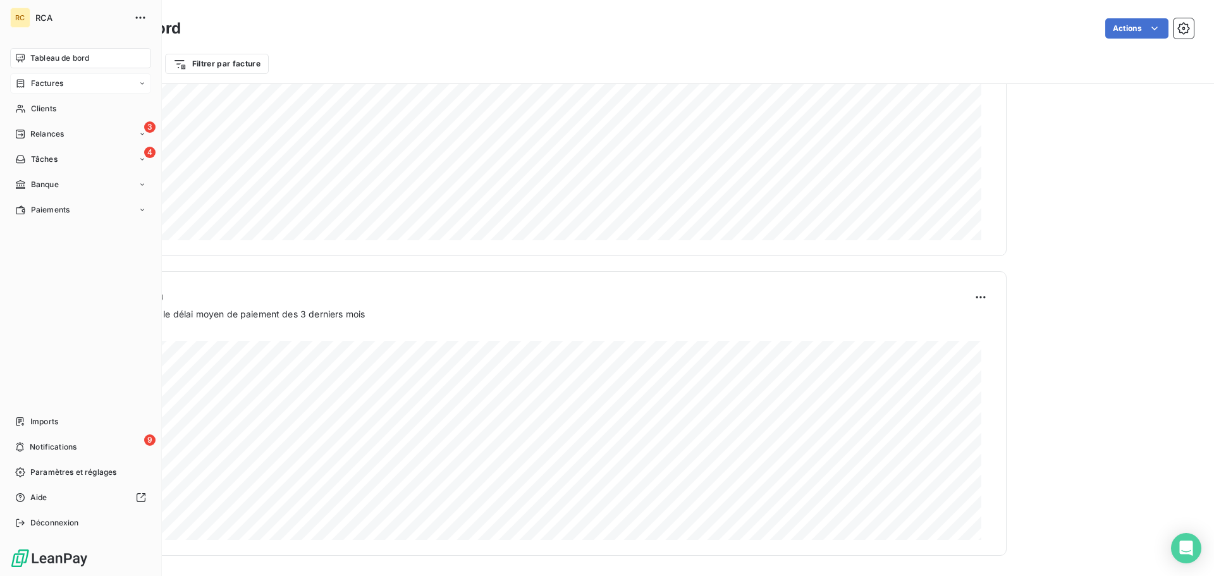
click at [56, 90] on div "Factures" at bounding box center [80, 83] width 141 height 20
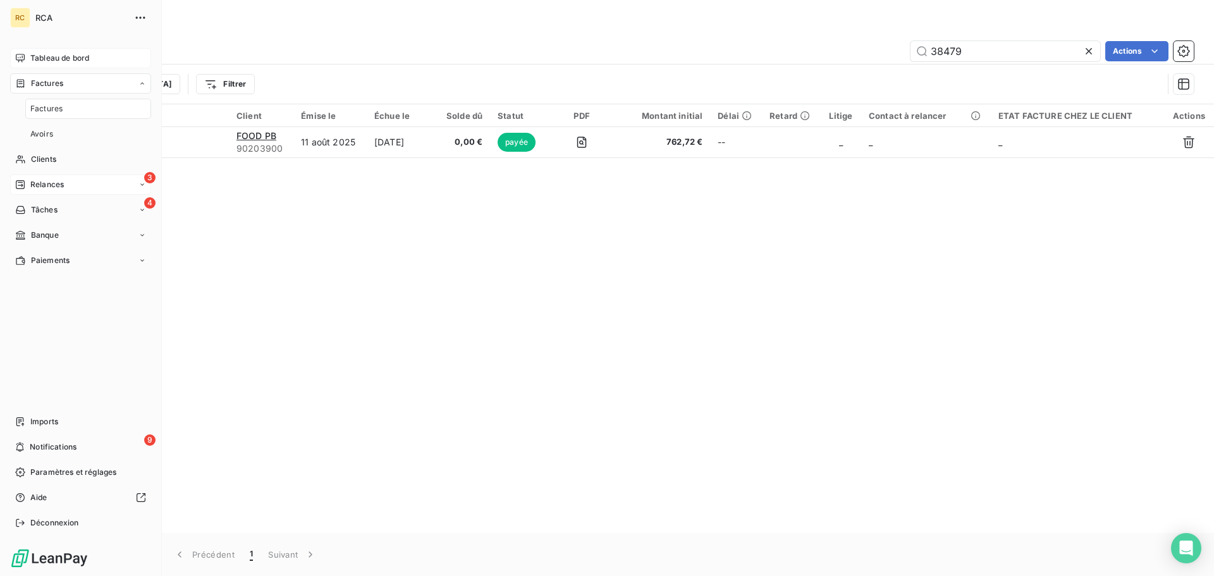
click at [54, 189] on span "Relances" at bounding box center [47, 184] width 34 height 11
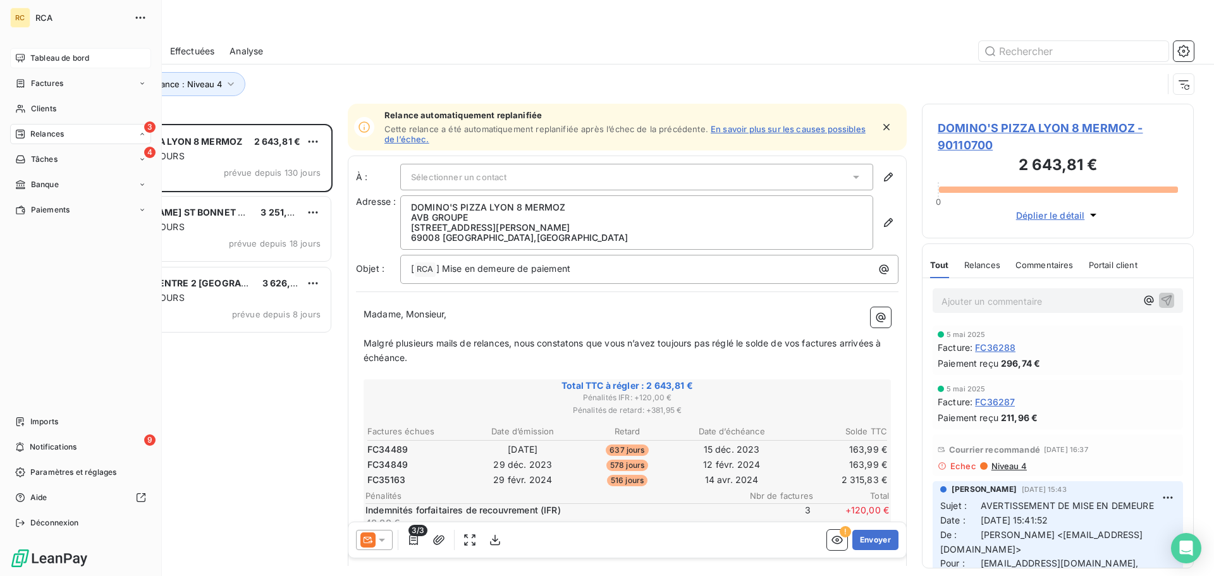
scroll to position [442, 262]
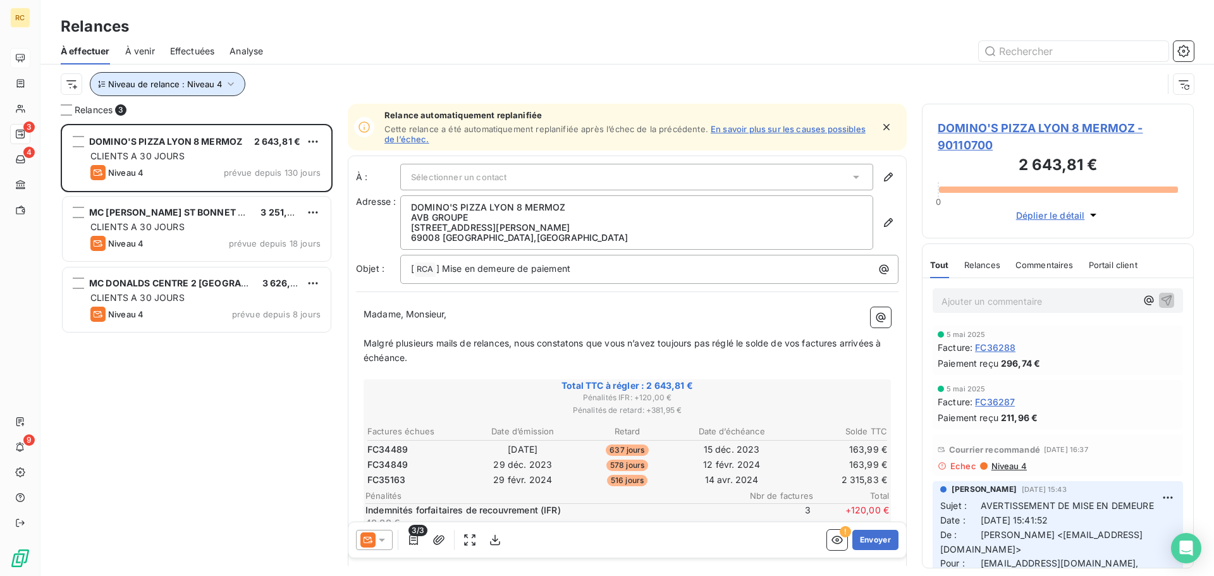
click at [217, 89] on button "Niveau de relance : Niveau 4" at bounding box center [168, 84] width 156 height 24
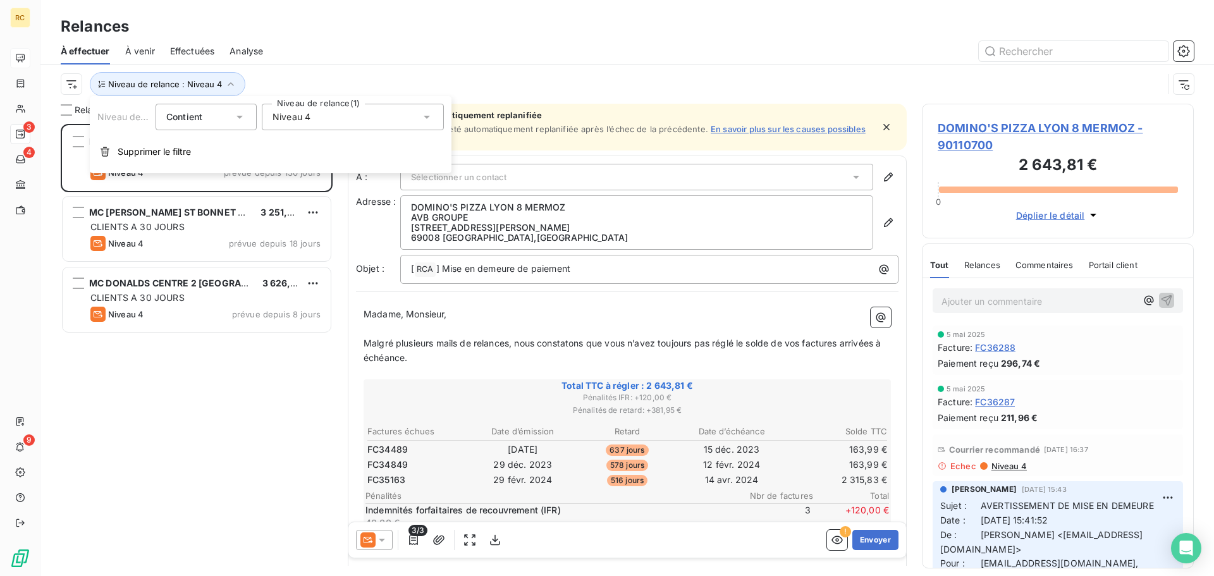
click at [298, 122] on span "Niveau 4" at bounding box center [291, 117] width 38 height 13
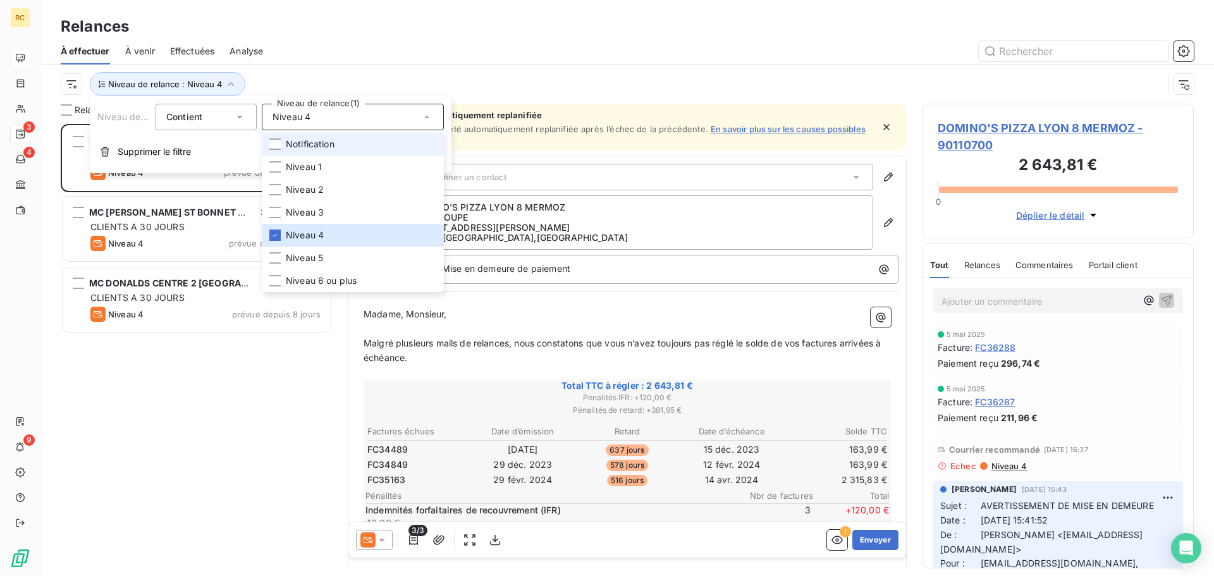
click at [298, 138] on span "Notification" at bounding box center [310, 144] width 49 height 13
click at [296, 142] on span "Notification" at bounding box center [310, 144] width 49 height 13
click at [275, 236] on icon at bounding box center [275, 235] width 8 height 8
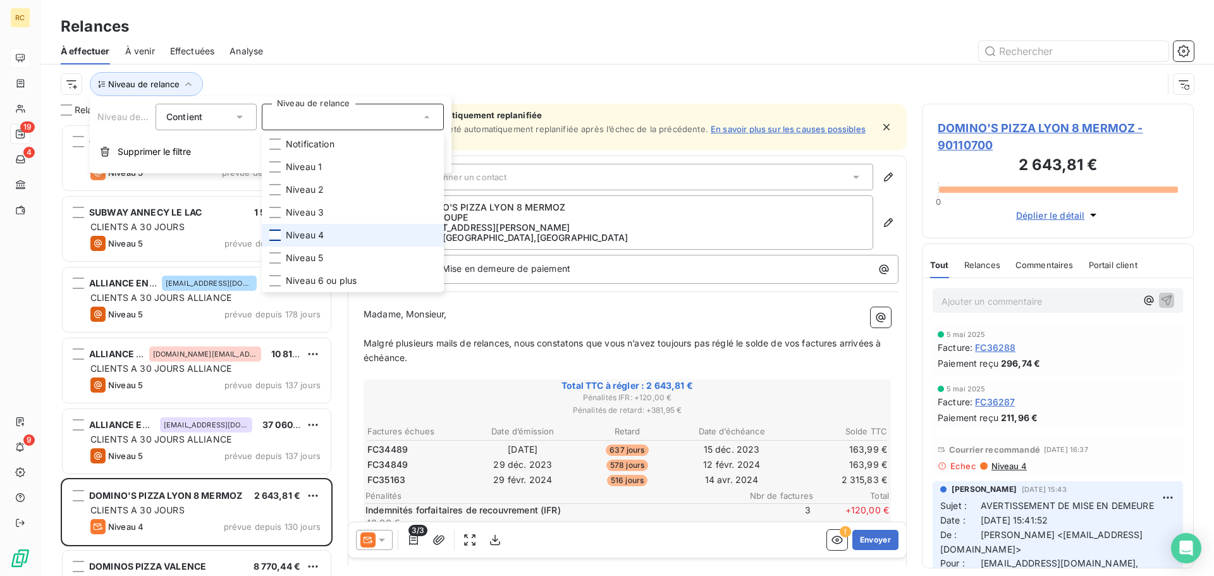
click at [274, 46] on div "À effectuer À venir Effectuées Analyse" at bounding box center [626, 51] width 1173 height 27
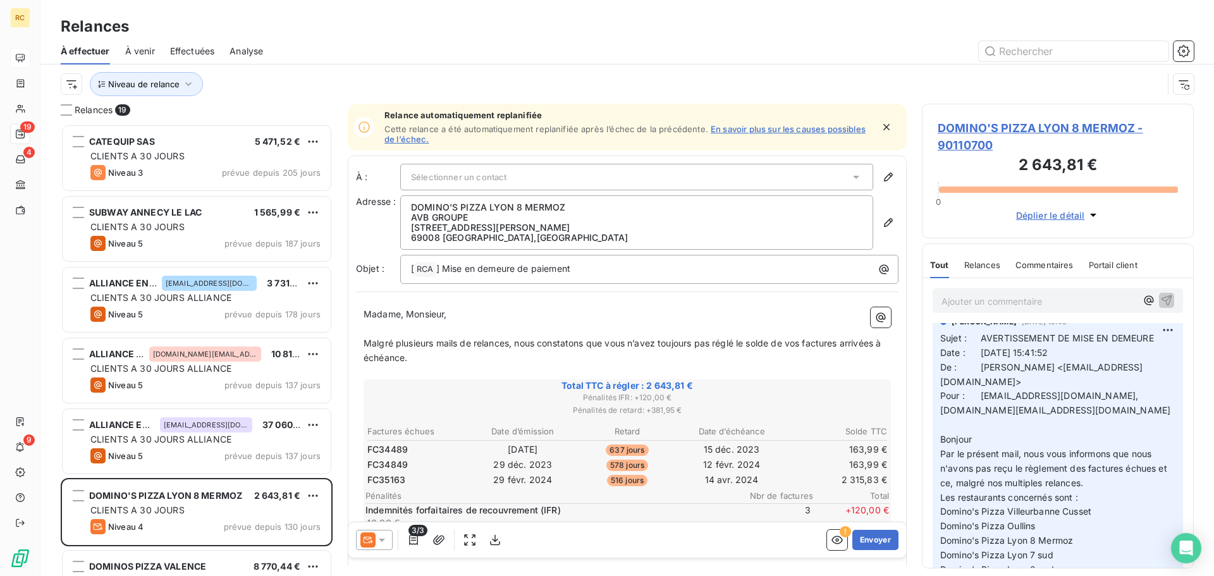
scroll to position [190, 0]
